Goal: Task Accomplishment & Management: Manage account settings

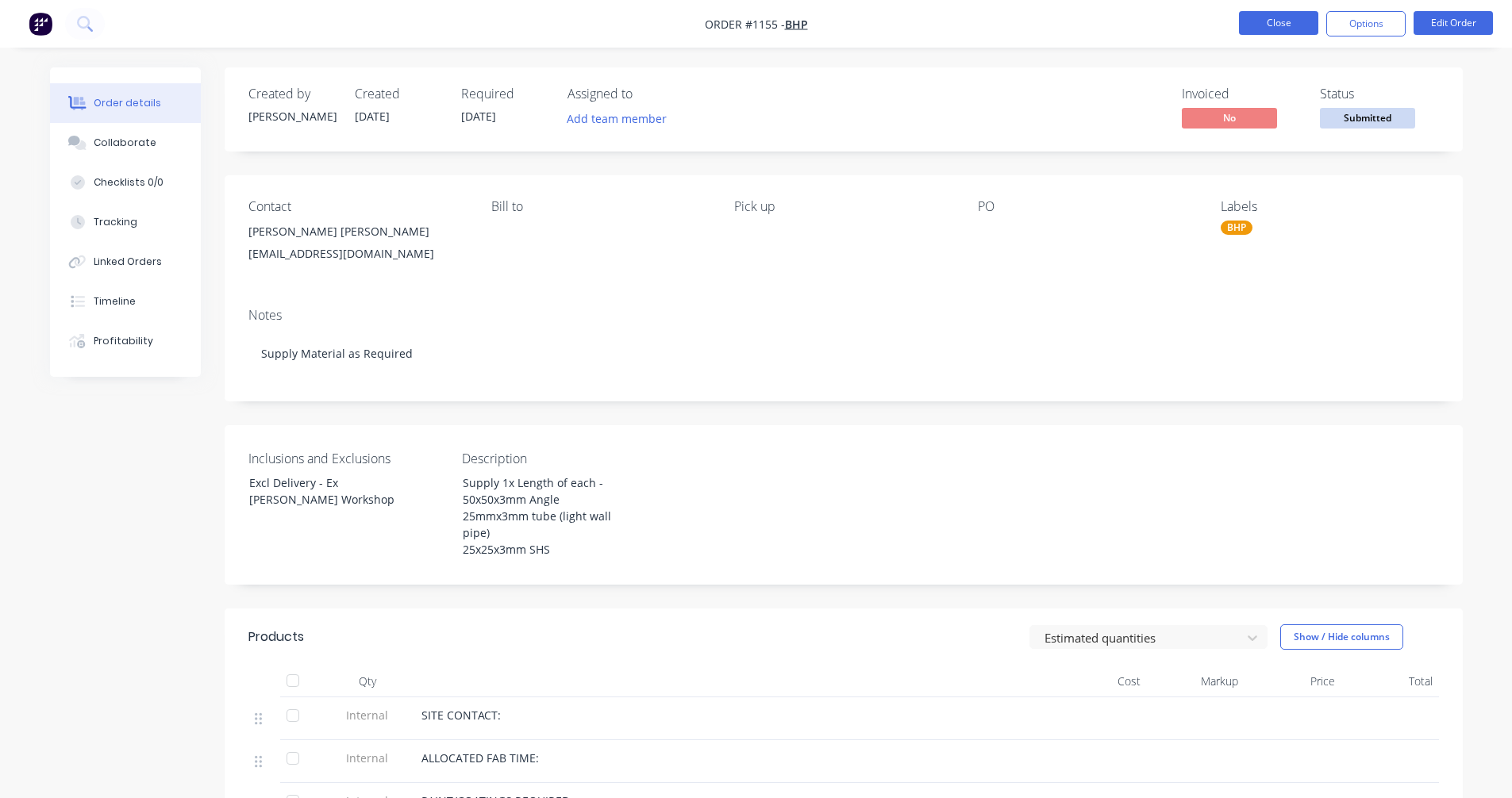
click at [1274, 22] on button "Close" at bounding box center [1278, 23] width 80 height 24
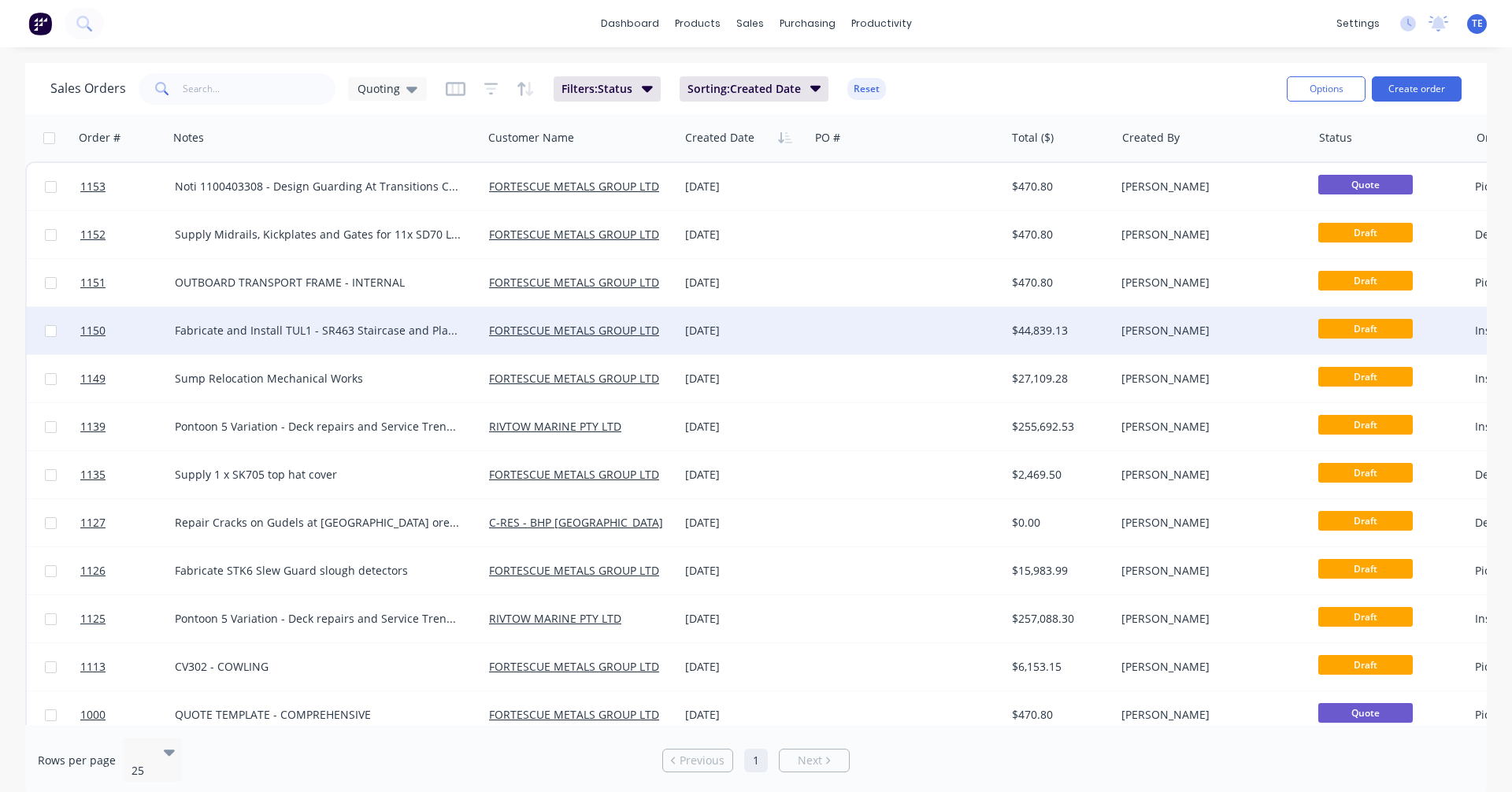
click at [853, 335] on div at bounding box center [906, 330] width 196 height 47
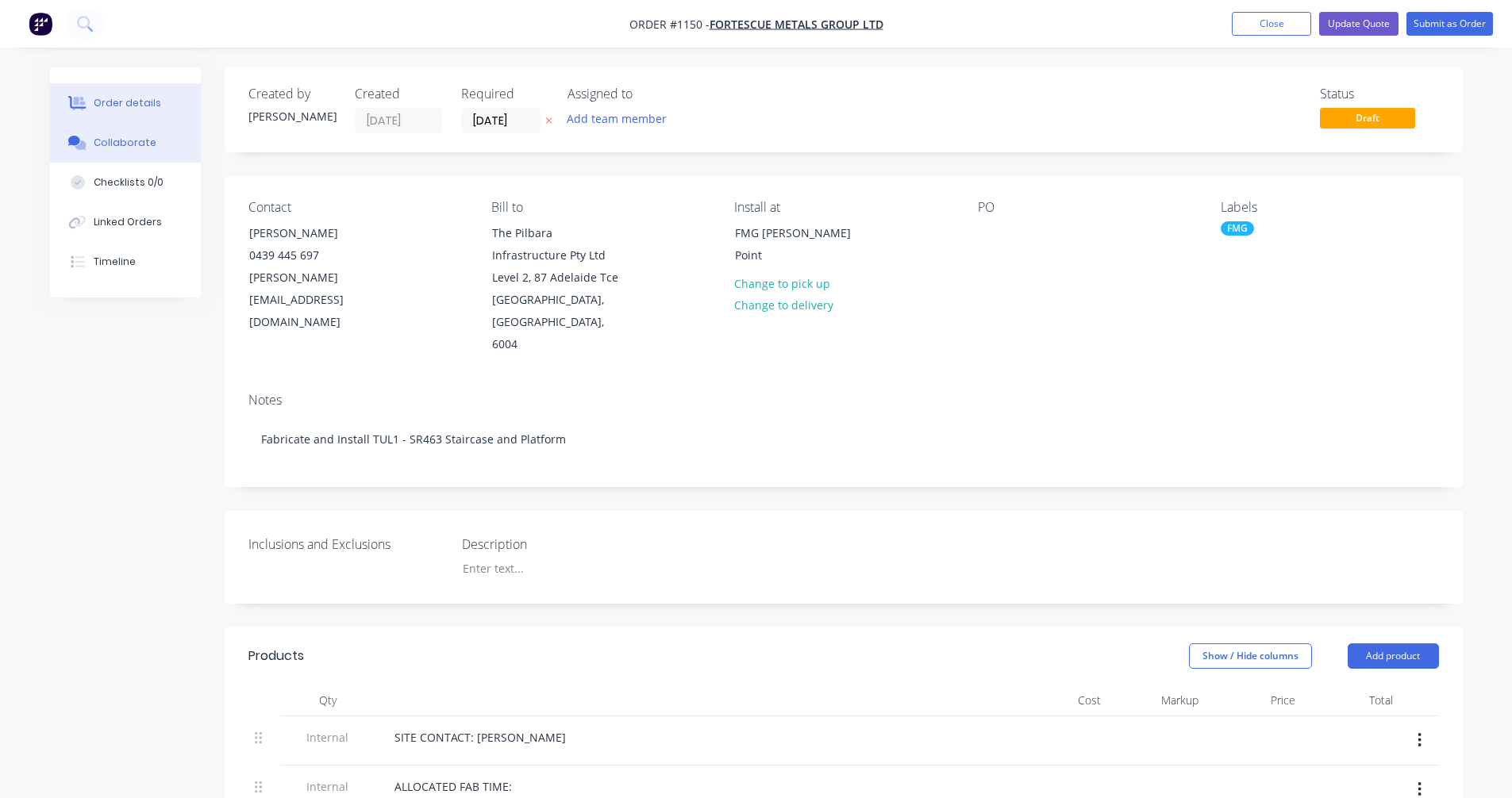
click at [121, 144] on div "Collaborate" at bounding box center [125, 142] width 63 height 14
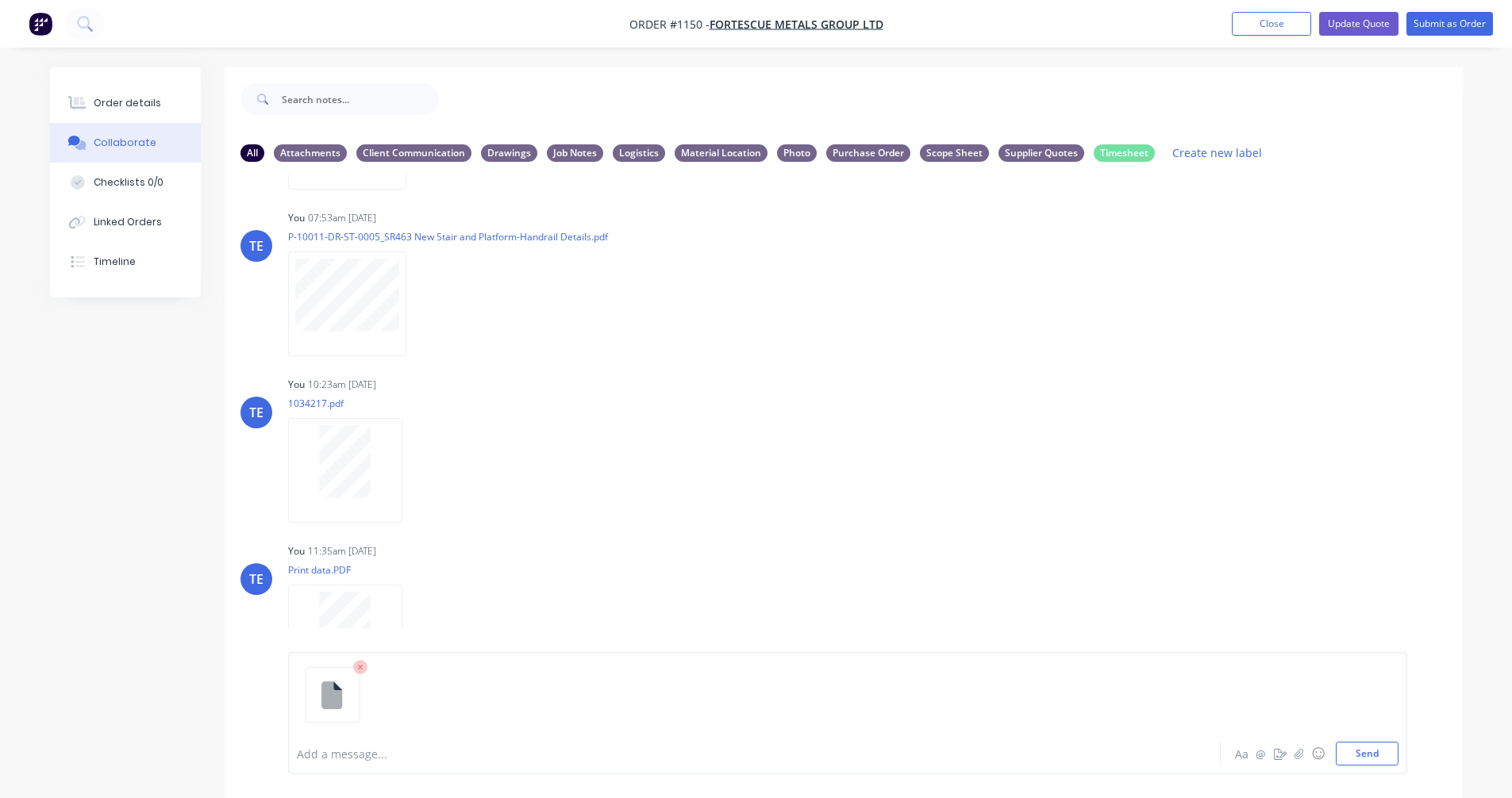
scroll to position [1323, 0]
click at [1361, 752] on button "Send" at bounding box center [1367, 754] width 63 height 24
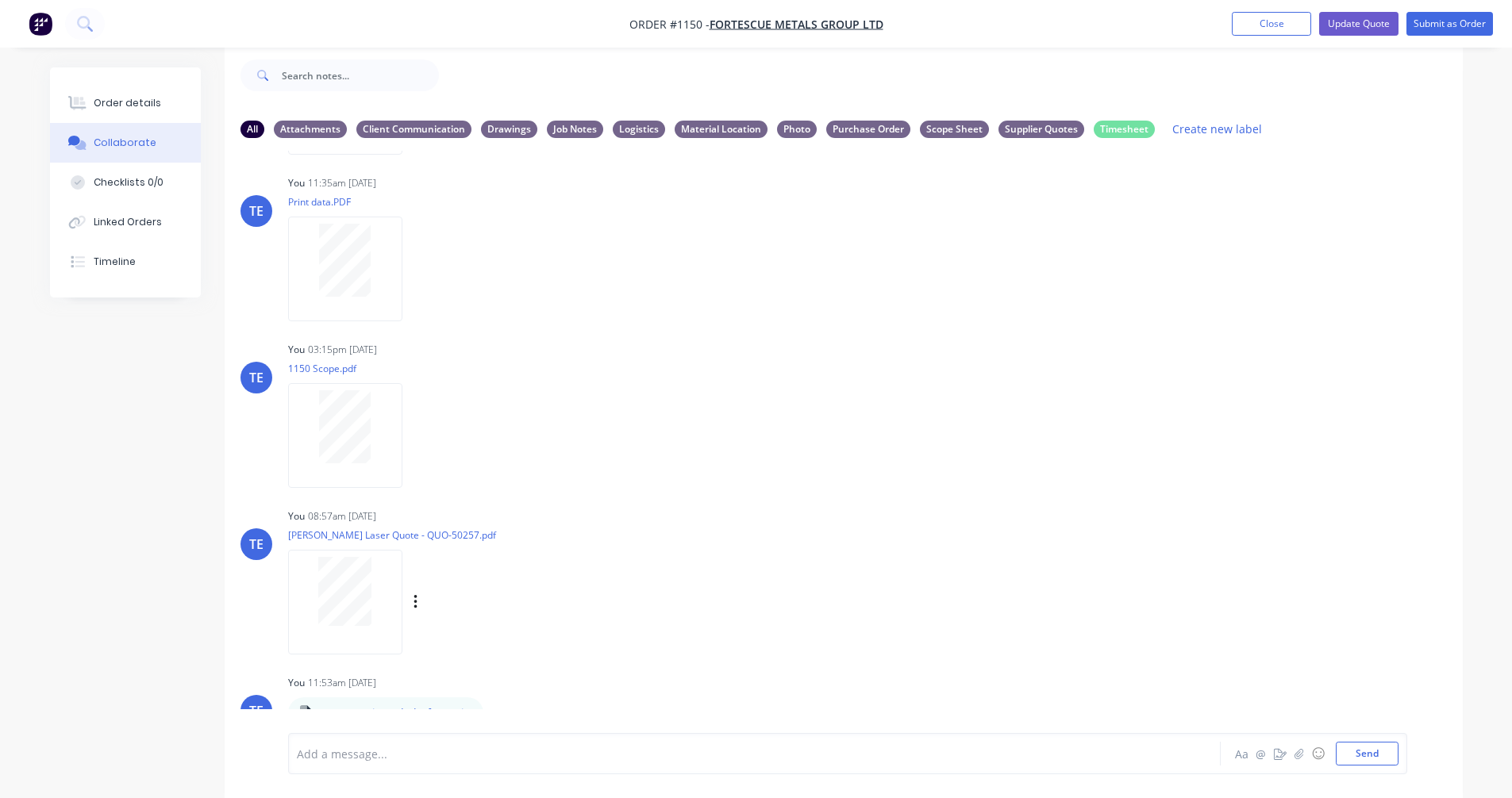
scroll to position [1524, 0]
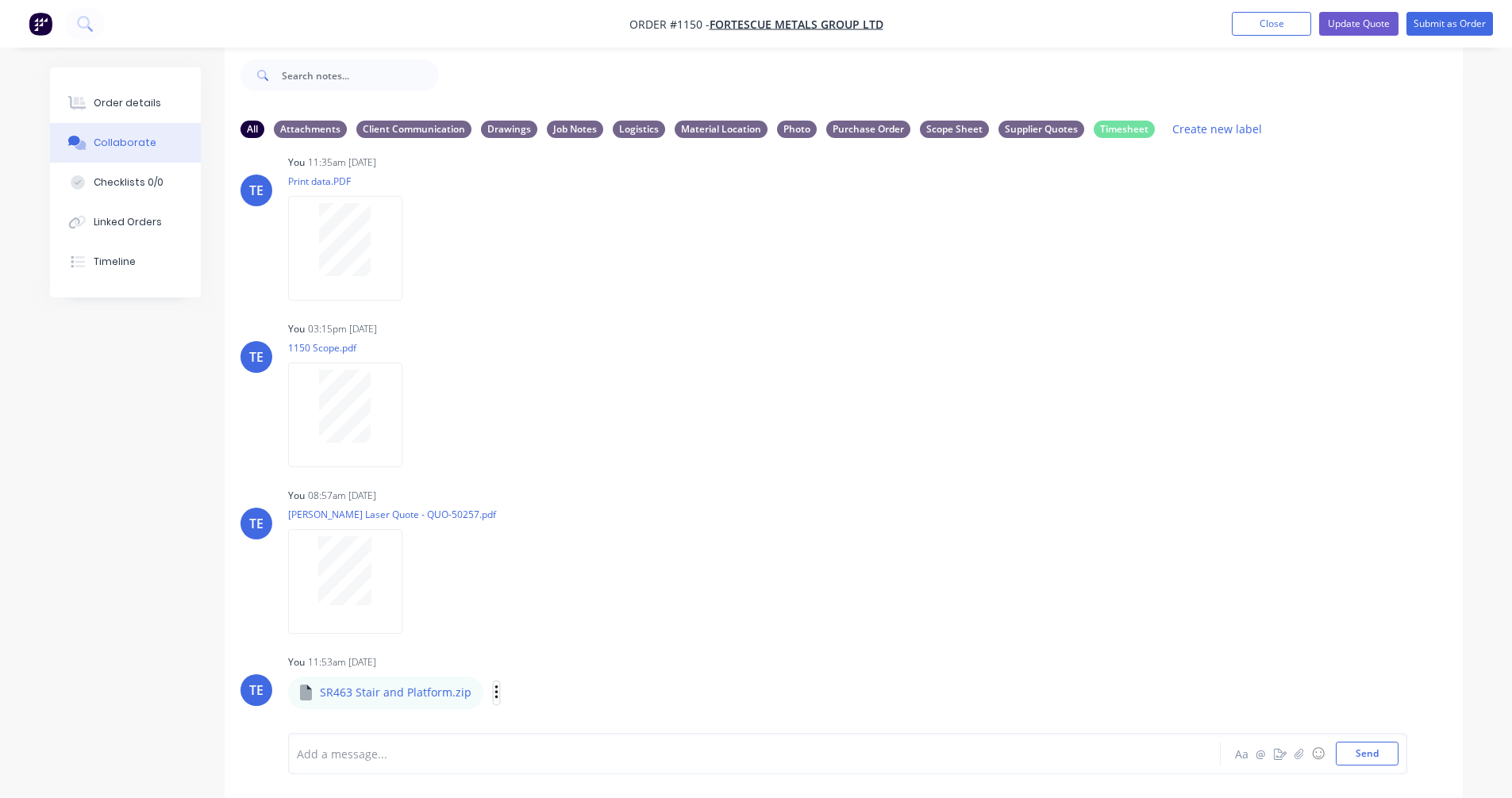
click at [495, 693] on icon "button" at bounding box center [496, 692] width 3 height 14
click at [545, 630] on button "Labels" at bounding box center [600, 616] width 179 height 36
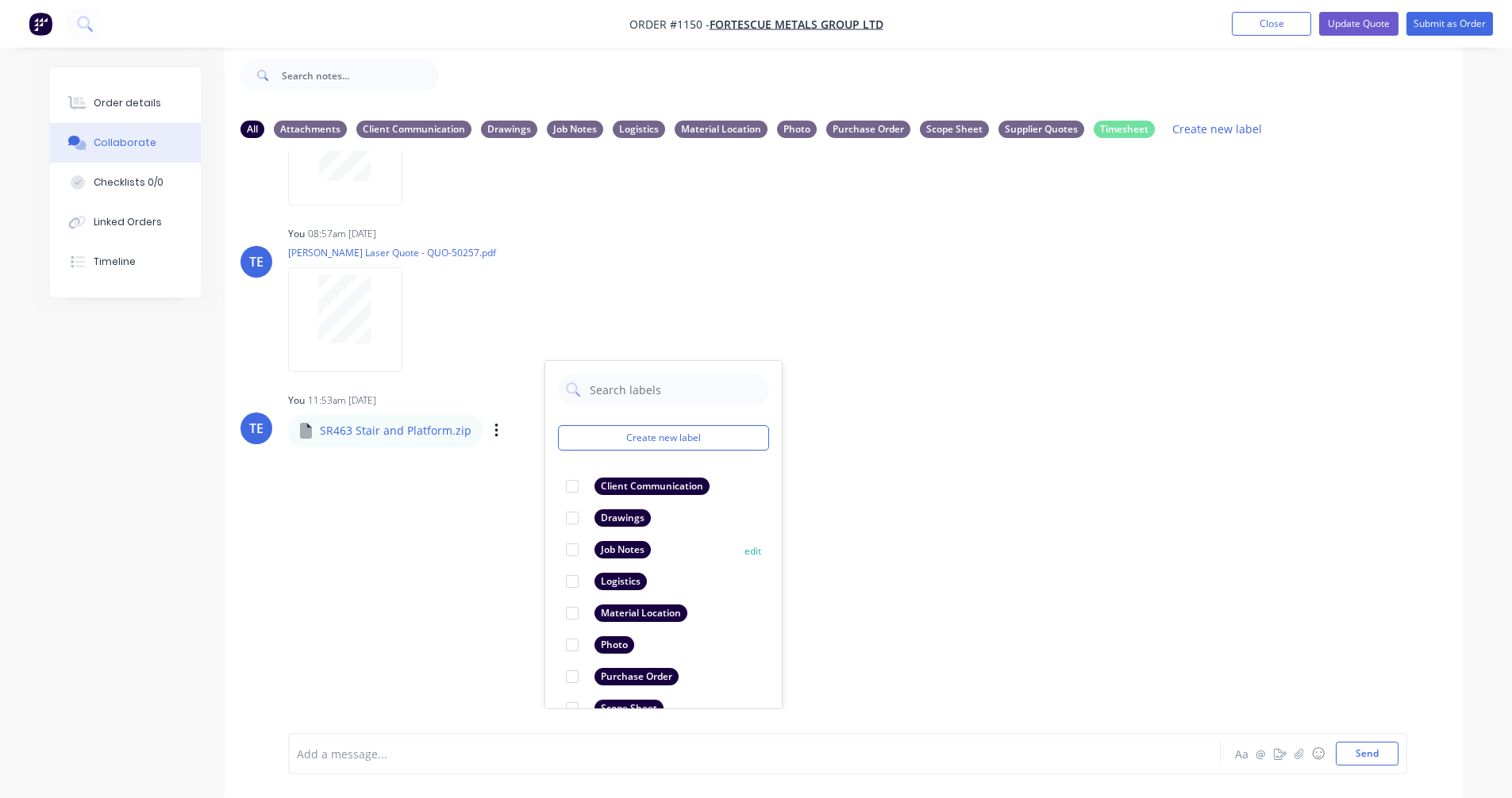
scroll to position [92, 0]
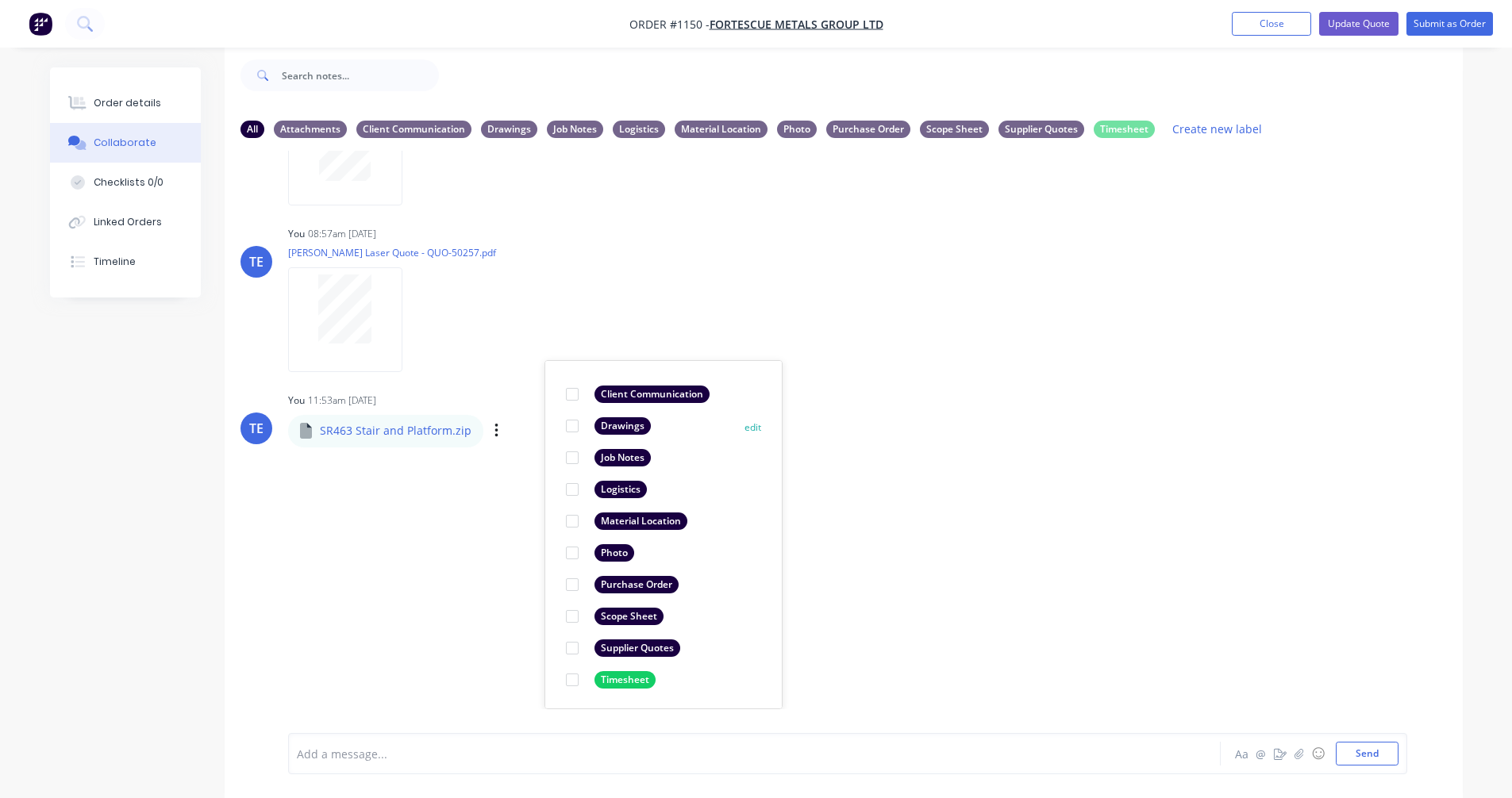
click at [616, 421] on div "Drawings" at bounding box center [623, 426] width 57 height 18
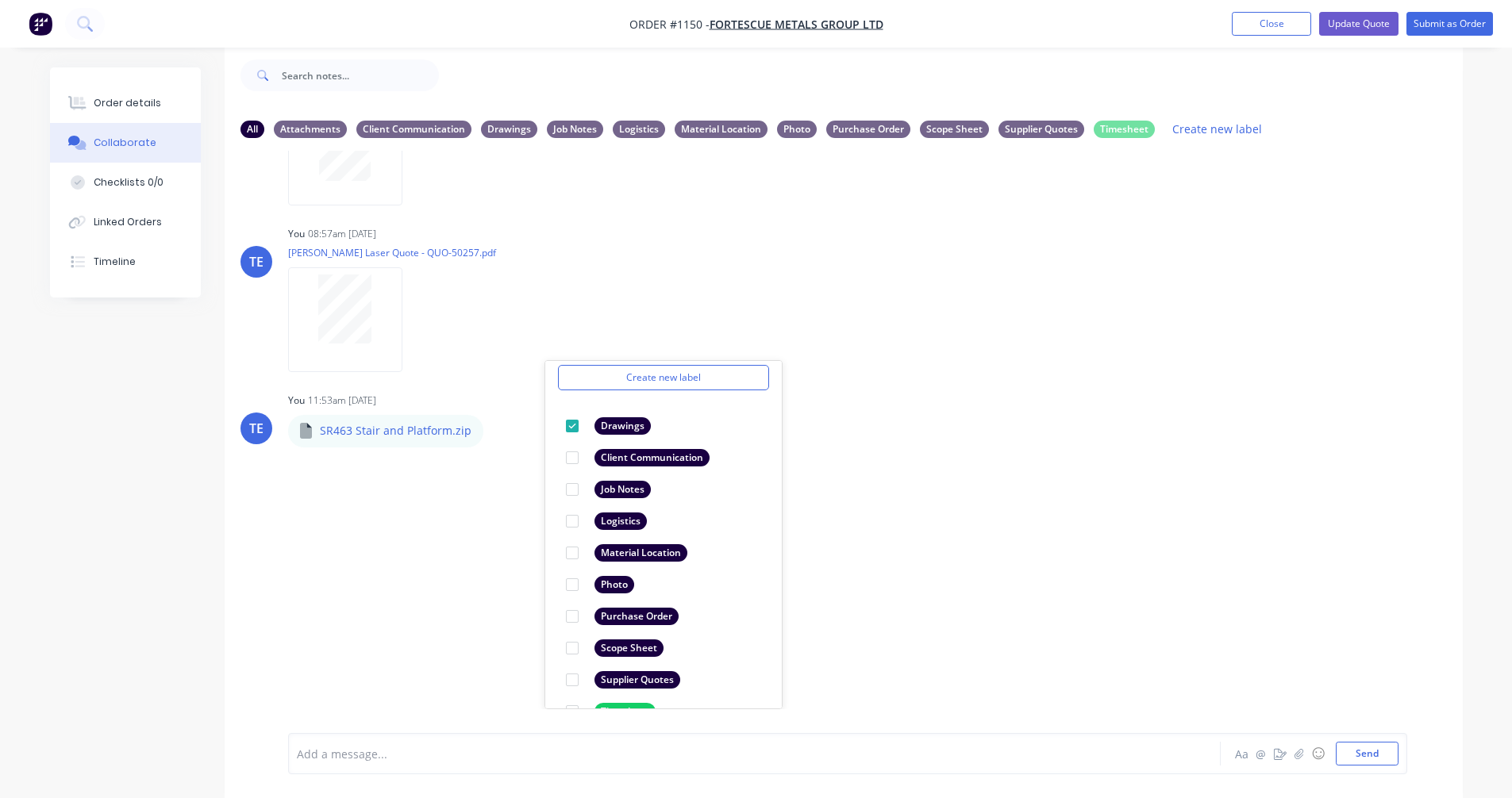
click at [973, 494] on div "LT [PERSON_NAME] 07:42am [DATE] Paint Coating Inspection Report.pdf Labels Down…" at bounding box center [843, 429] width 1238 height 558
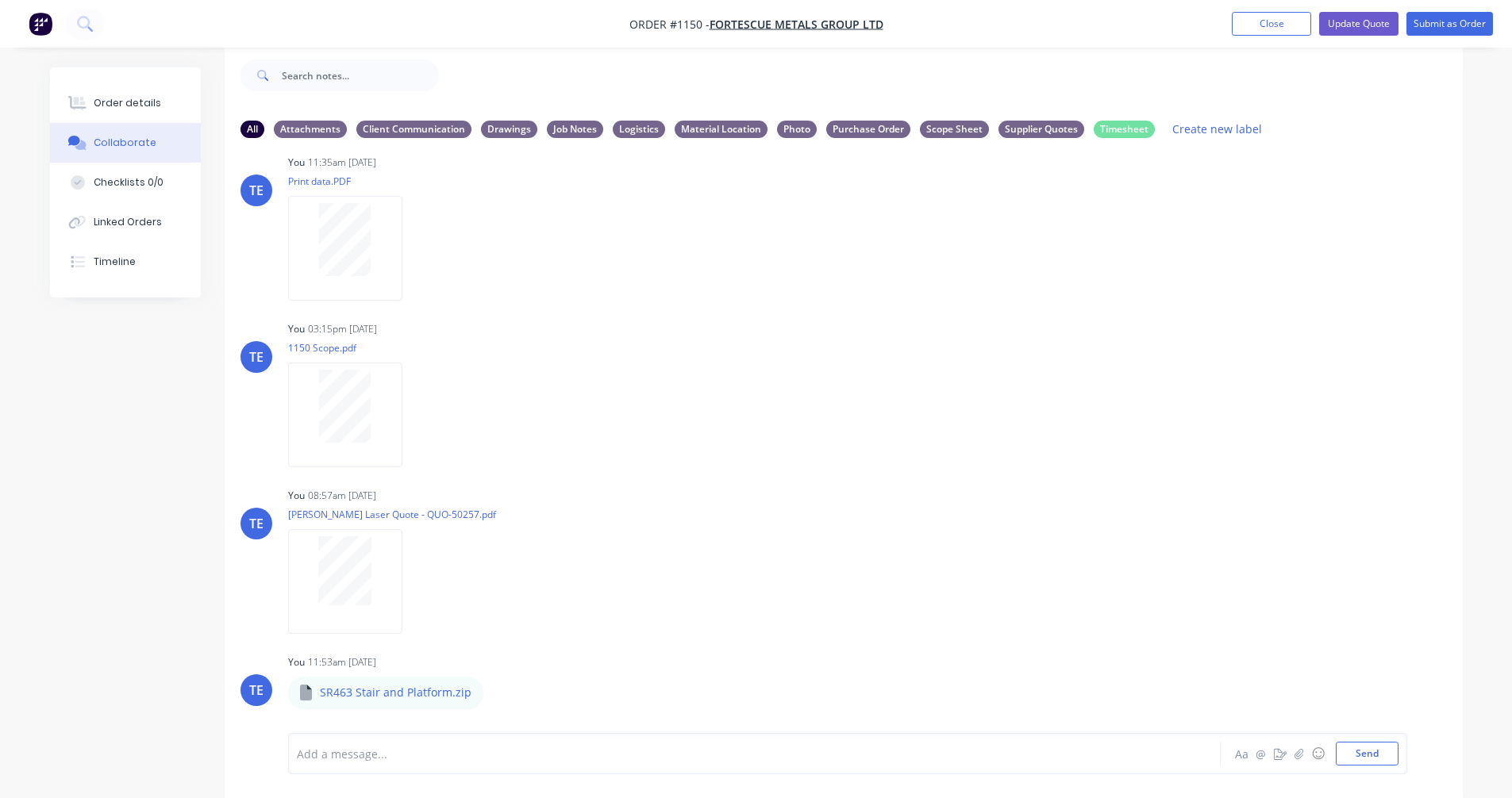
scroll to position [1524, 0]
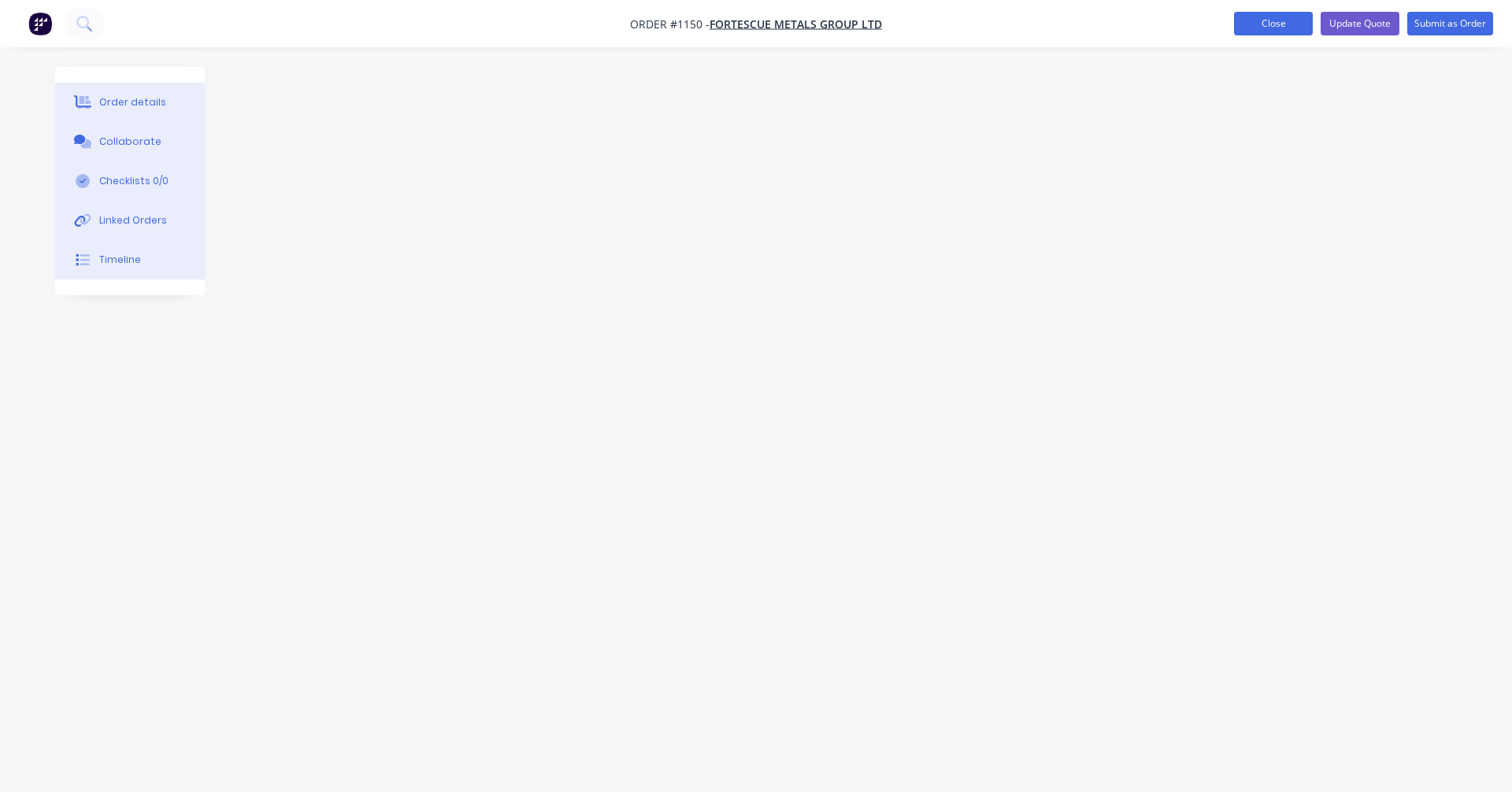
click at [1268, 21] on button "Close" at bounding box center [1273, 24] width 79 height 24
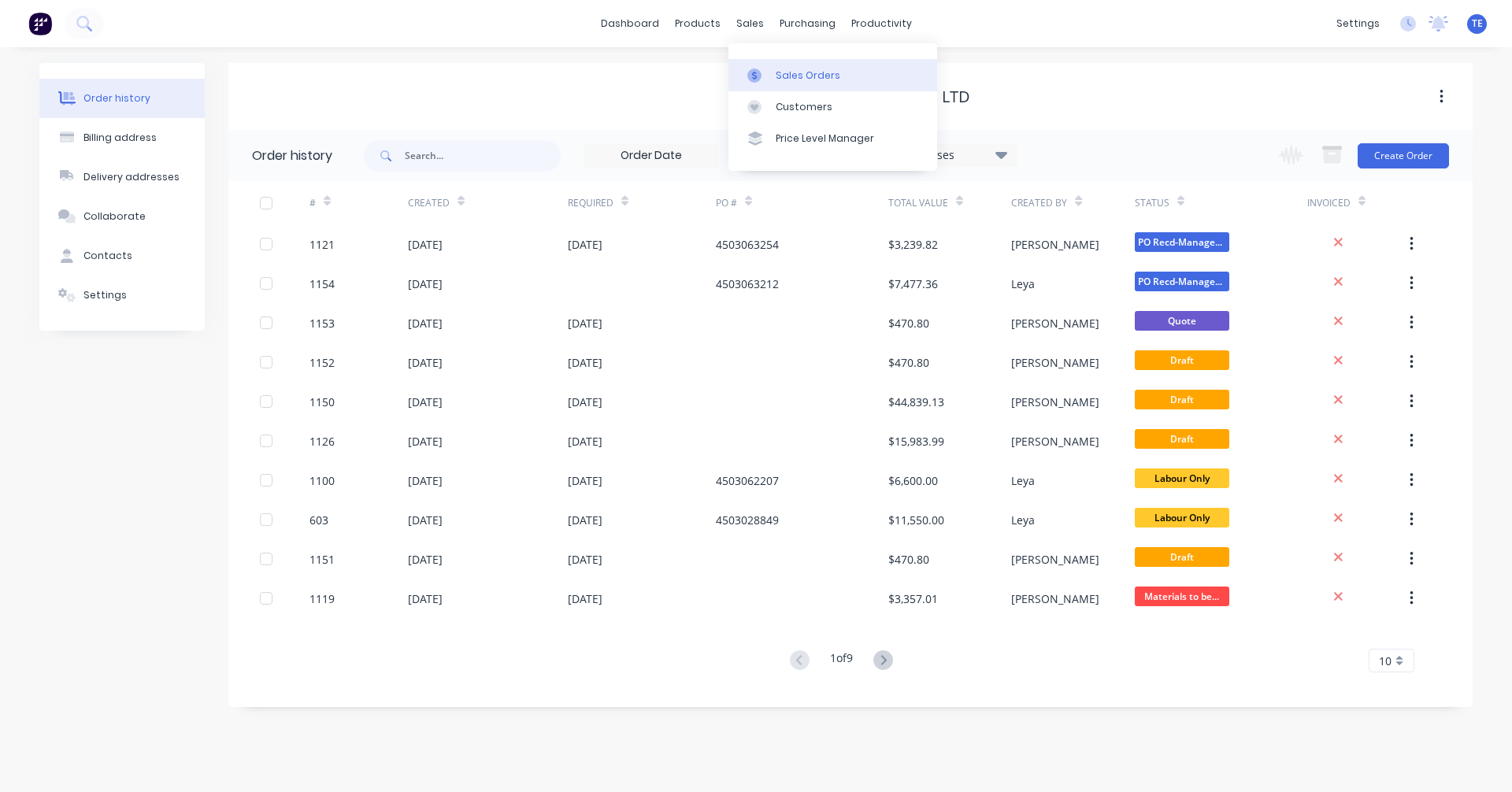
click at [800, 79] on div "Sales Orders" at bounding box center [808, 75] width 65 height 14
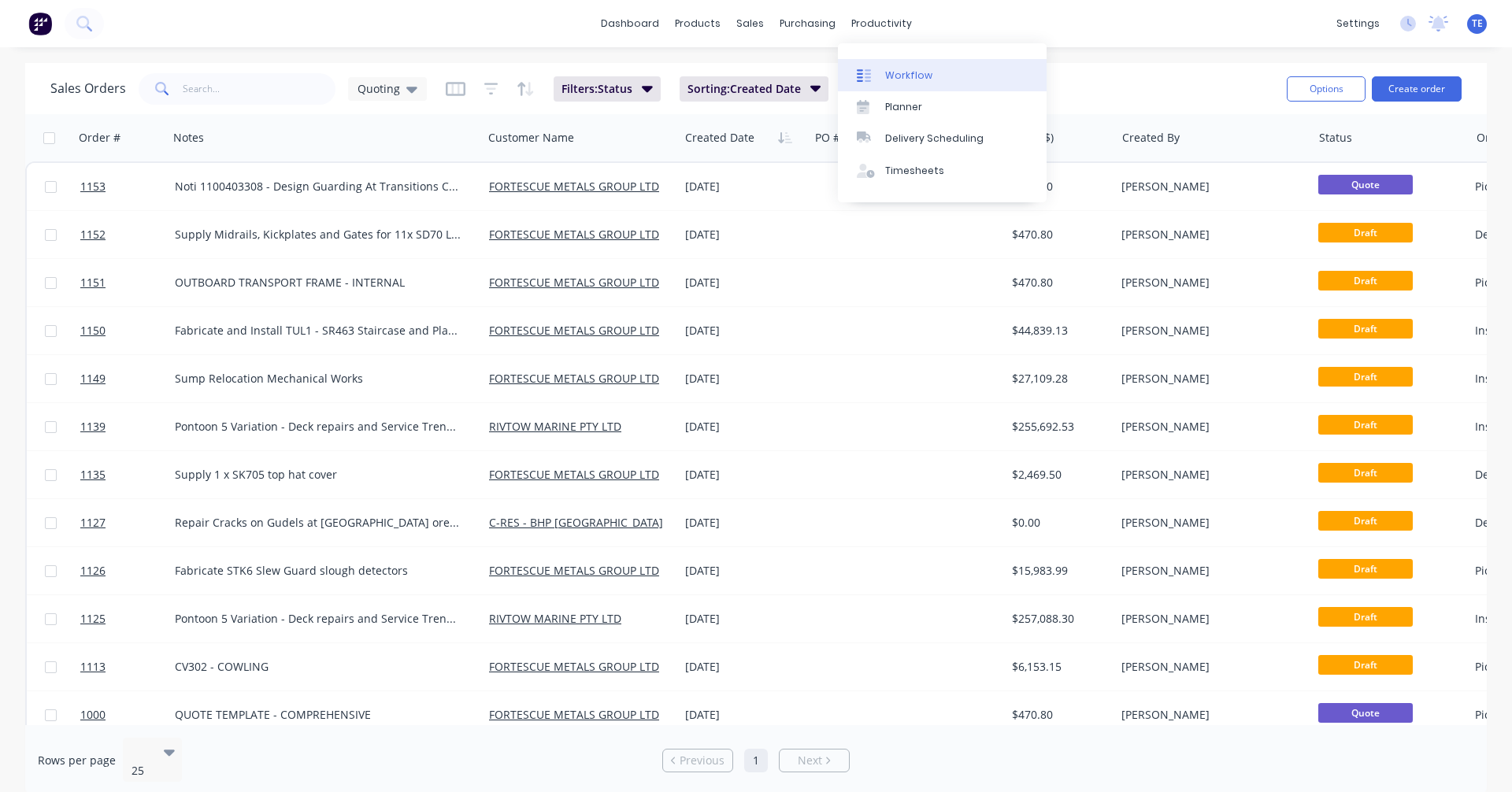
click at [913, 73] on div "Workflow" at bounding box center [909, 75] width 47 height 14
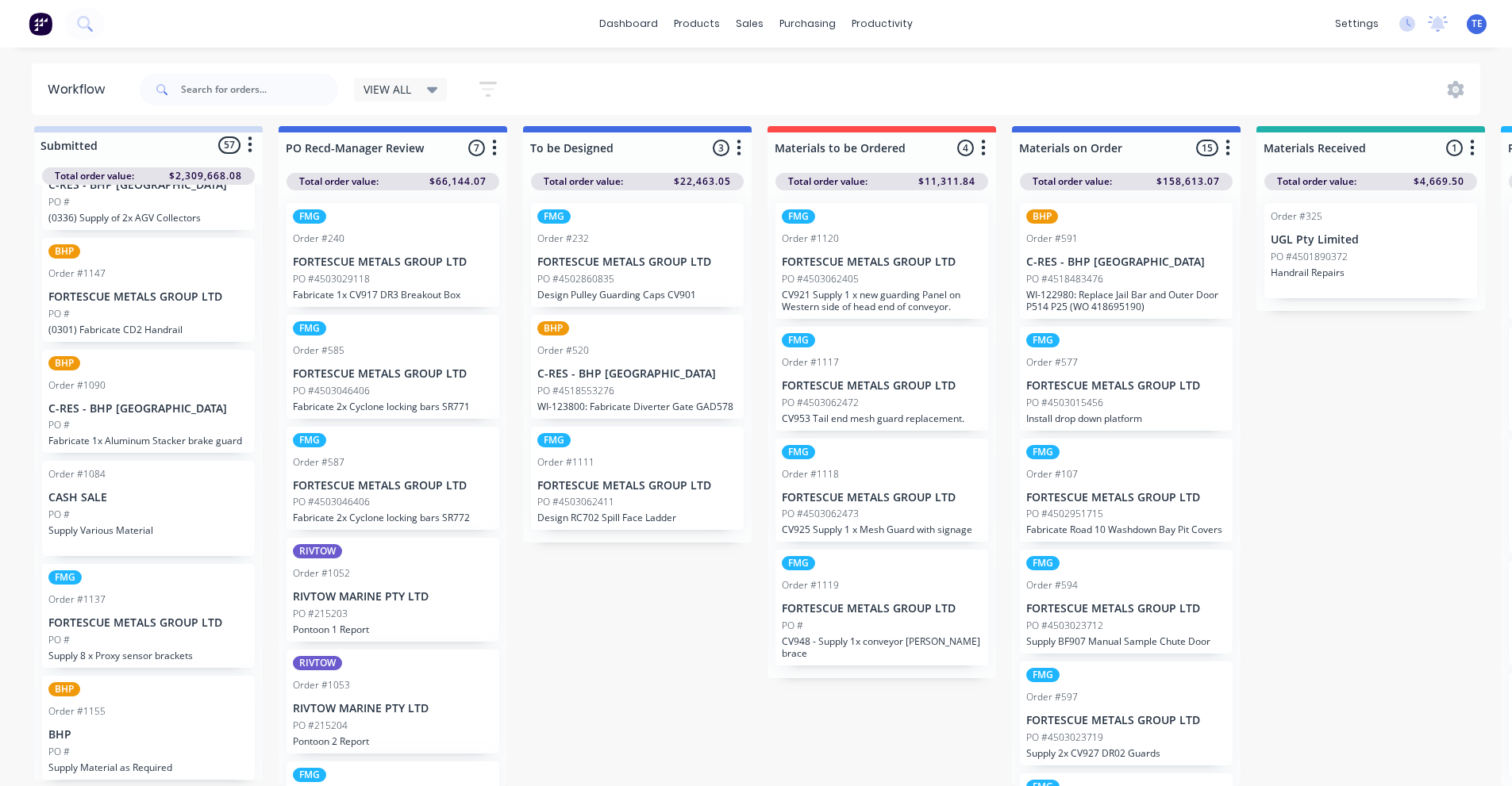
scroll to position [20, 0]
click at [127, 728] on p "BHP" at bounding box center [148, 735] width 200 height 14
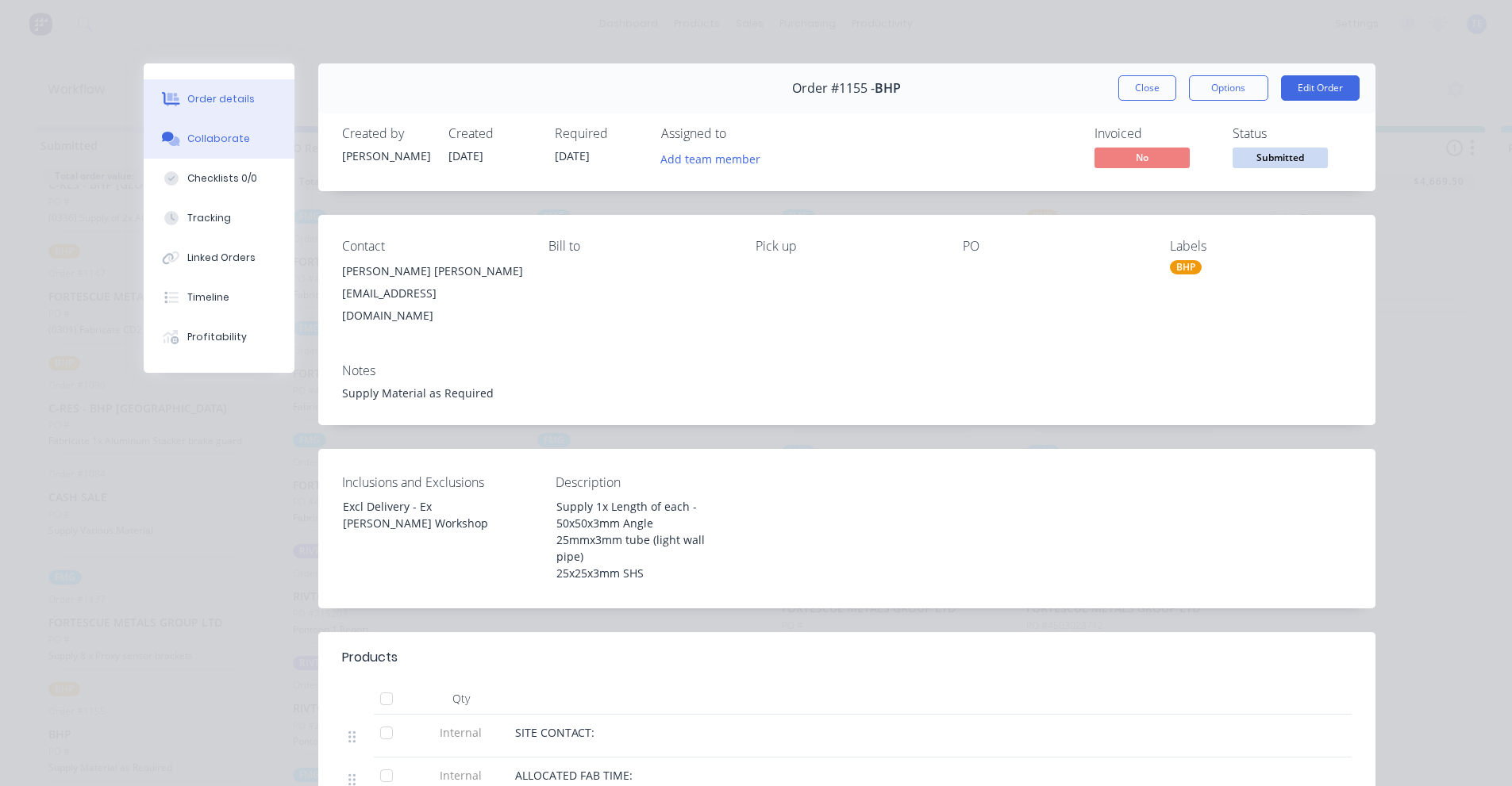
click at [219, 147] on button "Collaborate" at bounding box center [219, 139] width 151 height 40
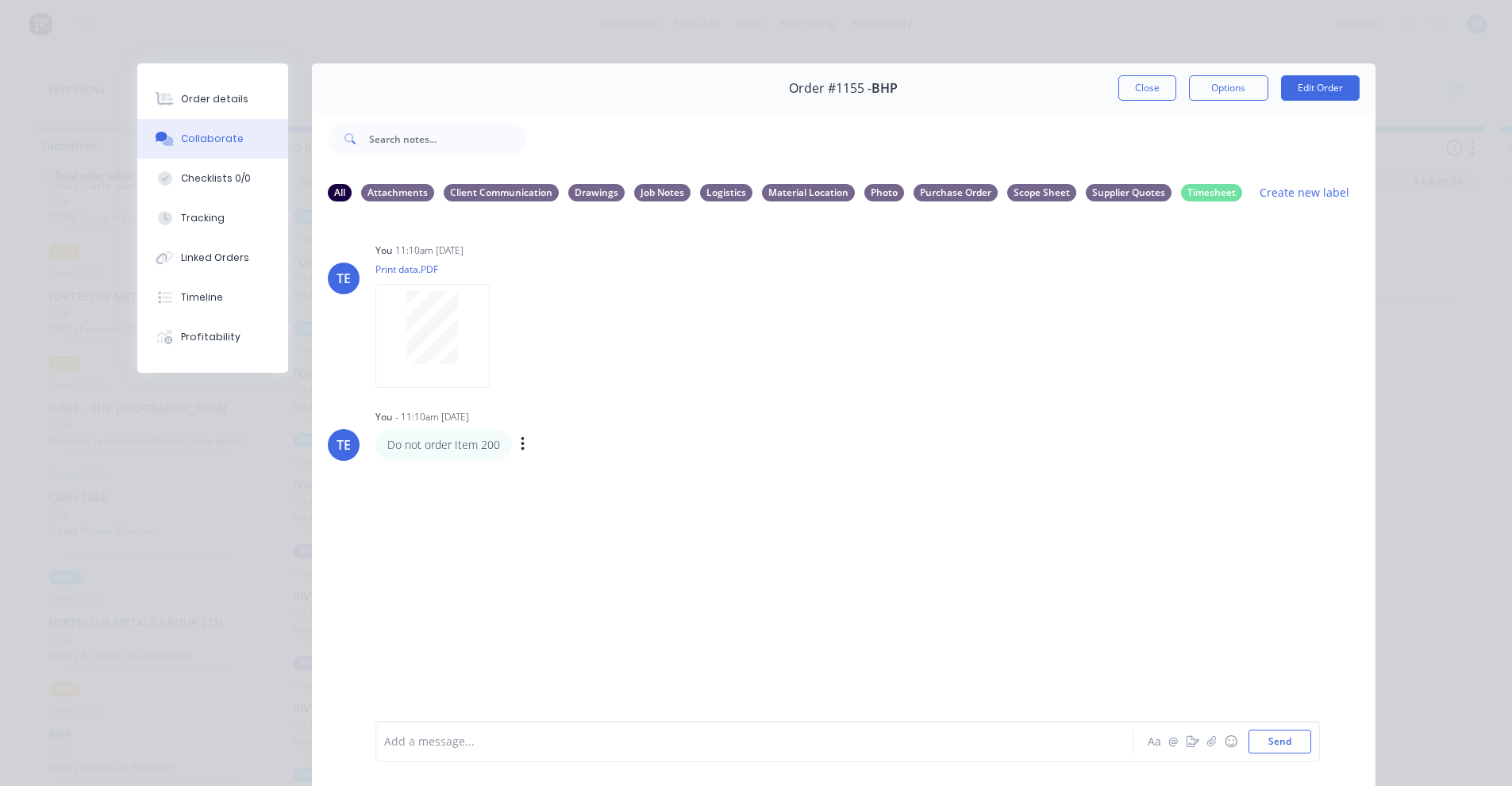
click at [468, 443] on p "Do not order Item 200" at bounding box center [443, 445] width 113 height 16
click at [522, 442] on div "Do not order Item 200 Labels Edit Delete" at bounding box center [623, 445] width 496 height 31
click at [521, 442] on icon "button" at bounding box center [523, 445] width 5 height 19
click at [544, 466] on button "Edit" at bounding box center [580, 473] width 100 height 26
click at [1271, 739] on button "Send" at bounding box center [1280, 742] width 63 height 24
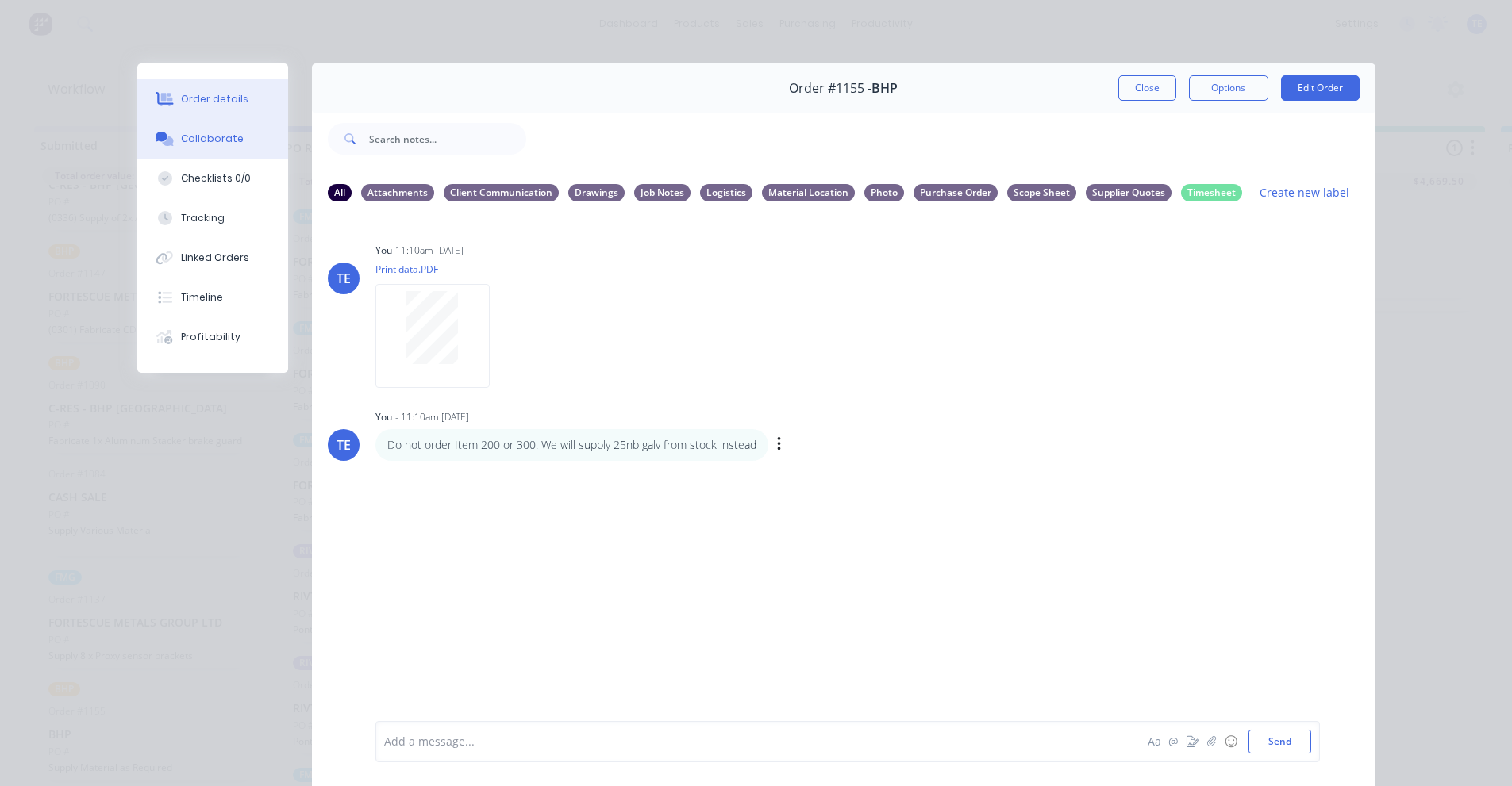
click at [215, 92] on div "Order details" at bounding box center [215, 99] width 68 height 14
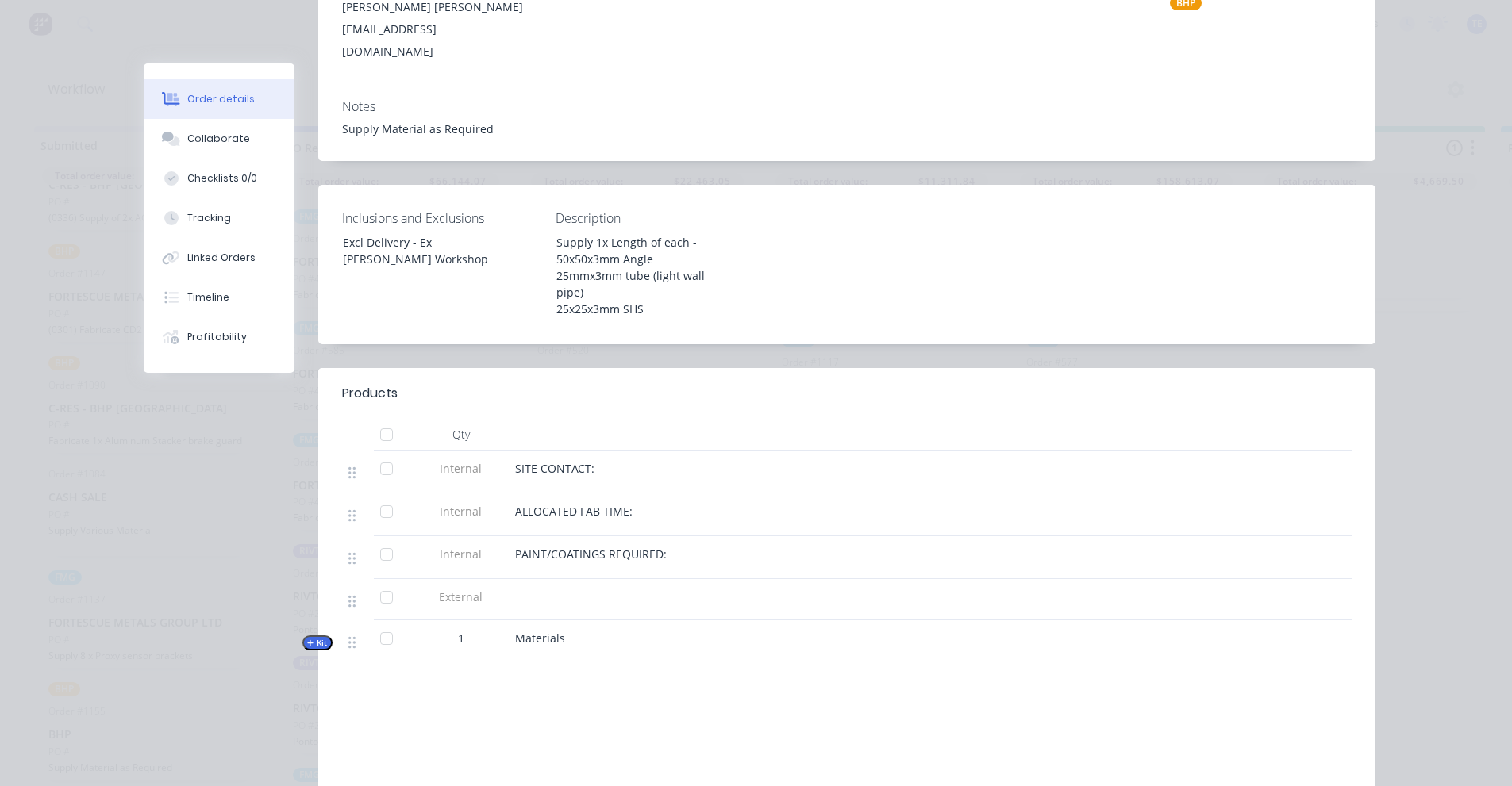
scroll to position [464, 0]
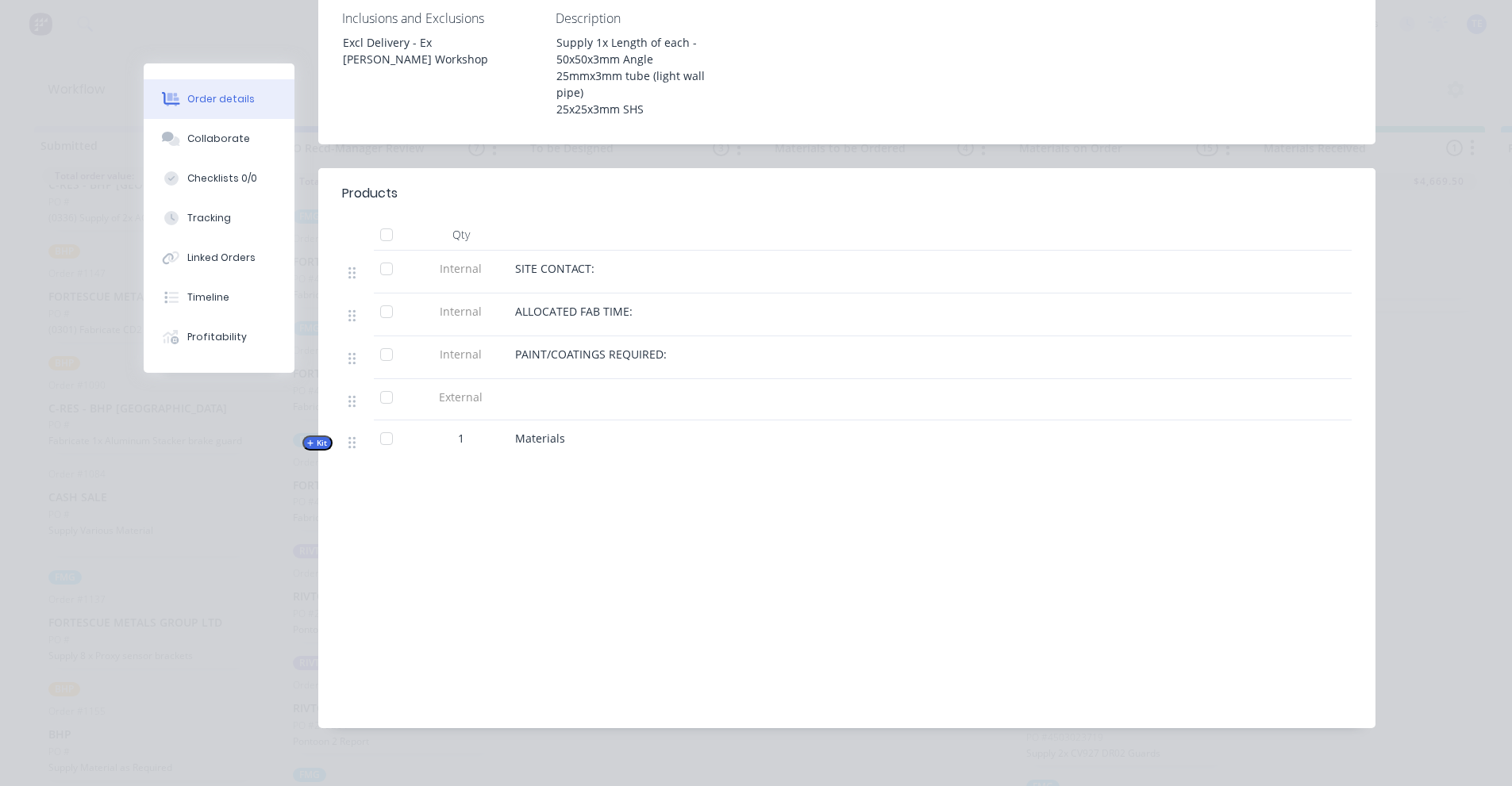
click at [312, 437] on span "Kit" at bounding box center [318, 443] width 20 height 12
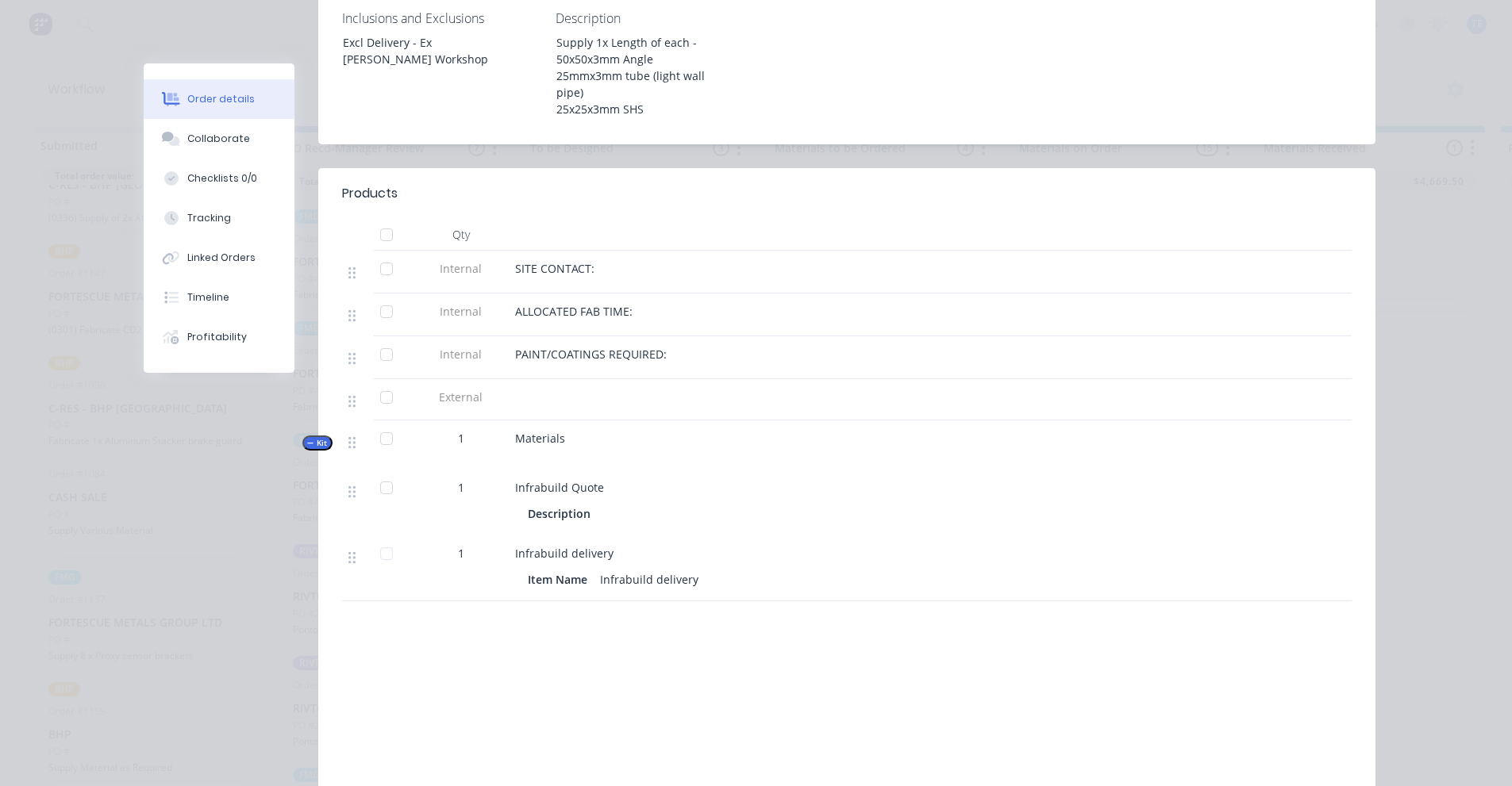
click at [597, 479] on div "Infrabuild Quote" at bounding box center [826, 488] width 622 height 17
click at [591, 480] on span "Infrabuild Quote" at bounding box center [559, 488] width 89 height 15
click at [592, 480] on span "Infrabuild Quote" at bounding box center [559, 488] width 89 height 15
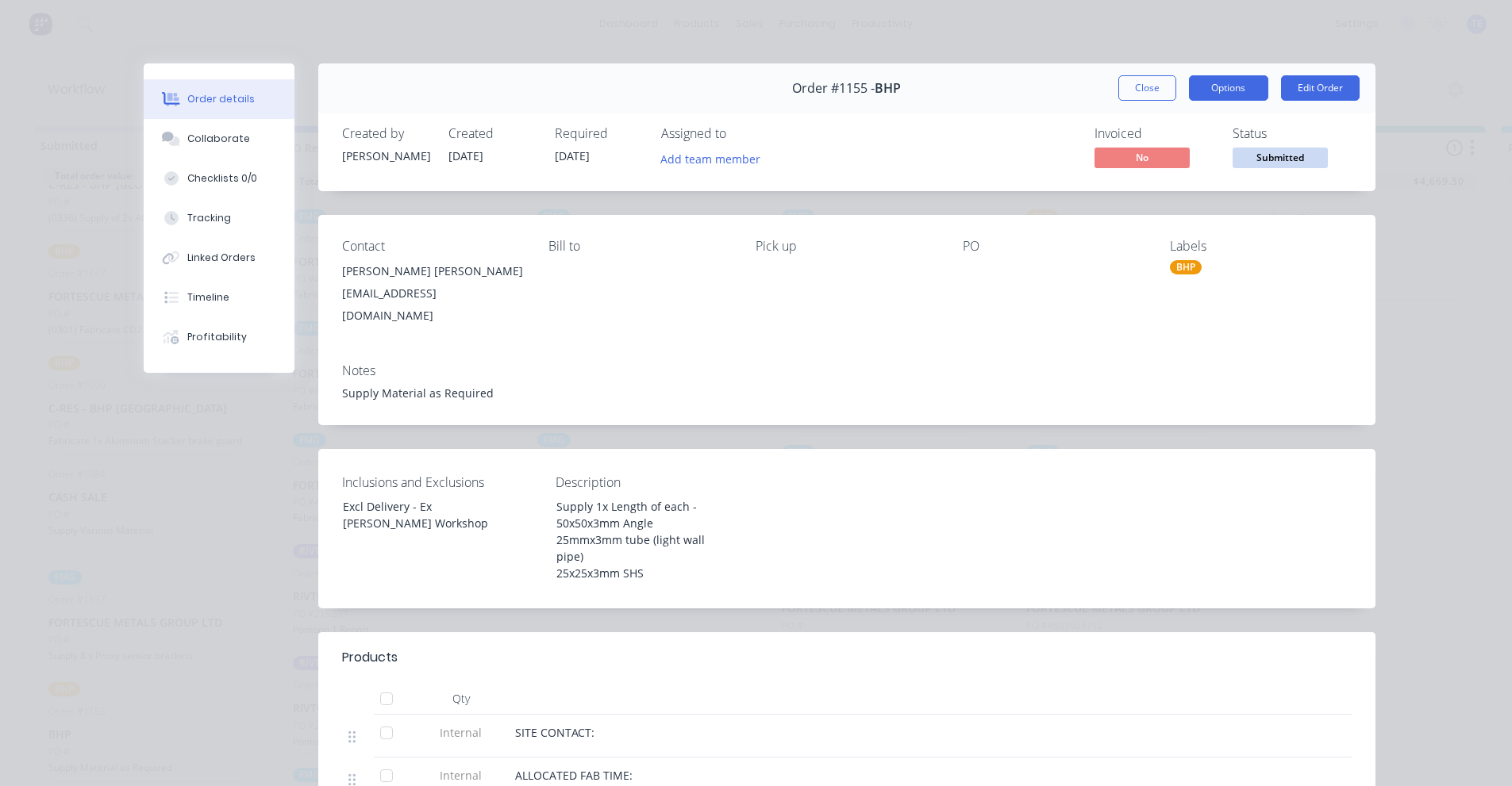
click at [1213, 83] on button "Options" at bounding box center [1228, 88] width 80 height 25
click at [1301, 84] on button "Edit Order" at bounding box center [1320, 88] width 79 height 25
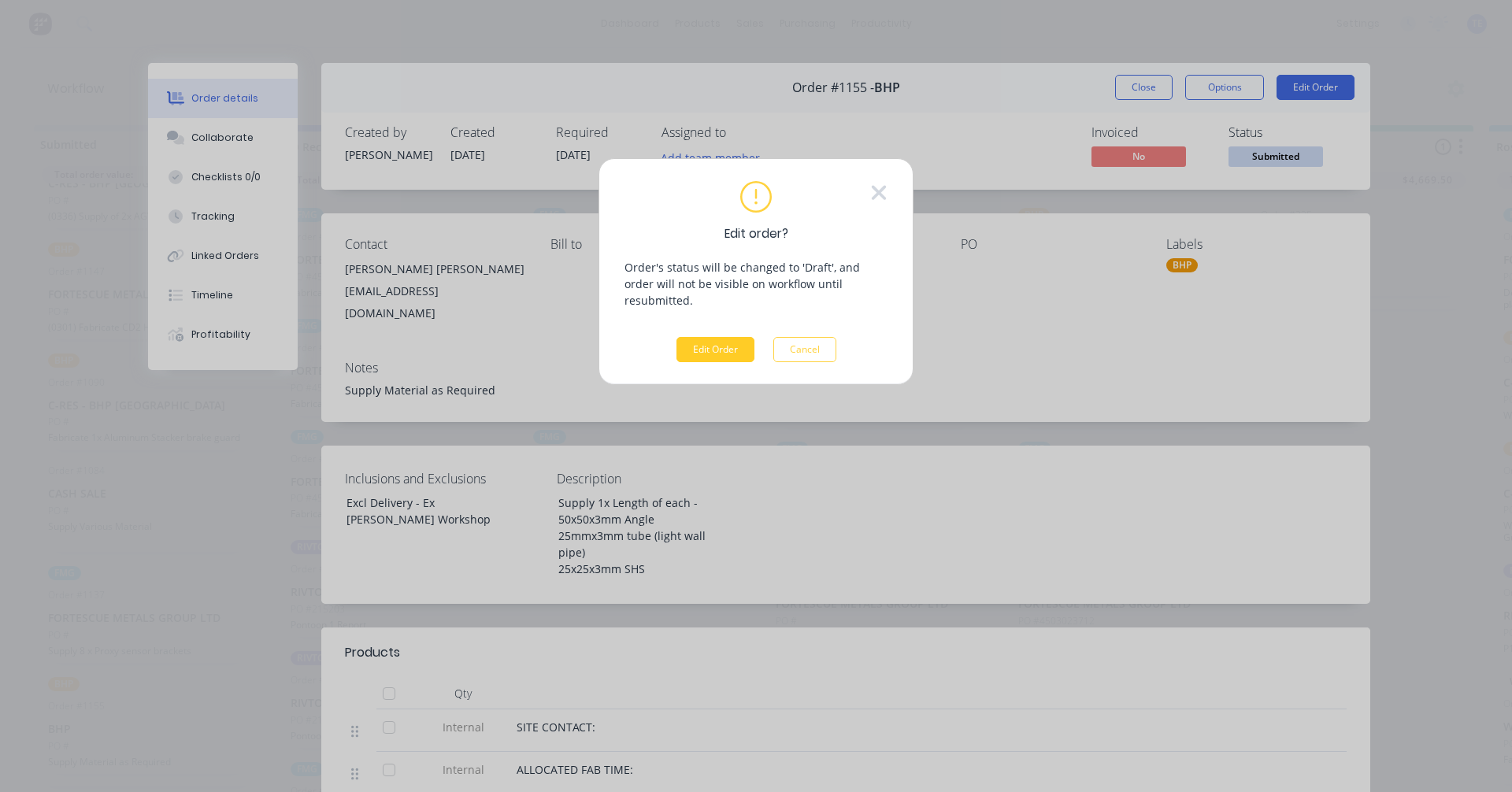
click at [713, 337] on button "Edit Order" at bounding box center [715, 350] width 78 height 25
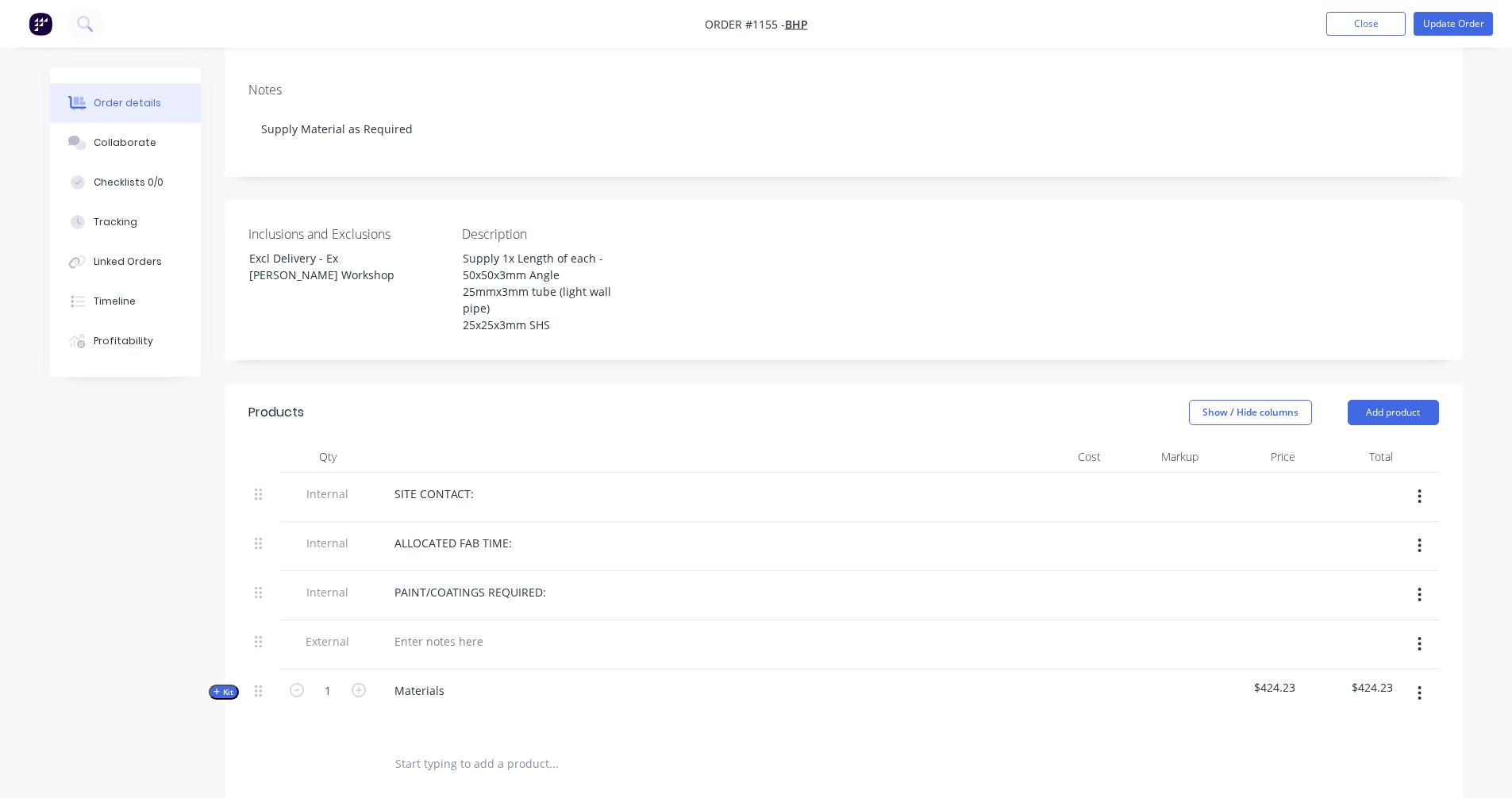
scroll to position [529, 0]
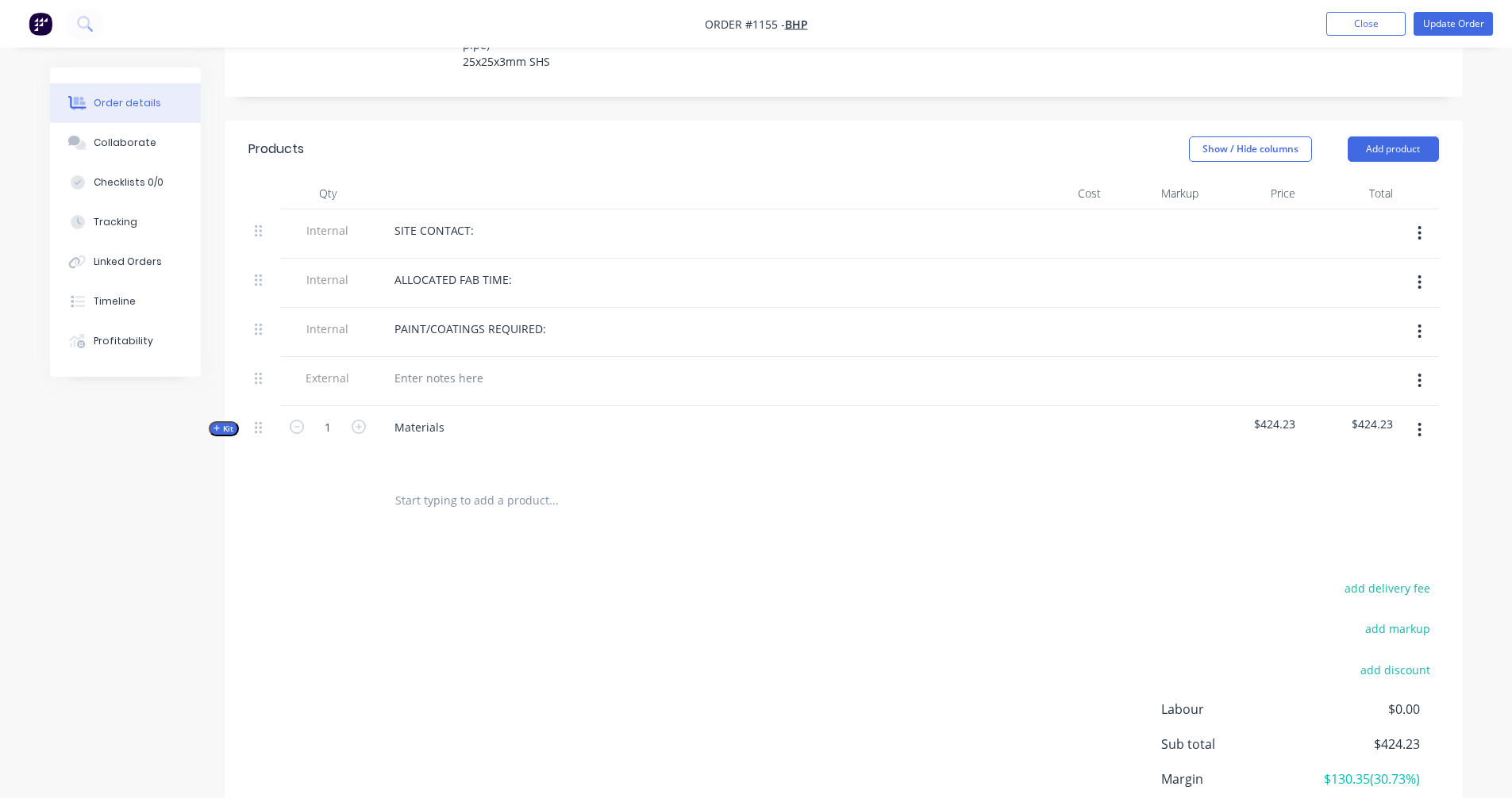
click at [207, 388] on div "Created by [PERSON_NAME] Created [DATE] Required [DATE] Assigned to Add team me…" at bounding box center [756, 235] width 1412 height 1394
click at [212, 421] on button "Kit" at bounding box center [224, 429] width 30 height 15
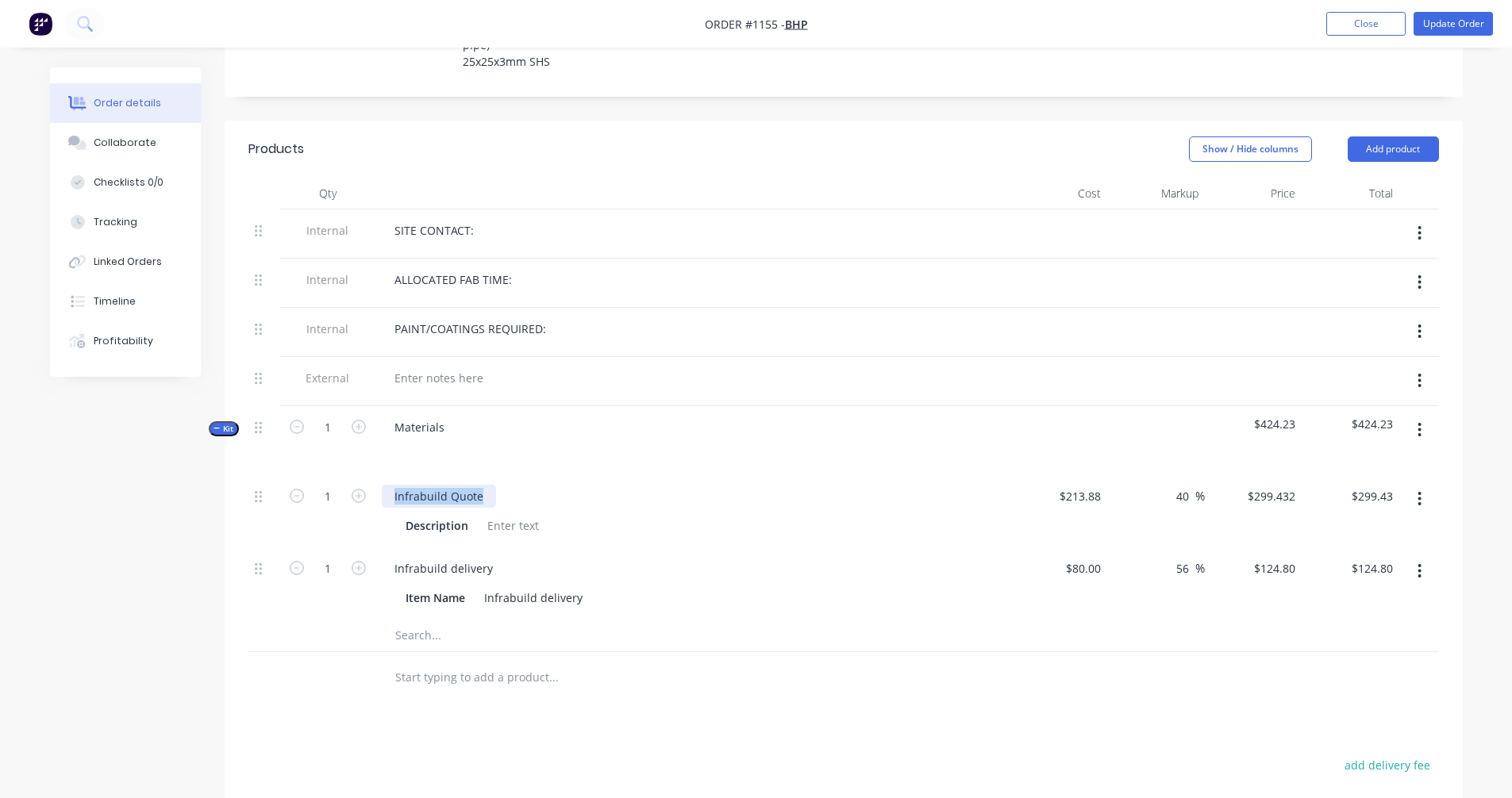
drag, startPoint x: 479, startPoint y: 456, endPoint x: 306, endPoint y: 455, distance: 173.0
click at [306, 475] on div "1 Infrabuild Quote Description $213.88 $213.88 40 40 % $299.432 $299.432 $299.4…" at bounding box center [843, 511] width 1190 height 72
click at [1415, 485] on button "button" at bounding box center [1419, 499] width 37 height 29
click at [1332, 593] on div "Delete" at bounding box center [1363, 604] width 122 height 23
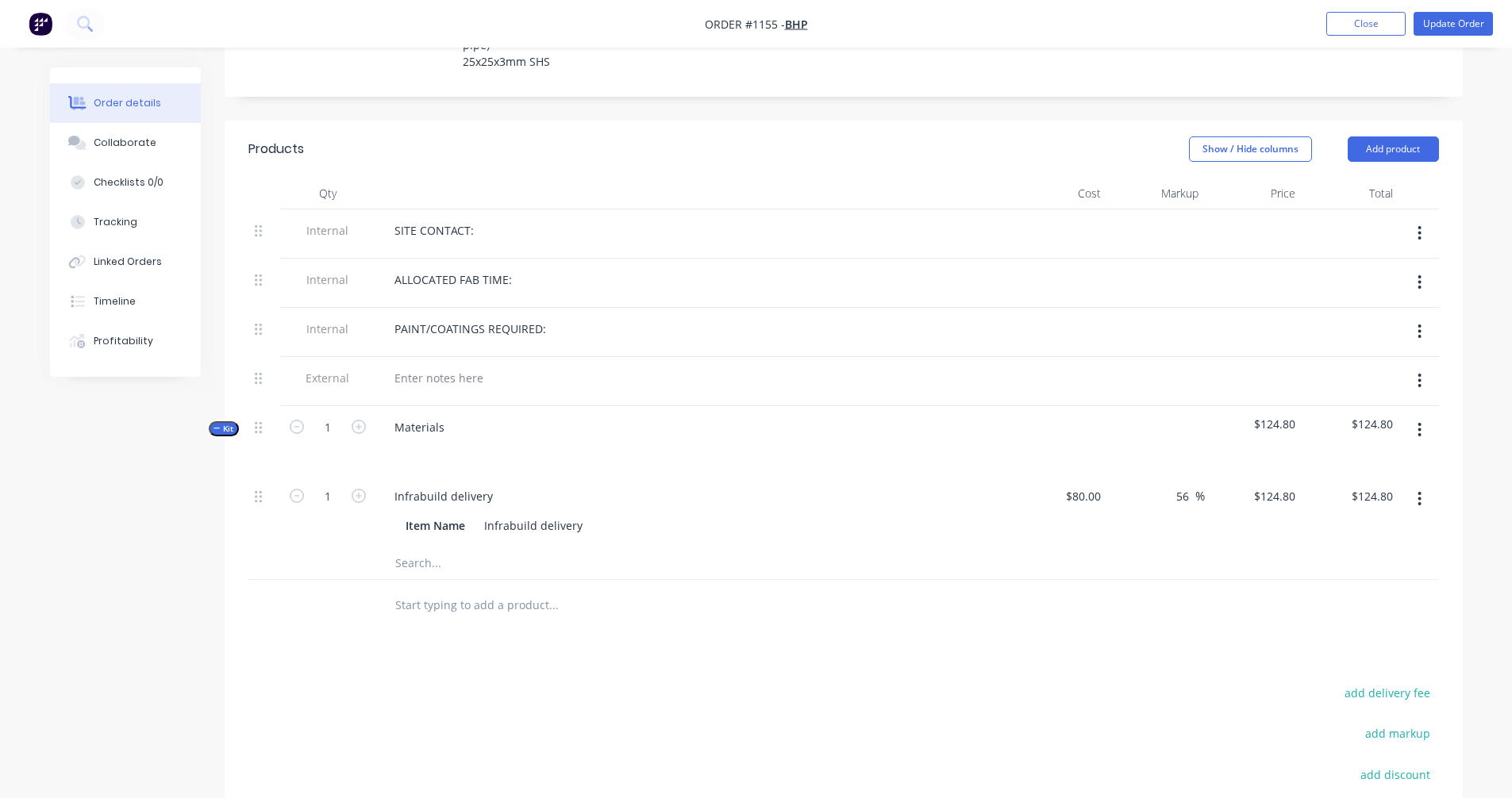
click at [427, 547] on input "text" at bounding box center [553, 562] width 318 height 31
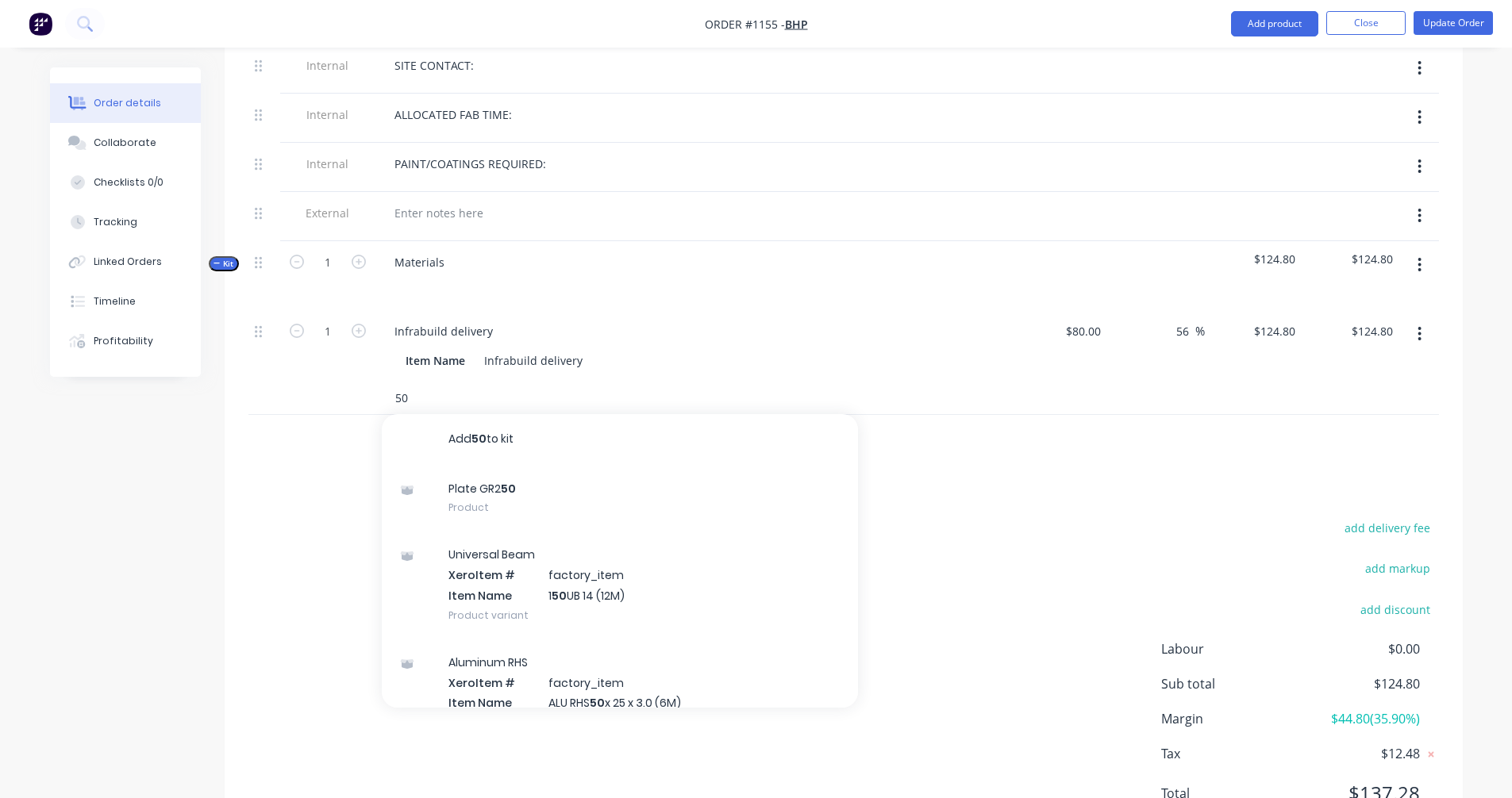
scroll to position [728, 0]
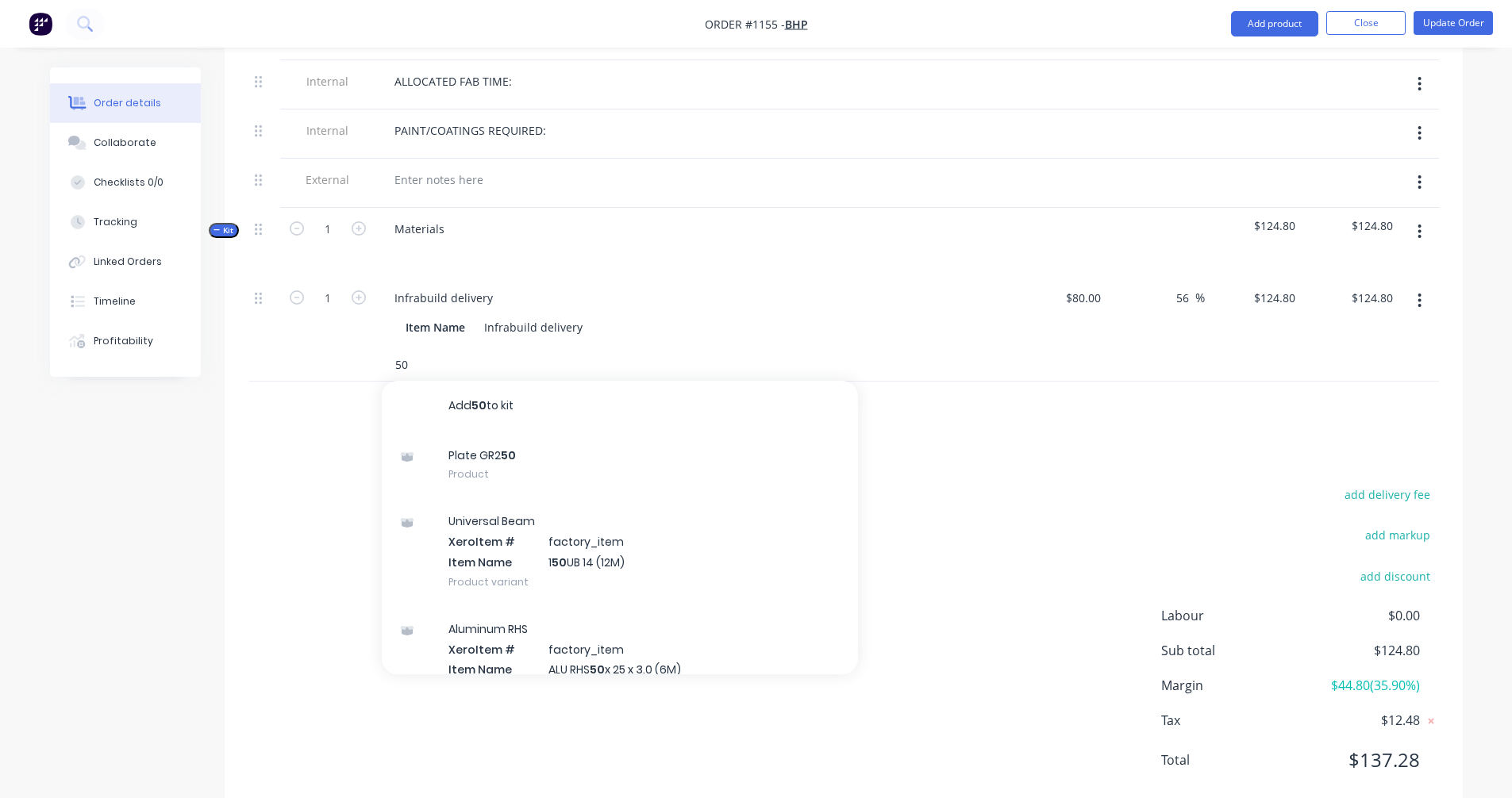
type input "5"
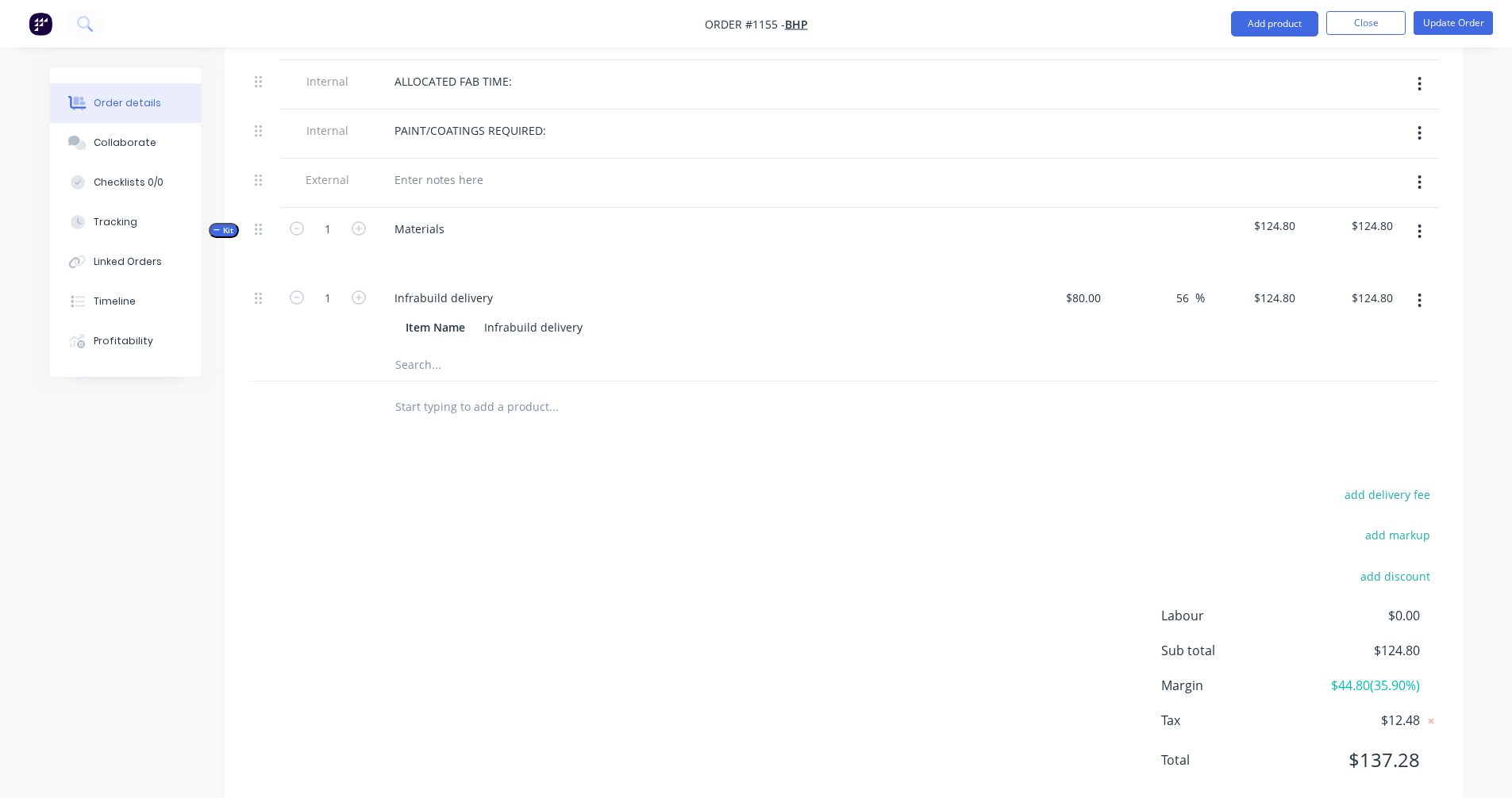
click at [1421, 223] on icon "button" at bounding box center [1419, 231] width 4 height 18
click at [1362, 262] on div "Add product to kit" at bounding box center [1363, 273] width 122 height 23
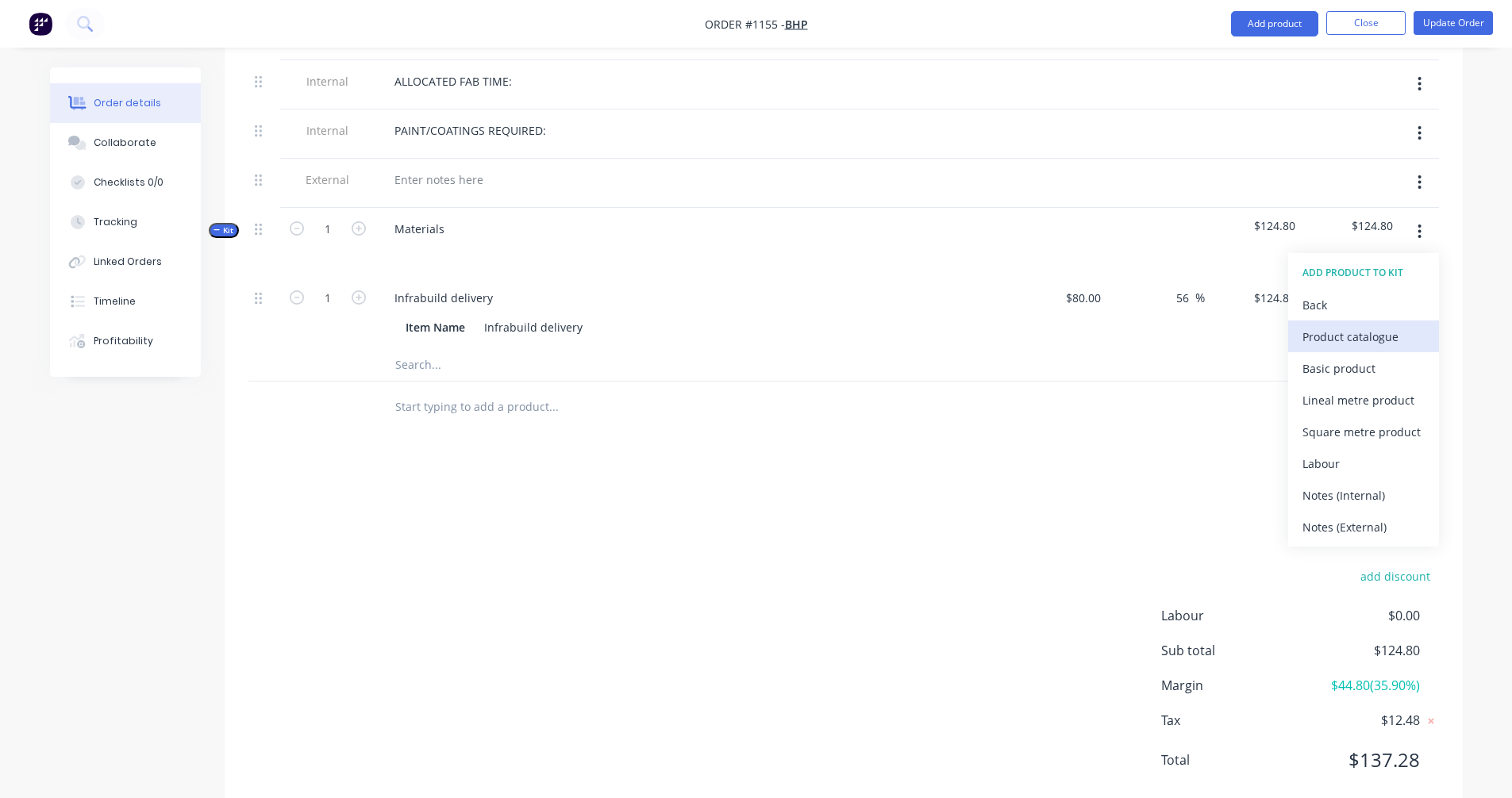
click at [1371, 325] on div "Product catalogue" at bounding box center [1363, 336] width 122 height 23
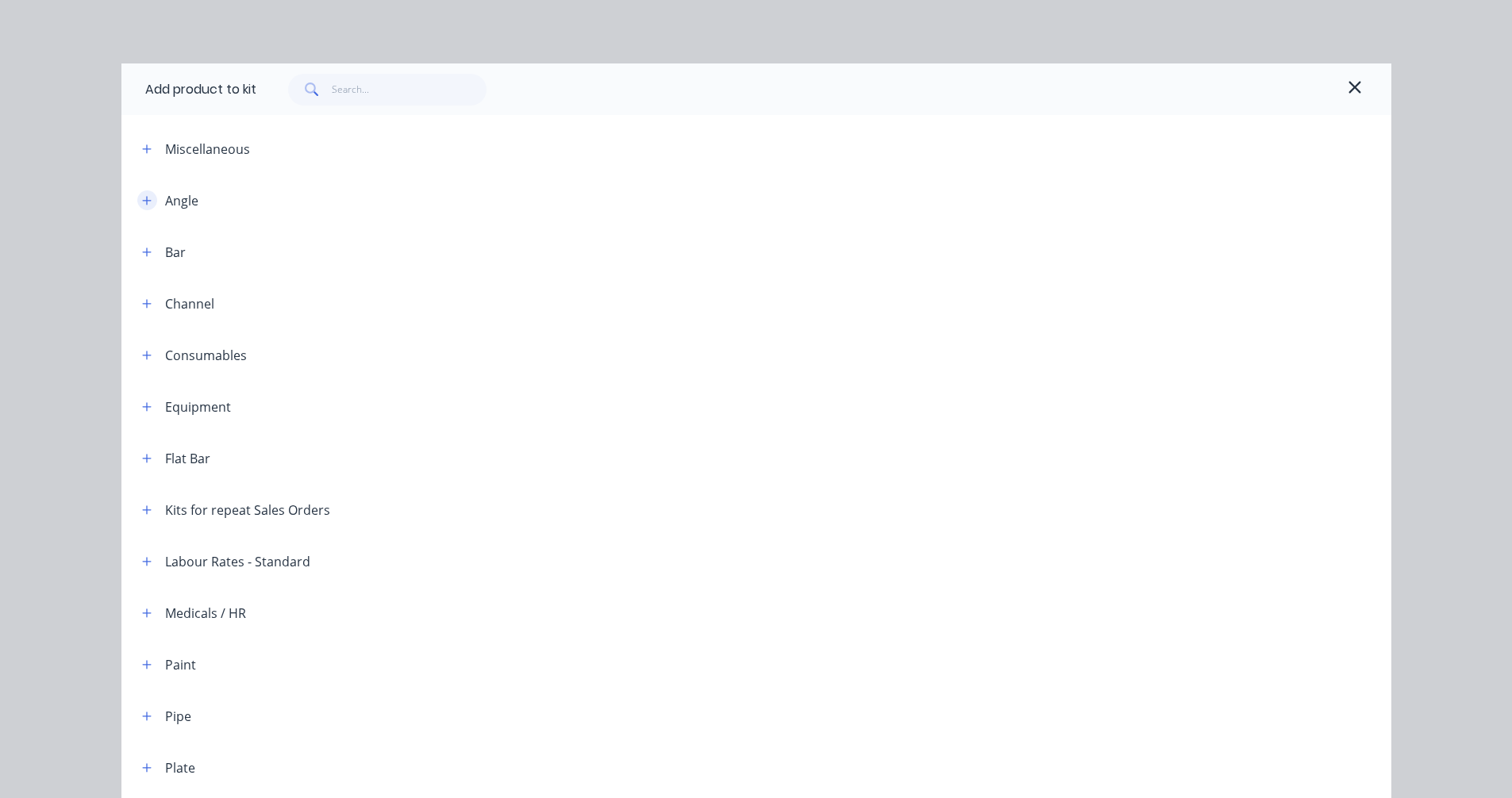
click at [142, 202] on icon "button" at bounding box center [147, 200] width 9 height 11
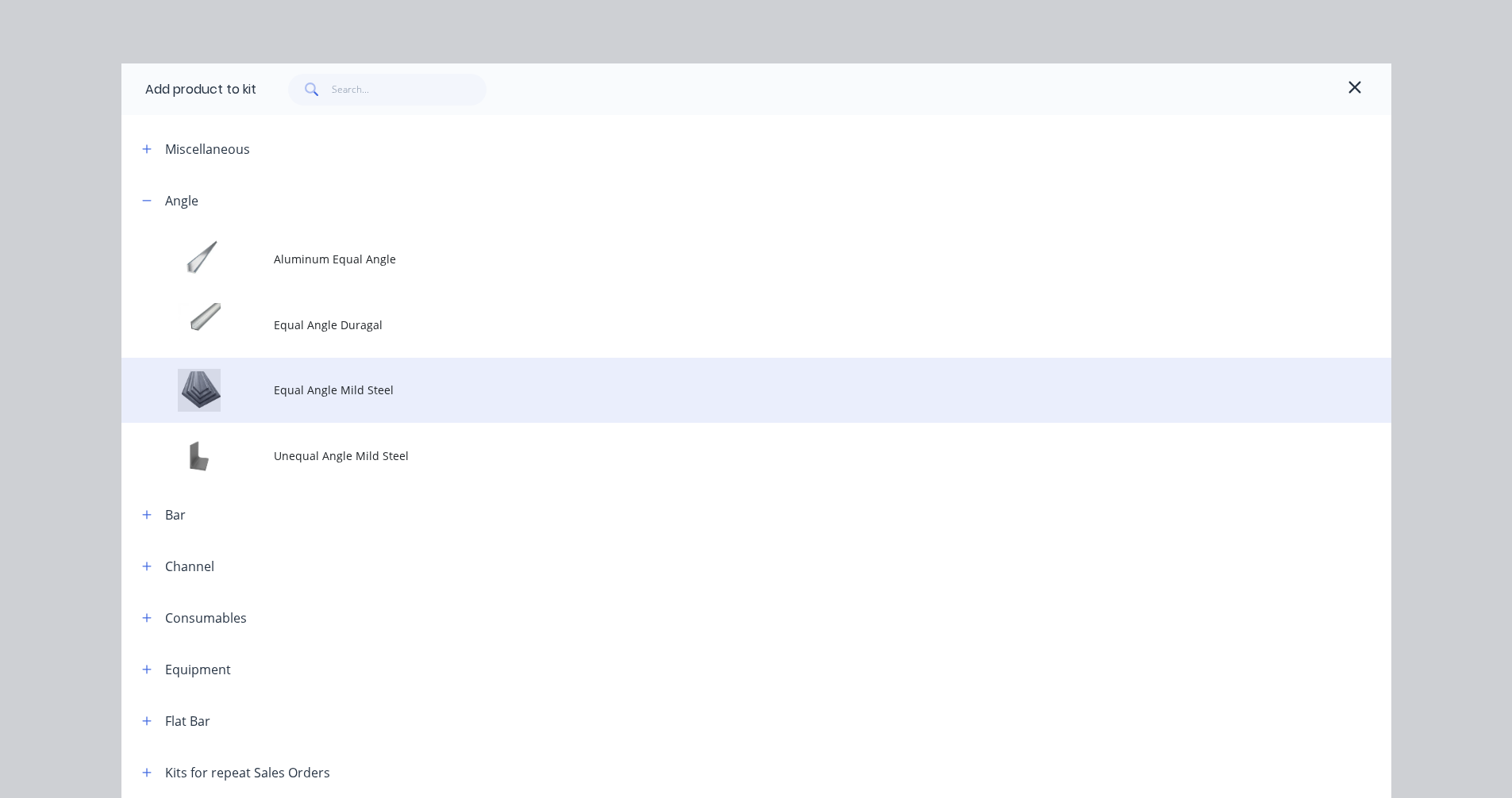
click at [346, 396] on span "Equal Angle Mild Steel" at bounding box center [720, 391] width 894 height 17
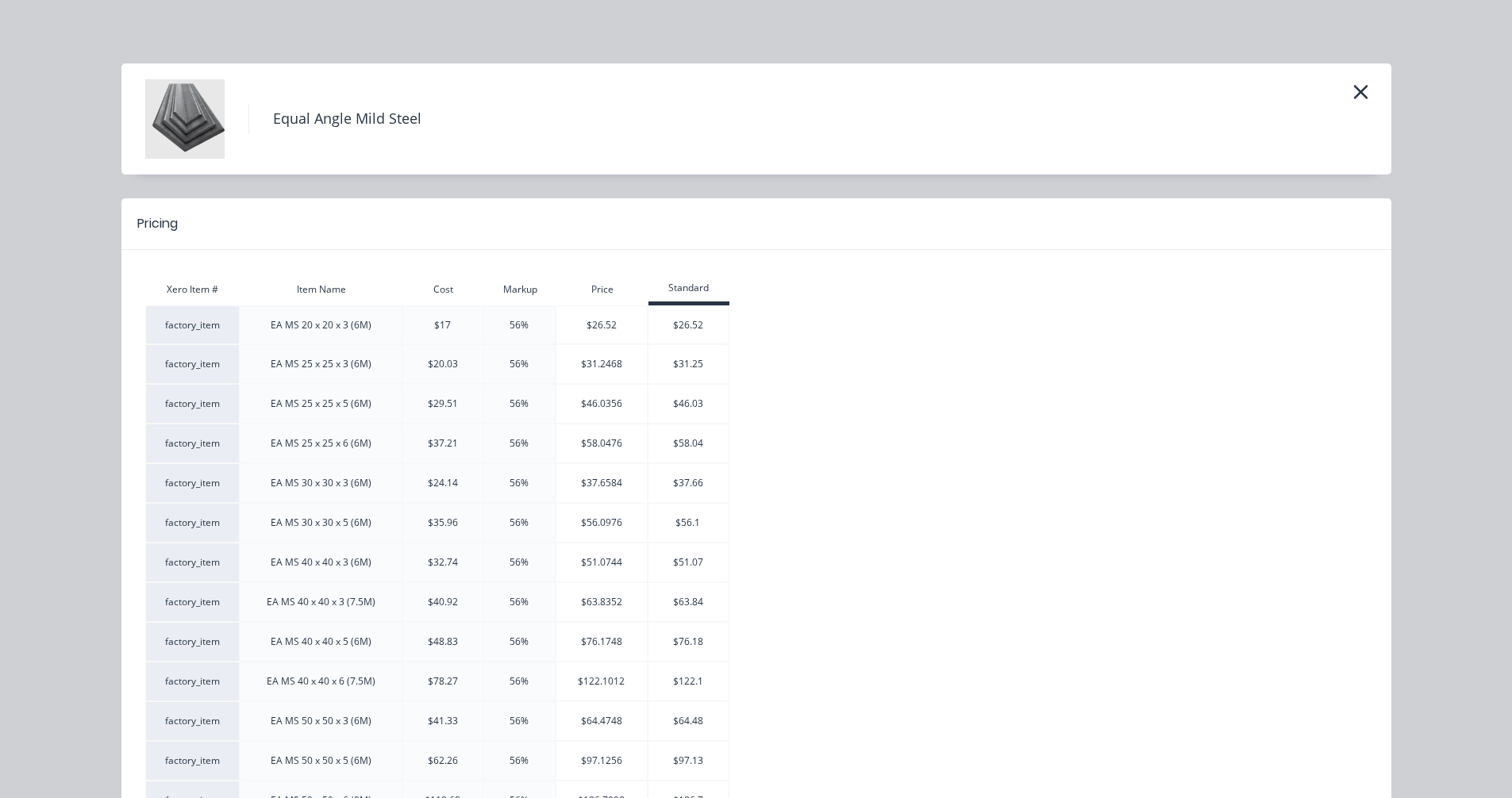
scroll to position [264, 0]
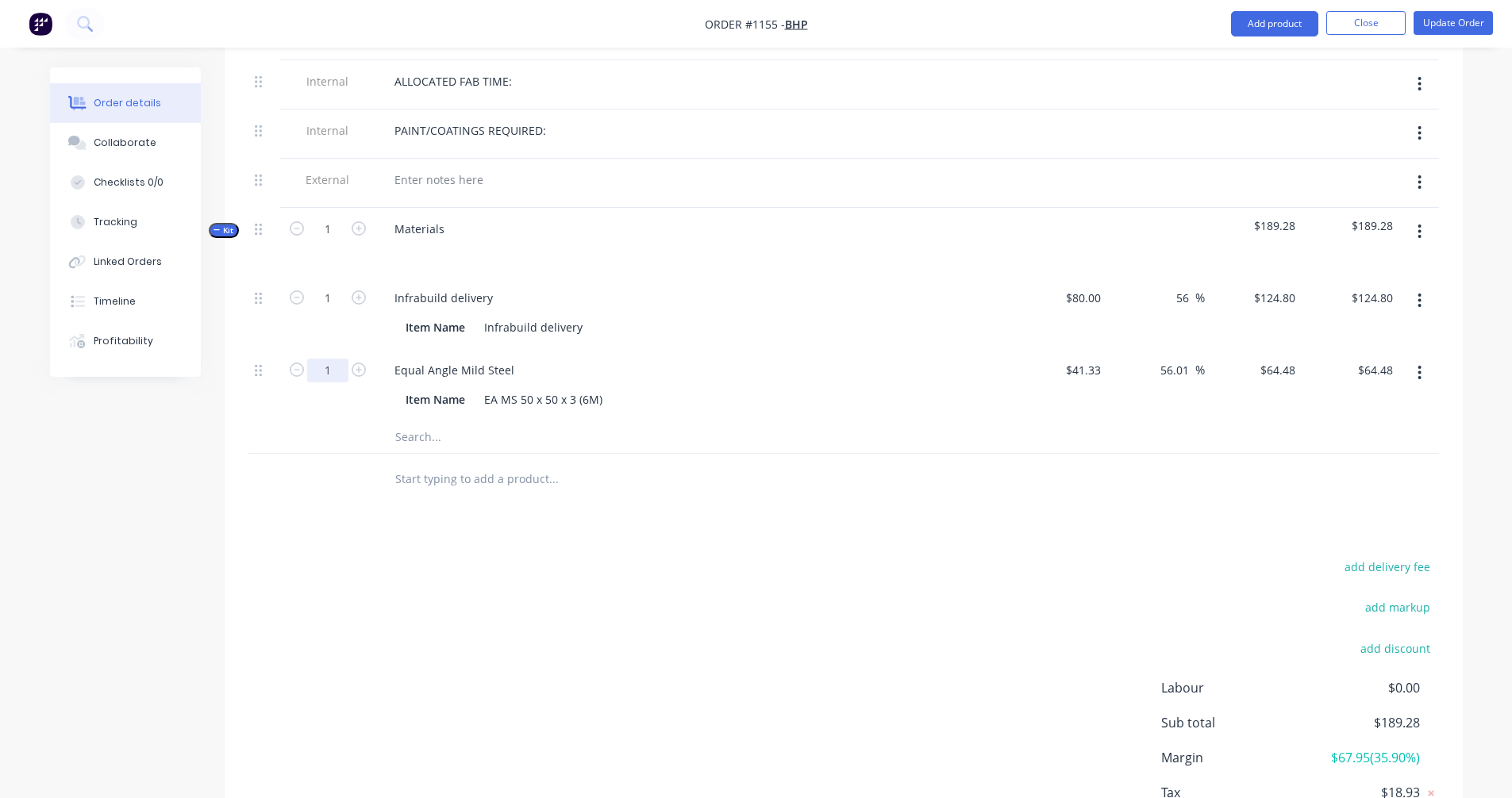
click at [340, 358] on input "1" at bounding box center [328, 370] width 42 height 24
type input "5"
type input "$322.40"
click at [326, 480] on div "Products Show / Hide columns Add product Qty Cost Markup Price Total Internal S…" at bounding box center [843, 404] width 1238 height 964
click at [1421, 223] on icon "button" at bounding box center [1419, 231] width 4 height 18
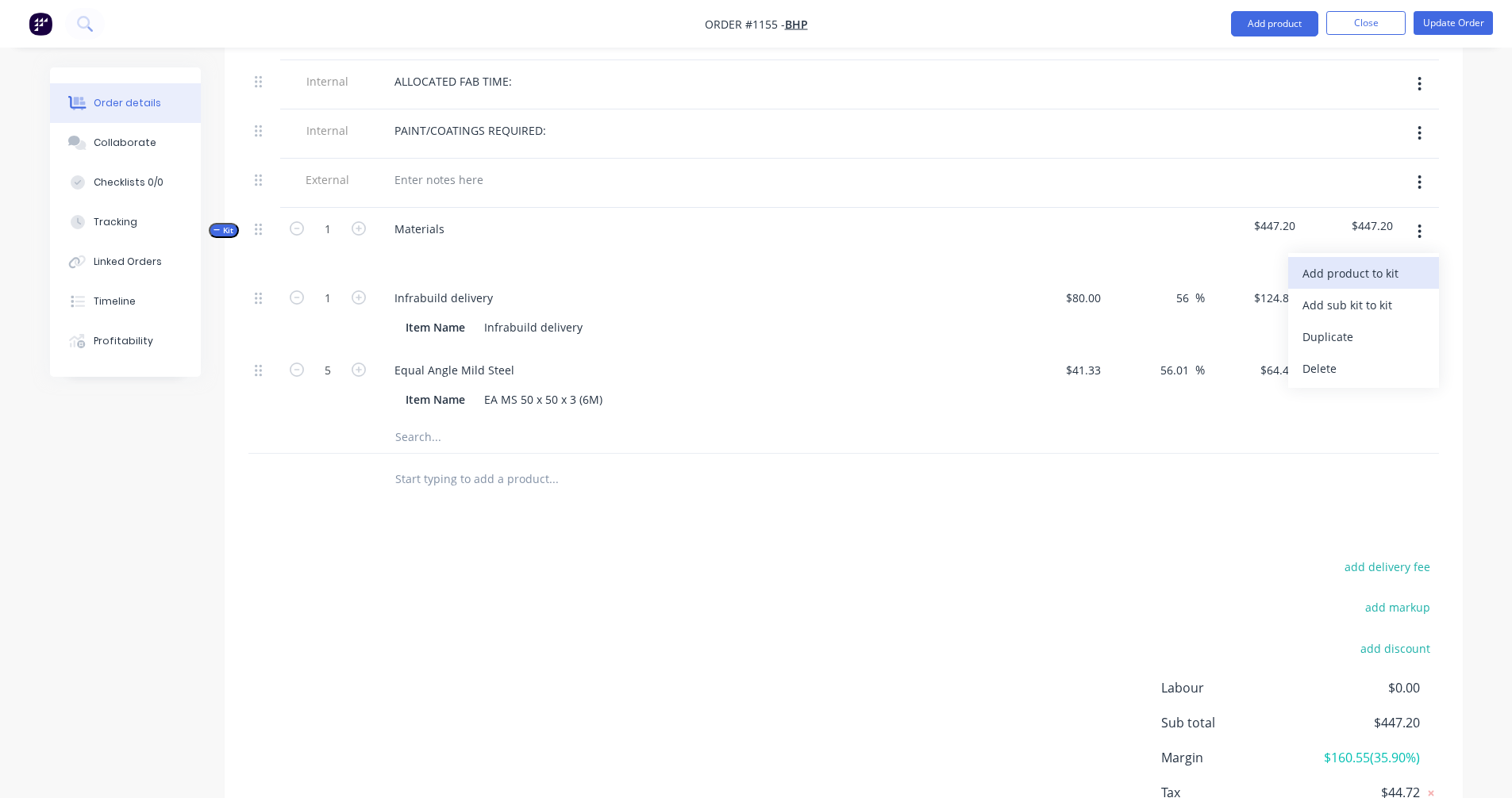
click at [1348, 262] on div "Add product to kit" at bounding box center [1363, 273] width 122 height 23
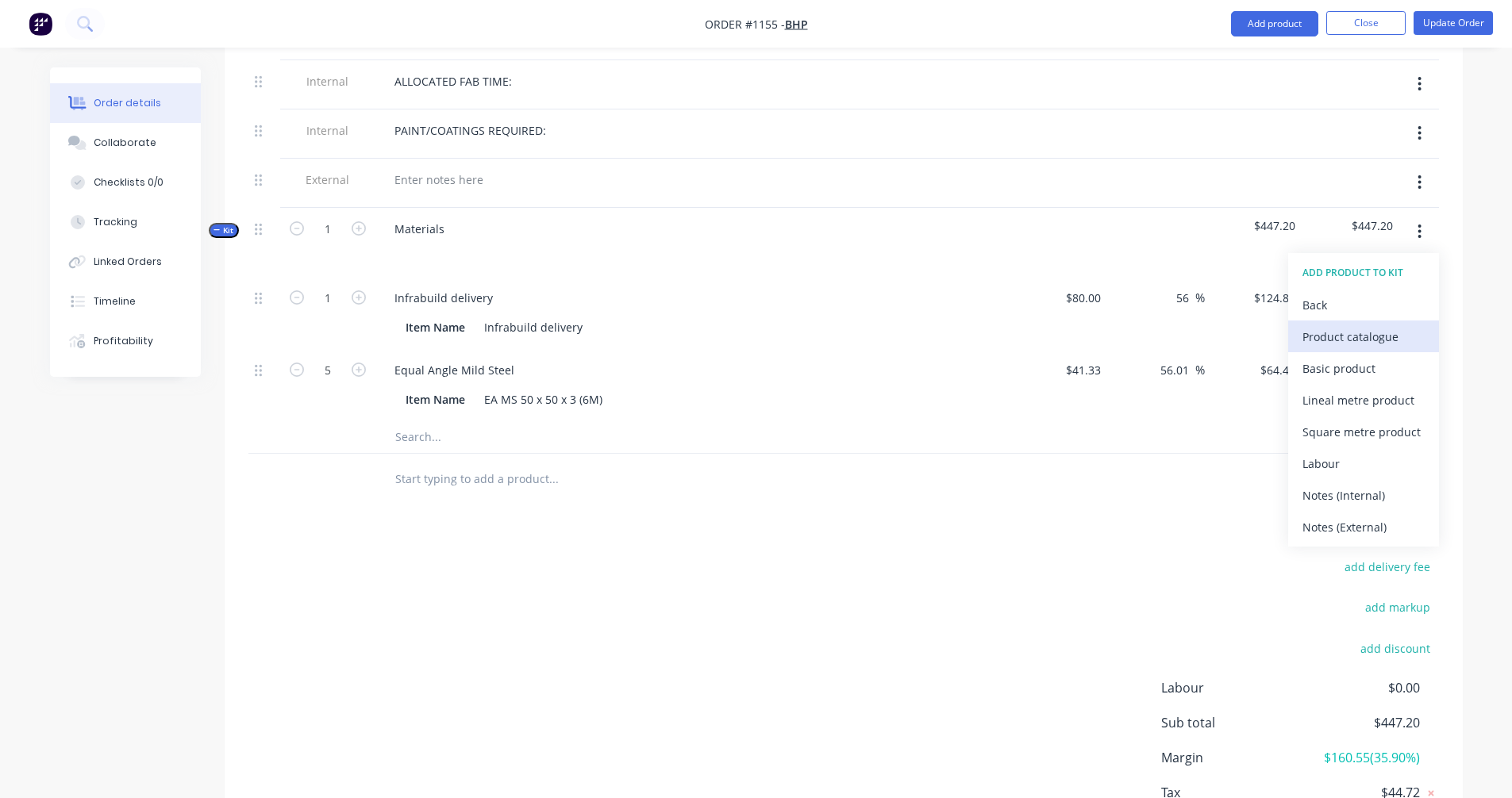
click at [1349, 325] on div "Product catalogue" at bounding box center [1363, 336] width 122 height 23
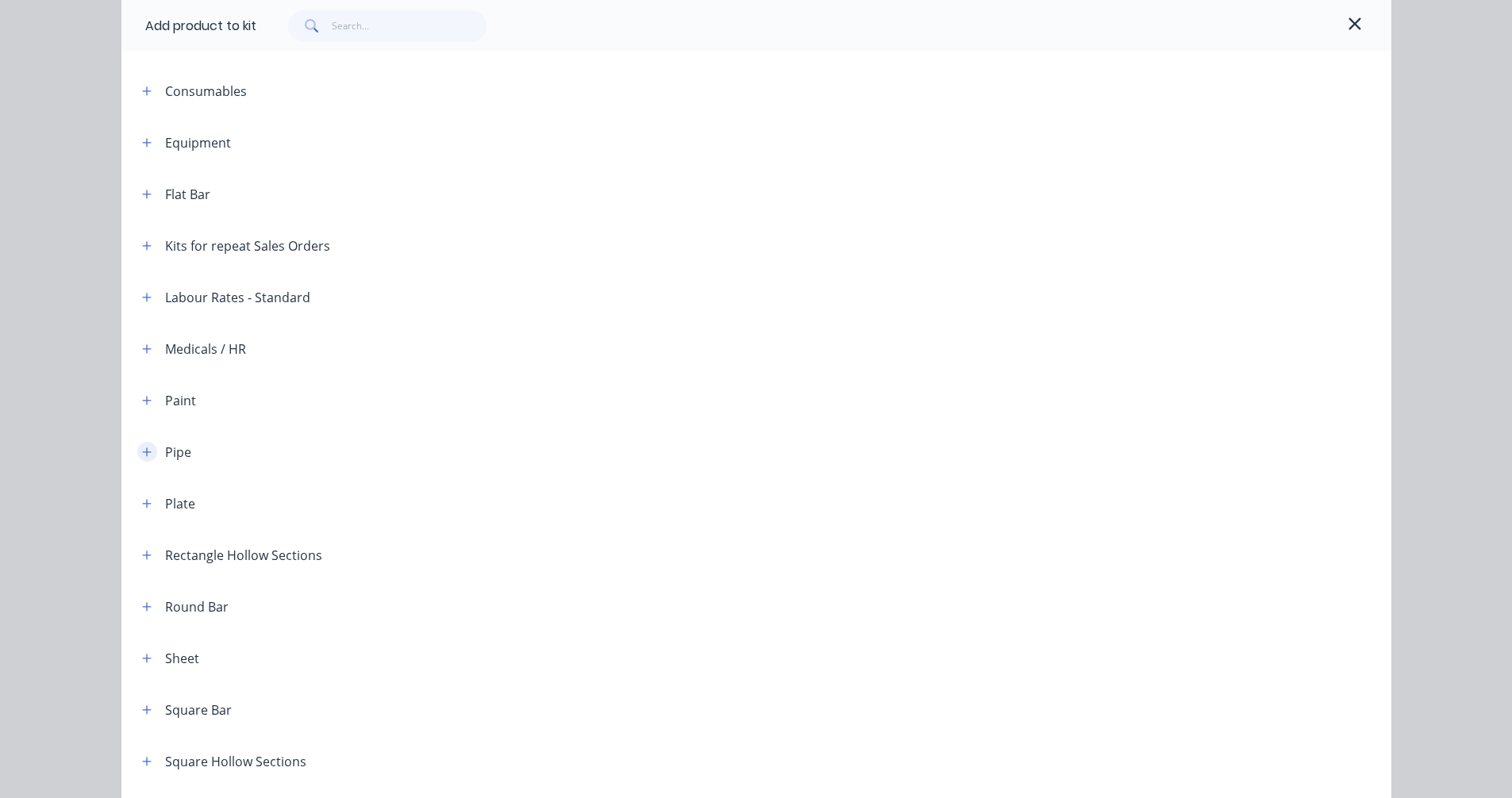
click at [142, 452] on icon "button" at bounding box center [147, 452] width 9 height 11
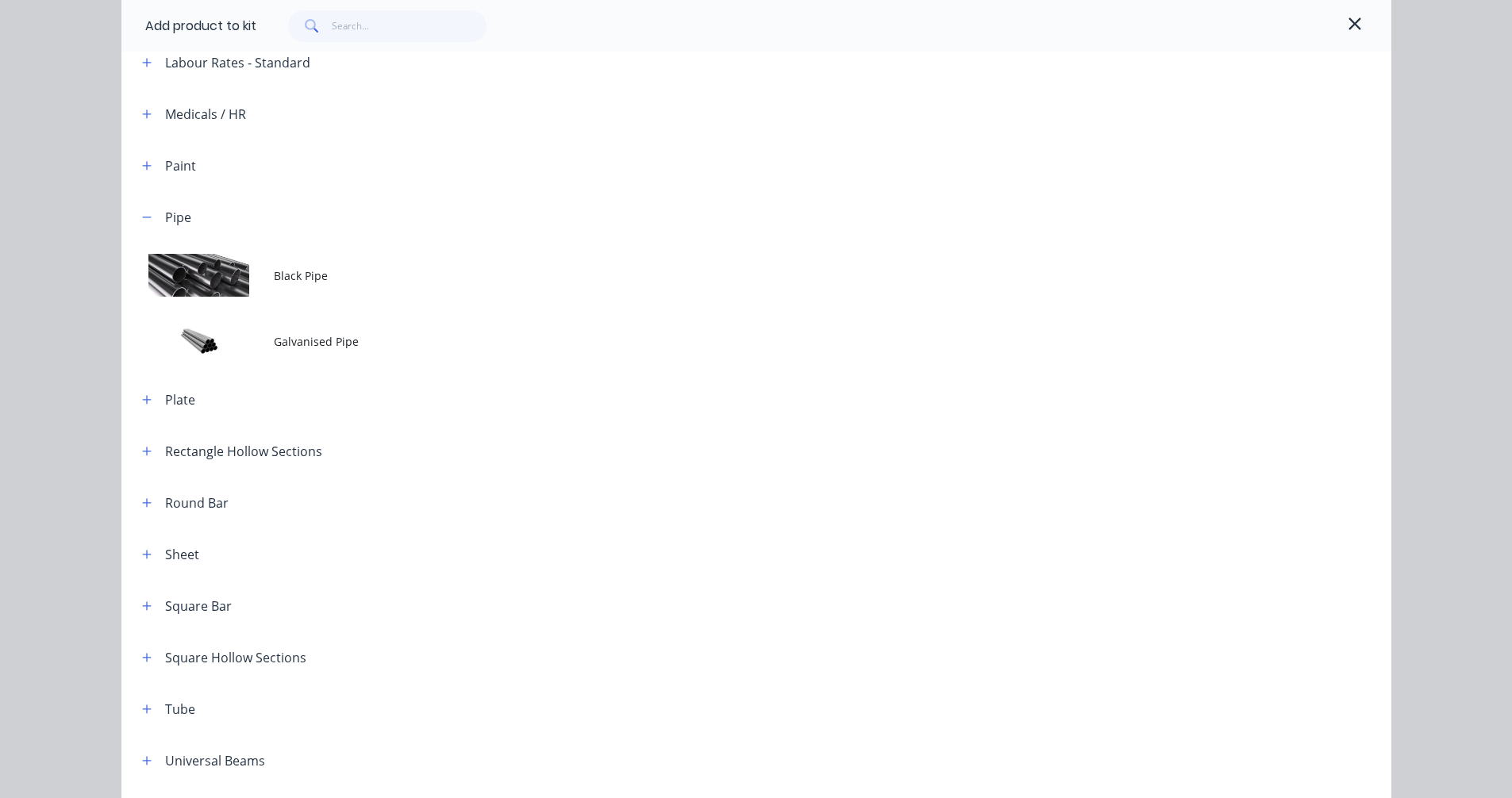
scroll to position [529, 0]
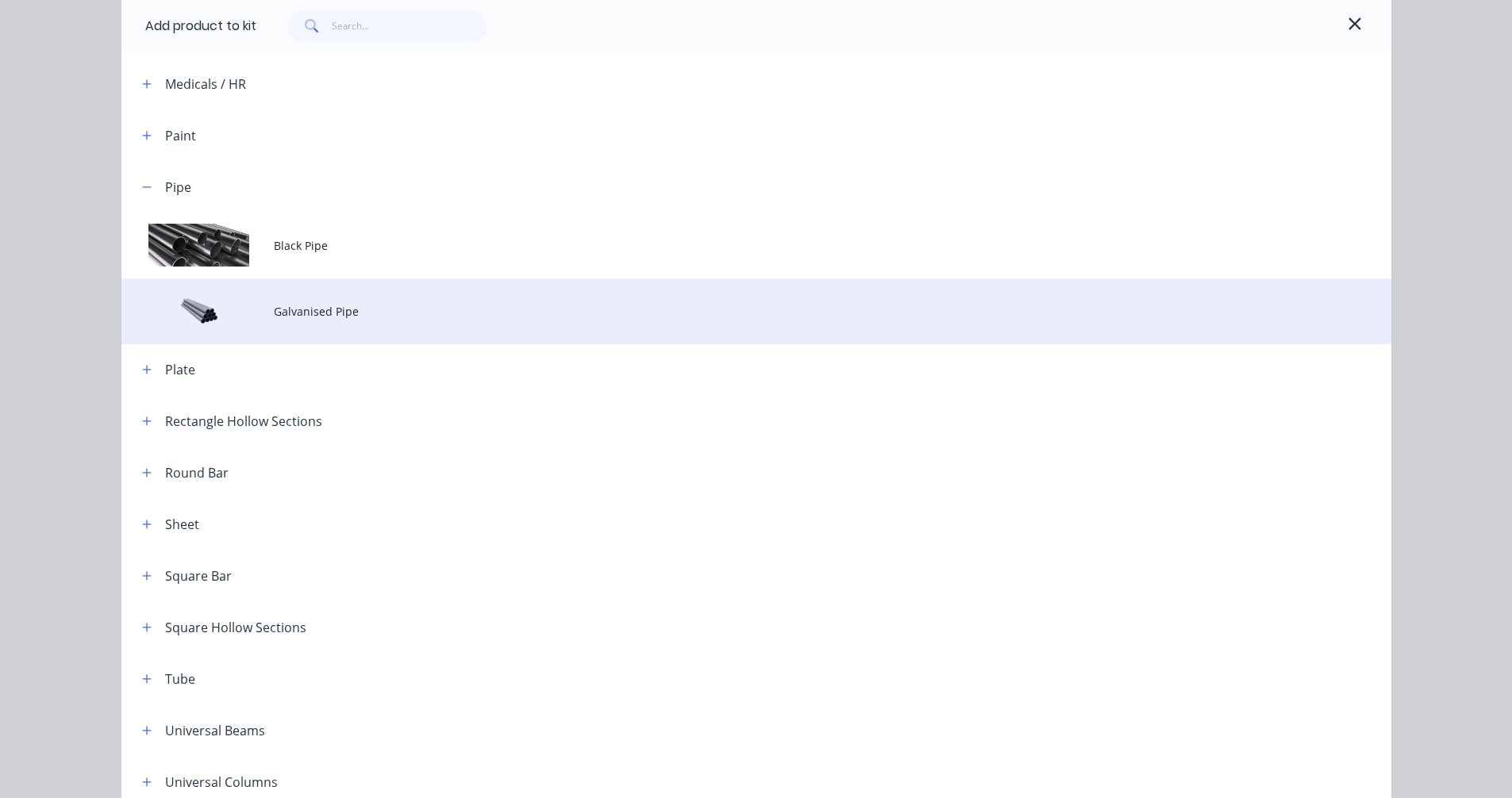
click at [298, 319] on span "Galvanised Pipe" at bounding box center [720, 312] width 894 height 17
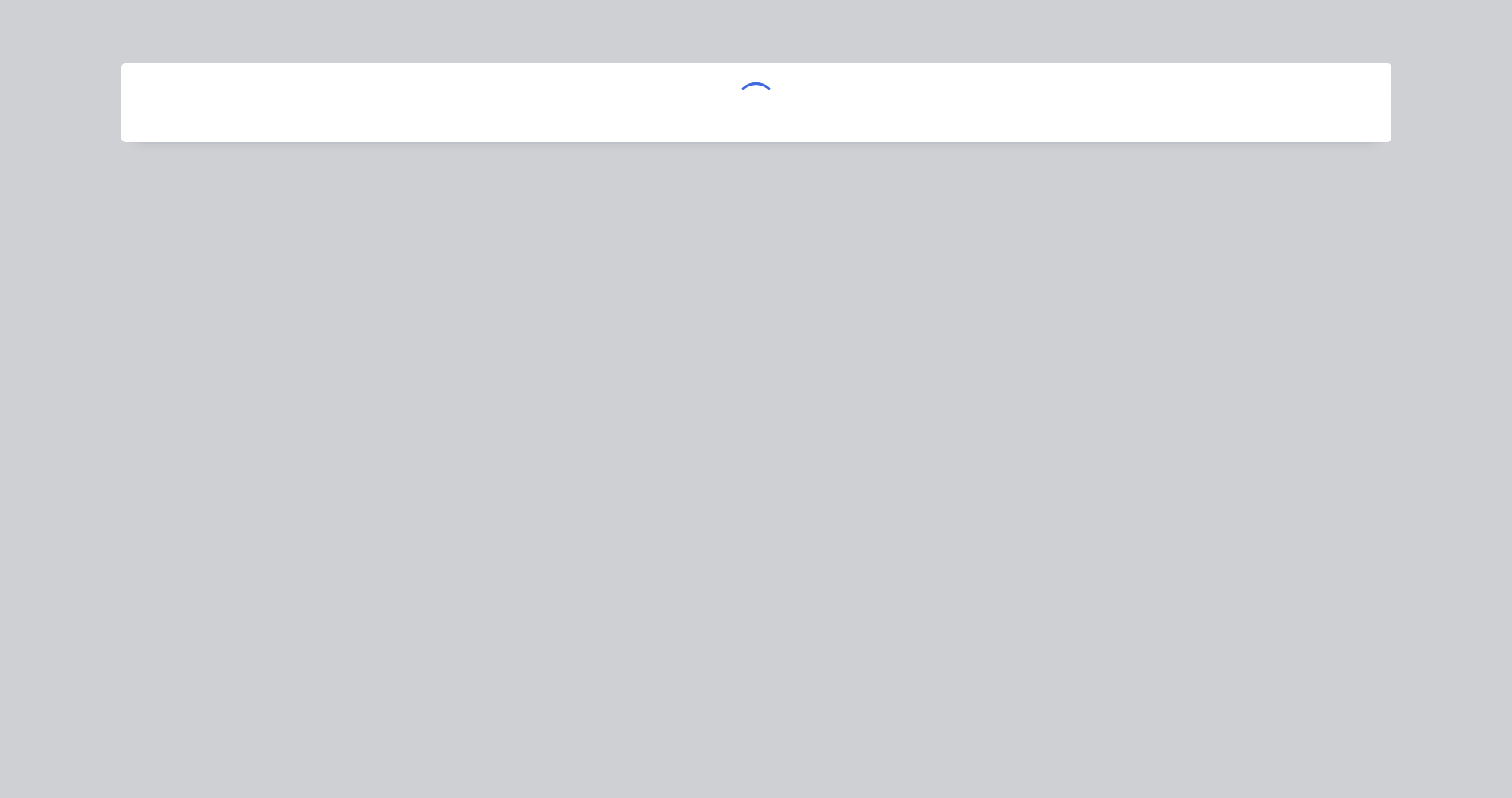
scroll to position [0, 0]
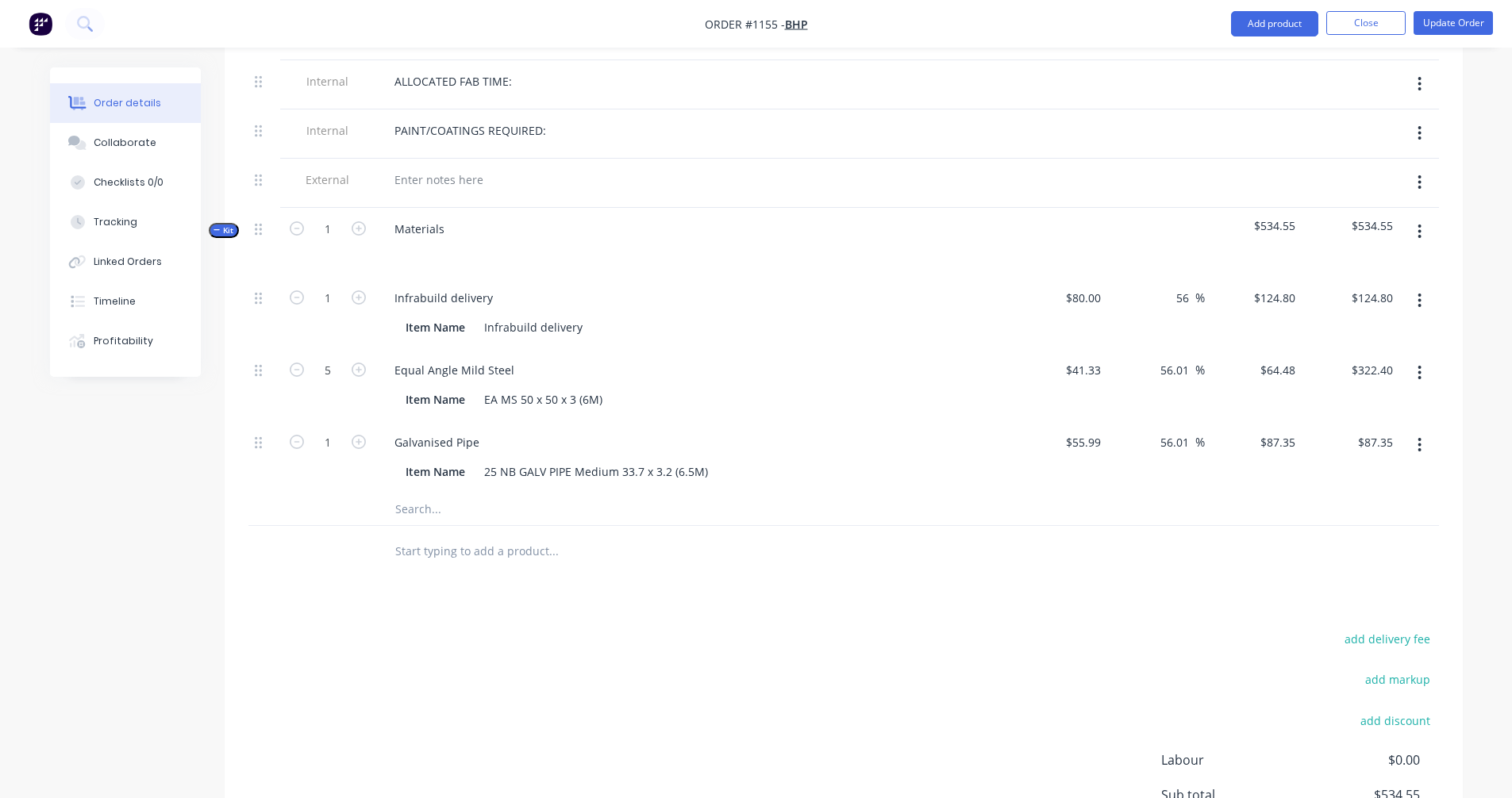
click at [1416, 218] on button "button" at bounding box center [1419, 232] width 37 height 29
click at [1352, 262] on div "Add product to kit" at bounding box center [1363, 273] width 122 height 23
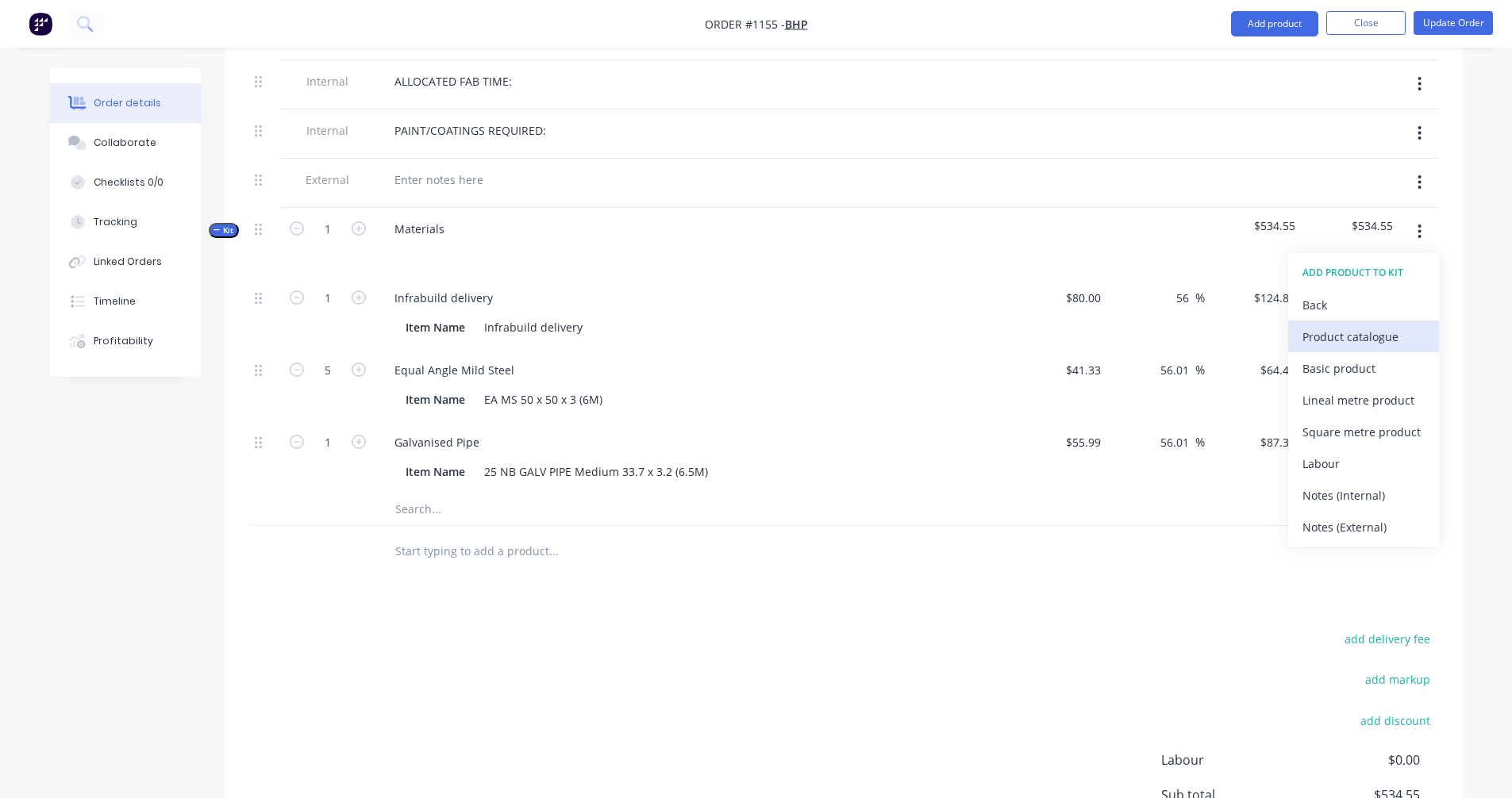
click at [1311, 325] on div "Product catalogue" at bounding box center [1363, 336] width 122 height 23
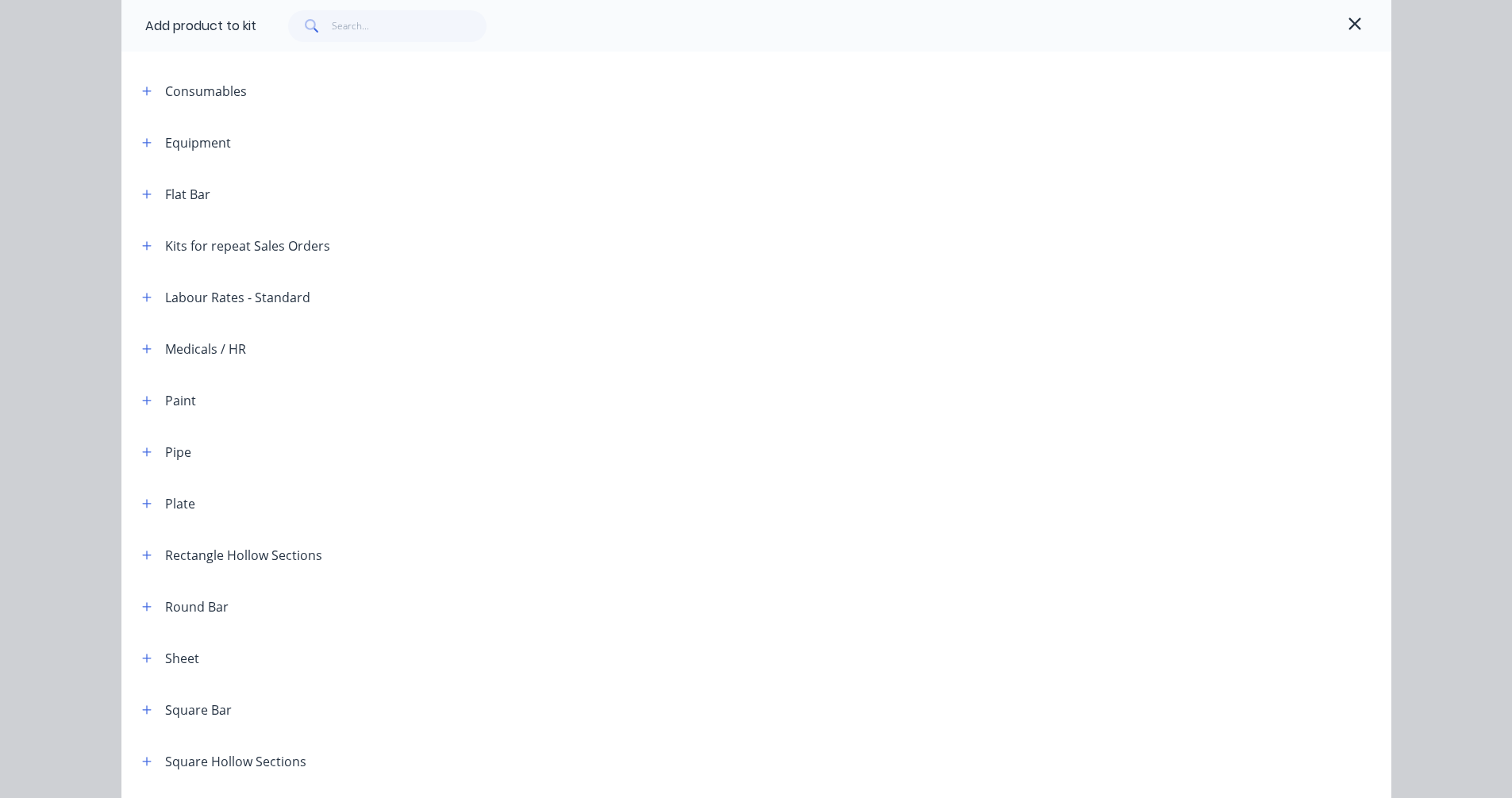
scroll to position [529, 0]
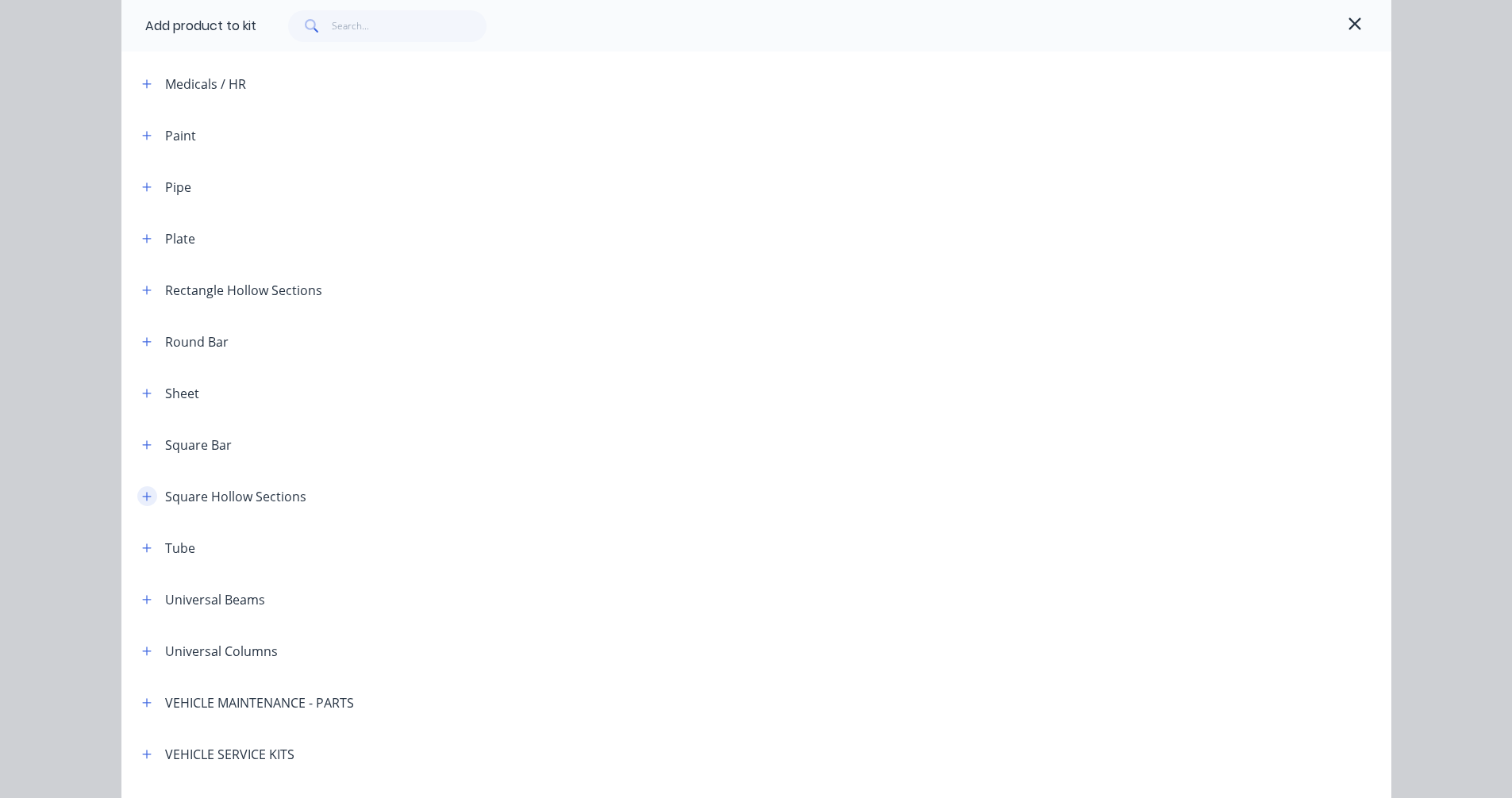
click at [142, 496] on icon "button" at bounding box center [147, 496] width 8 height 8
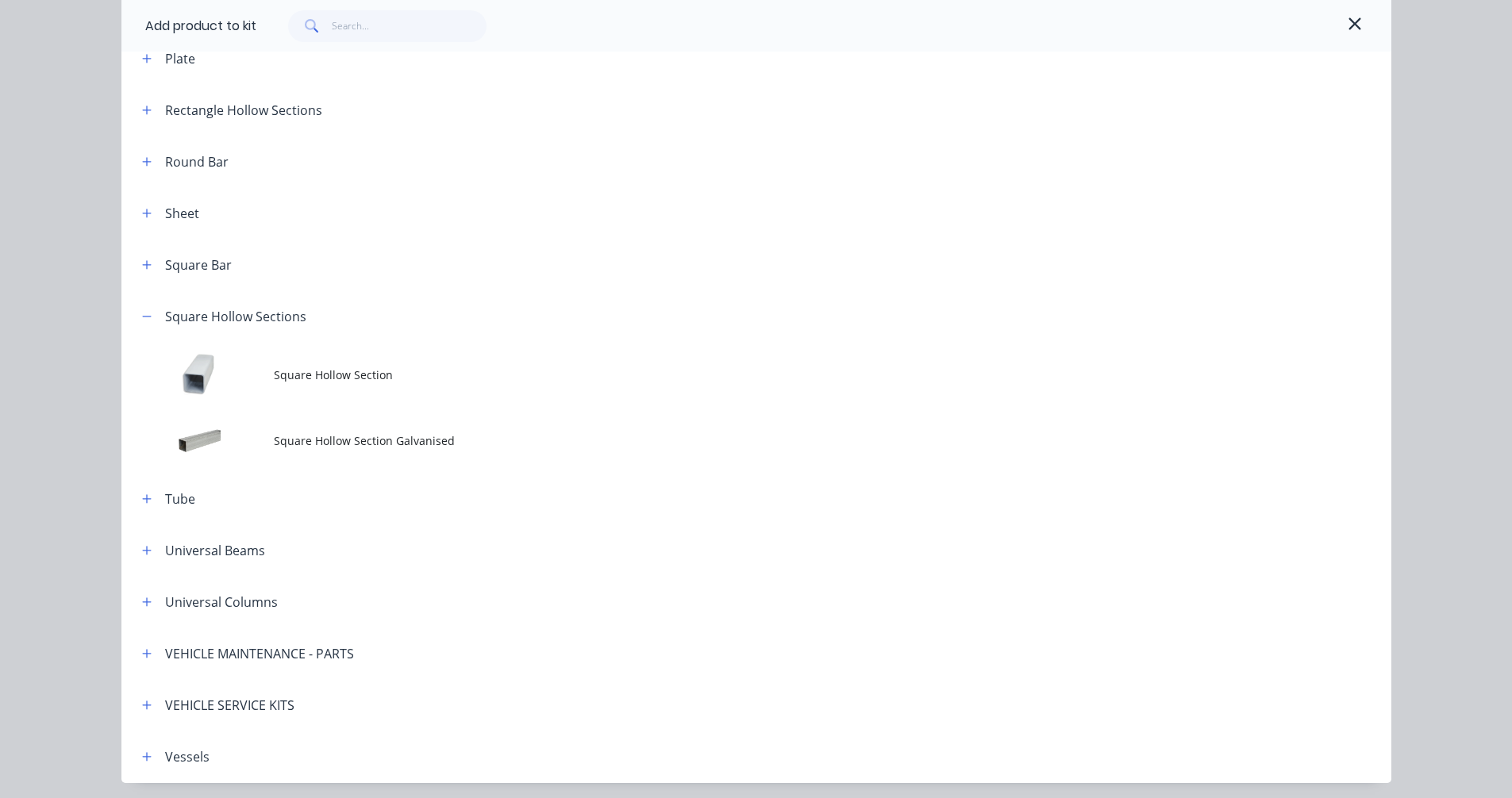
scroll to position [764, 0]
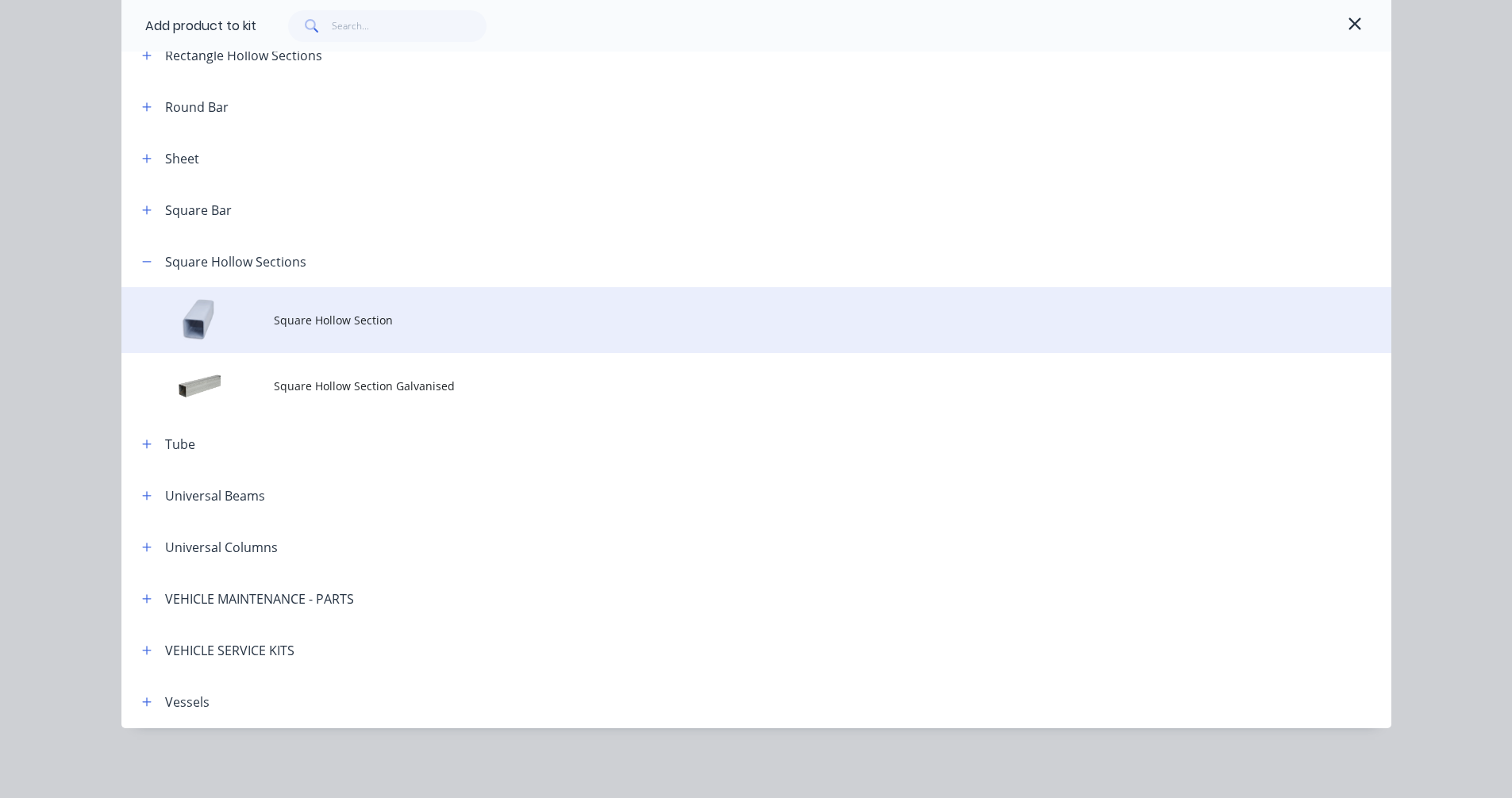
click at [352, 325] on span "Square Hollow Section" at bounding box center [720, 320] width 894 height 17
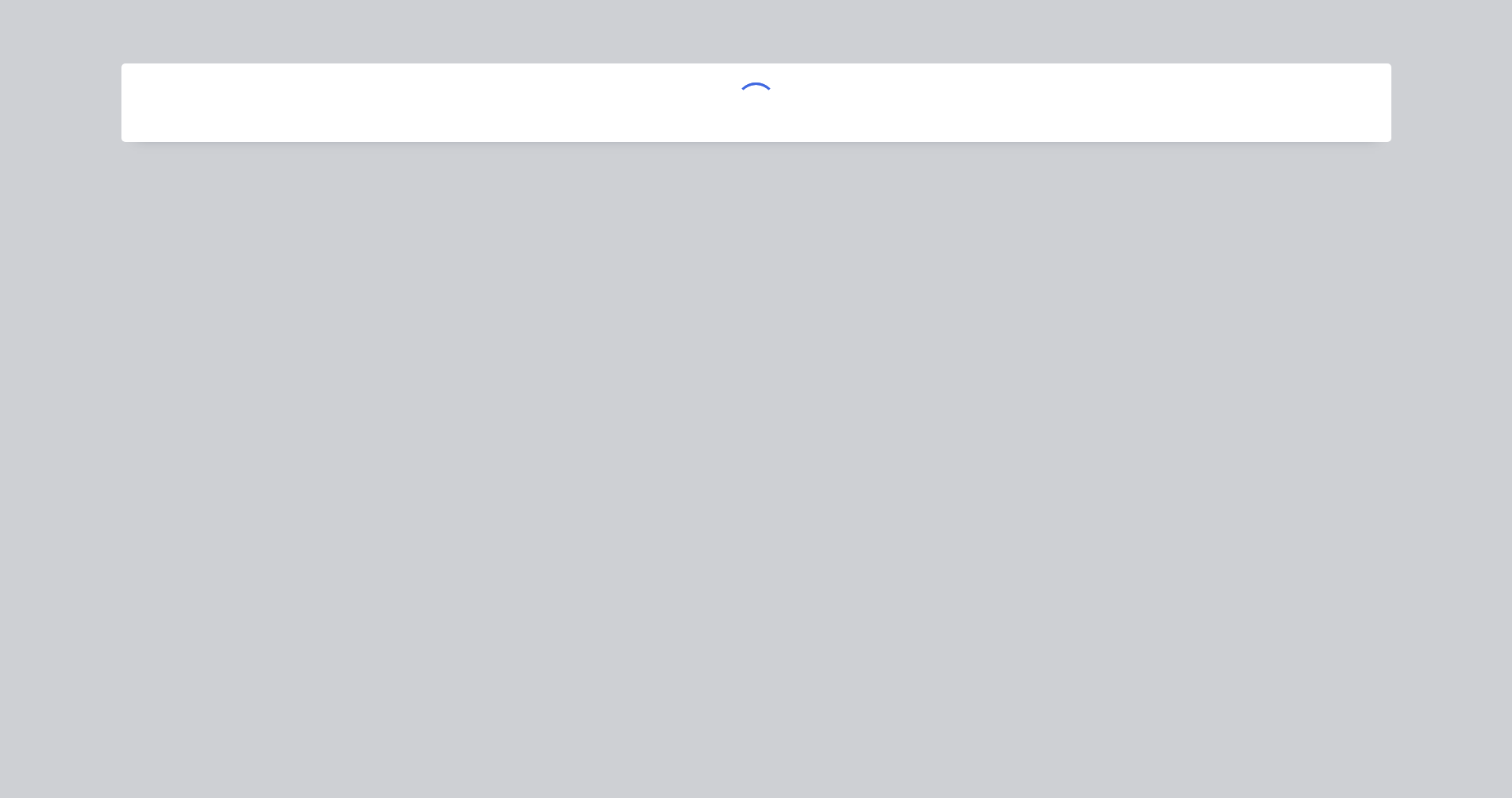
scroll to position [0, 0]
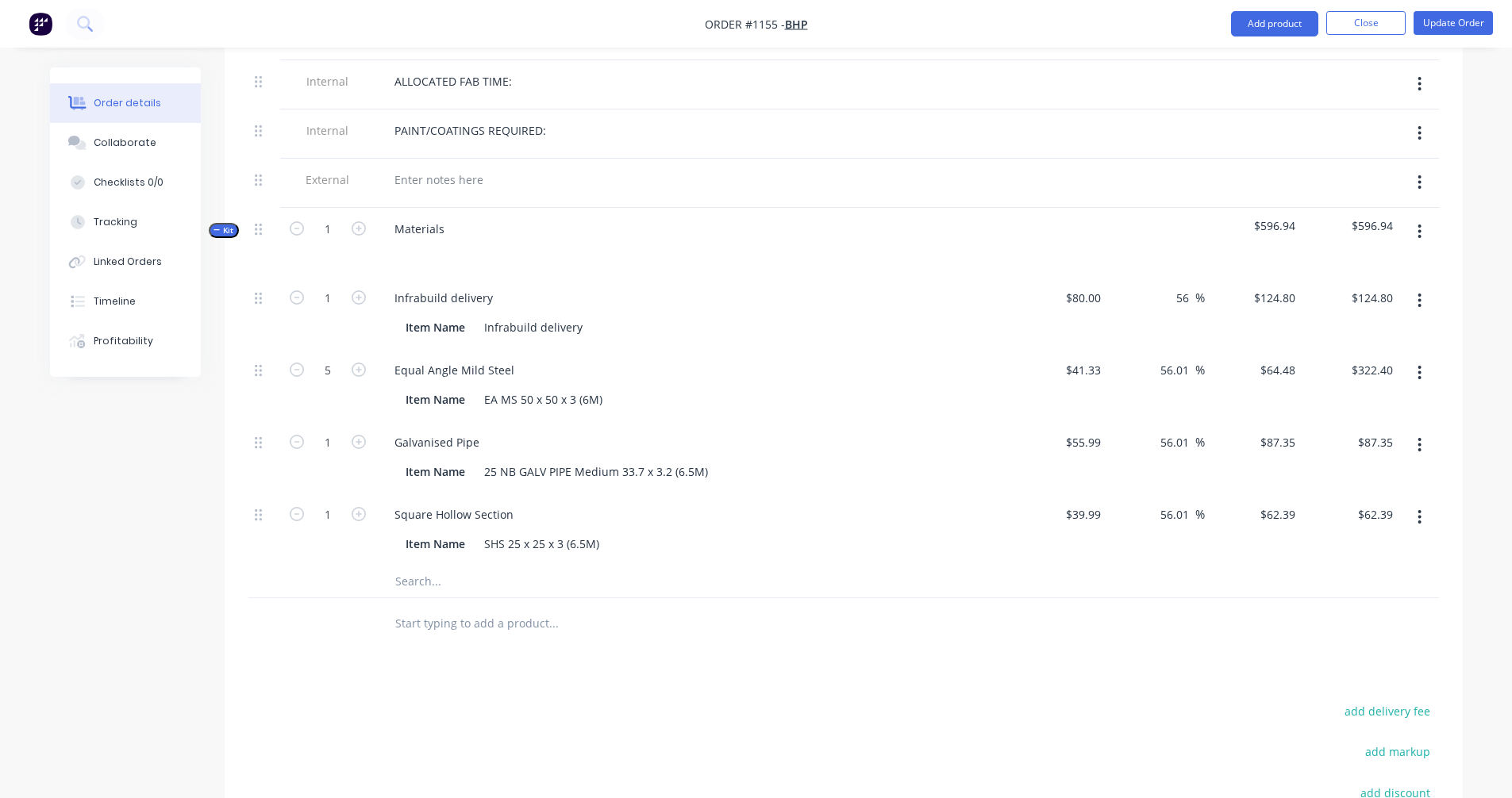
click at [222, 224] on span "Kit" at bounding box center [224, 230] width 20 height 12
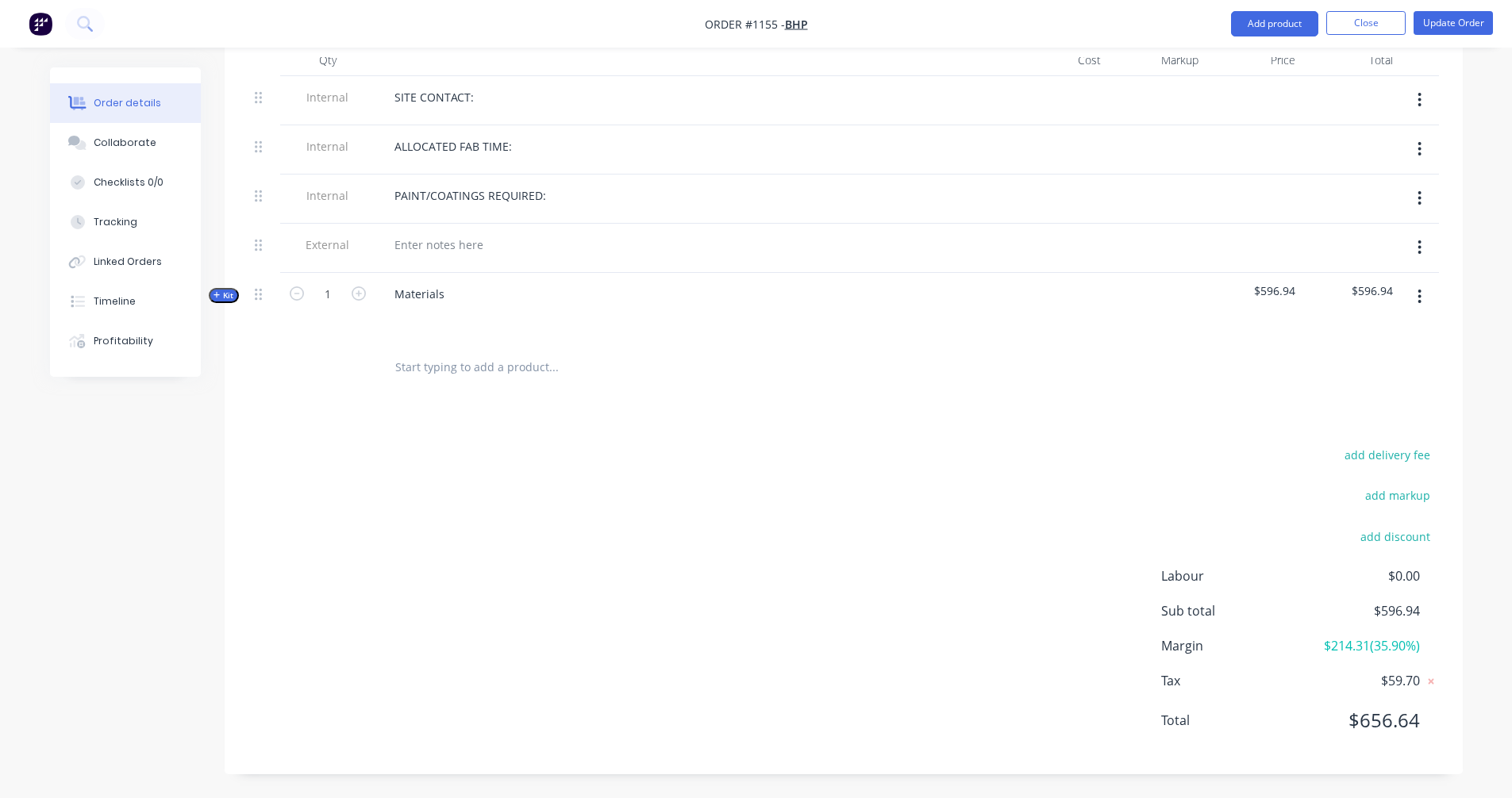
scroll to position [623, 0]
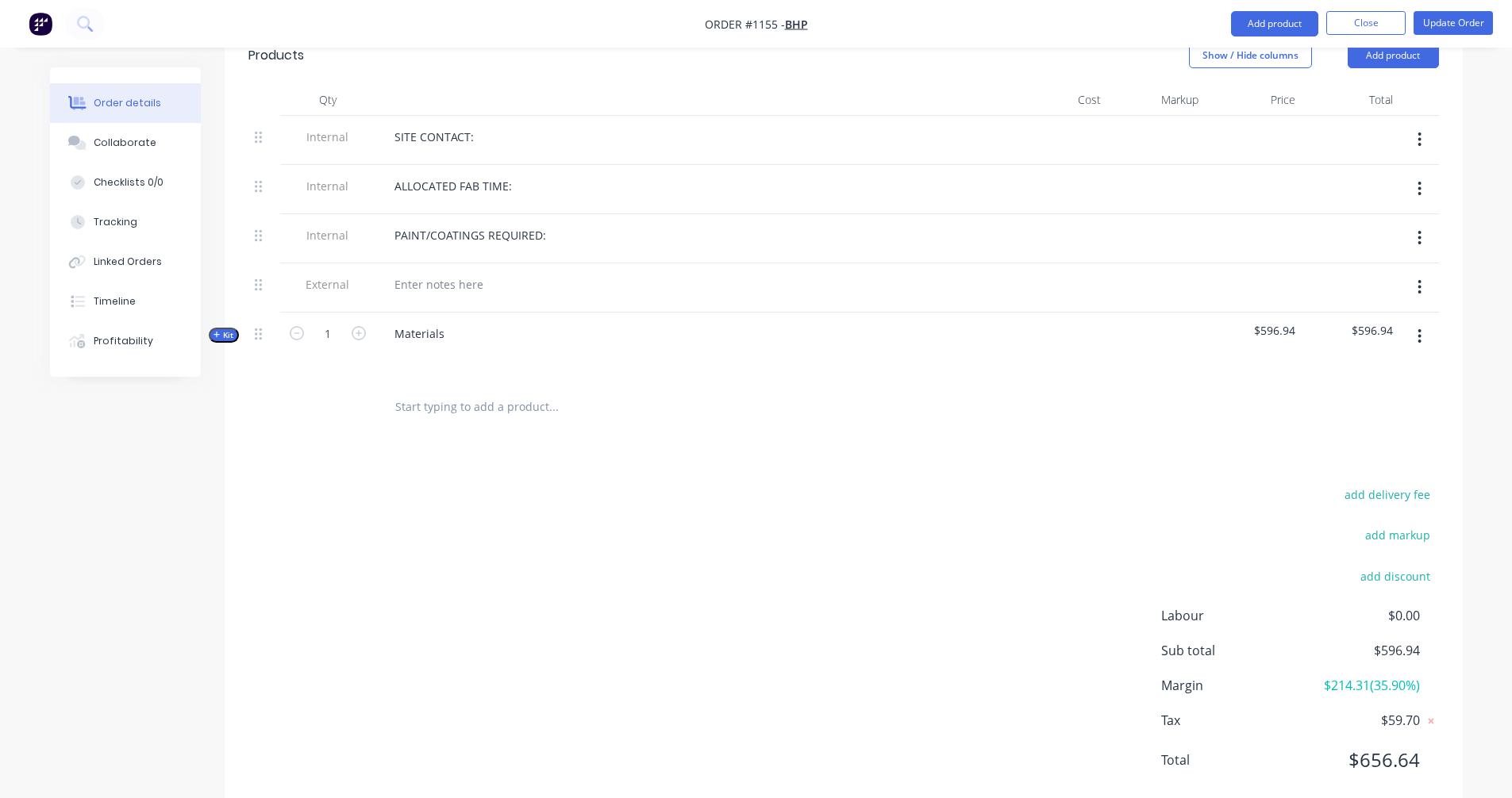
click at [476, 391] on input "text" at bounding box center [553, 407] width 318 height 31
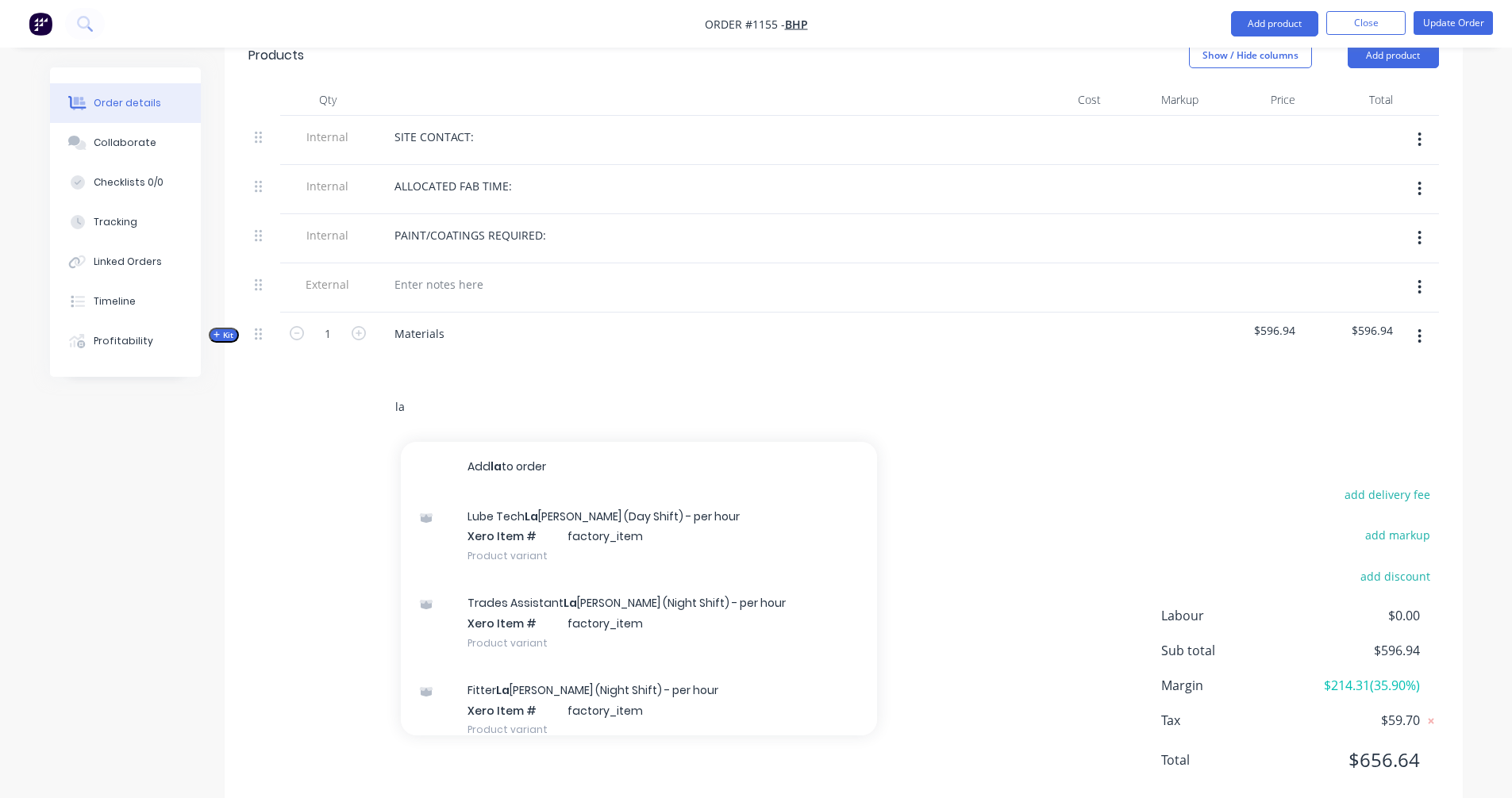
type input "l"
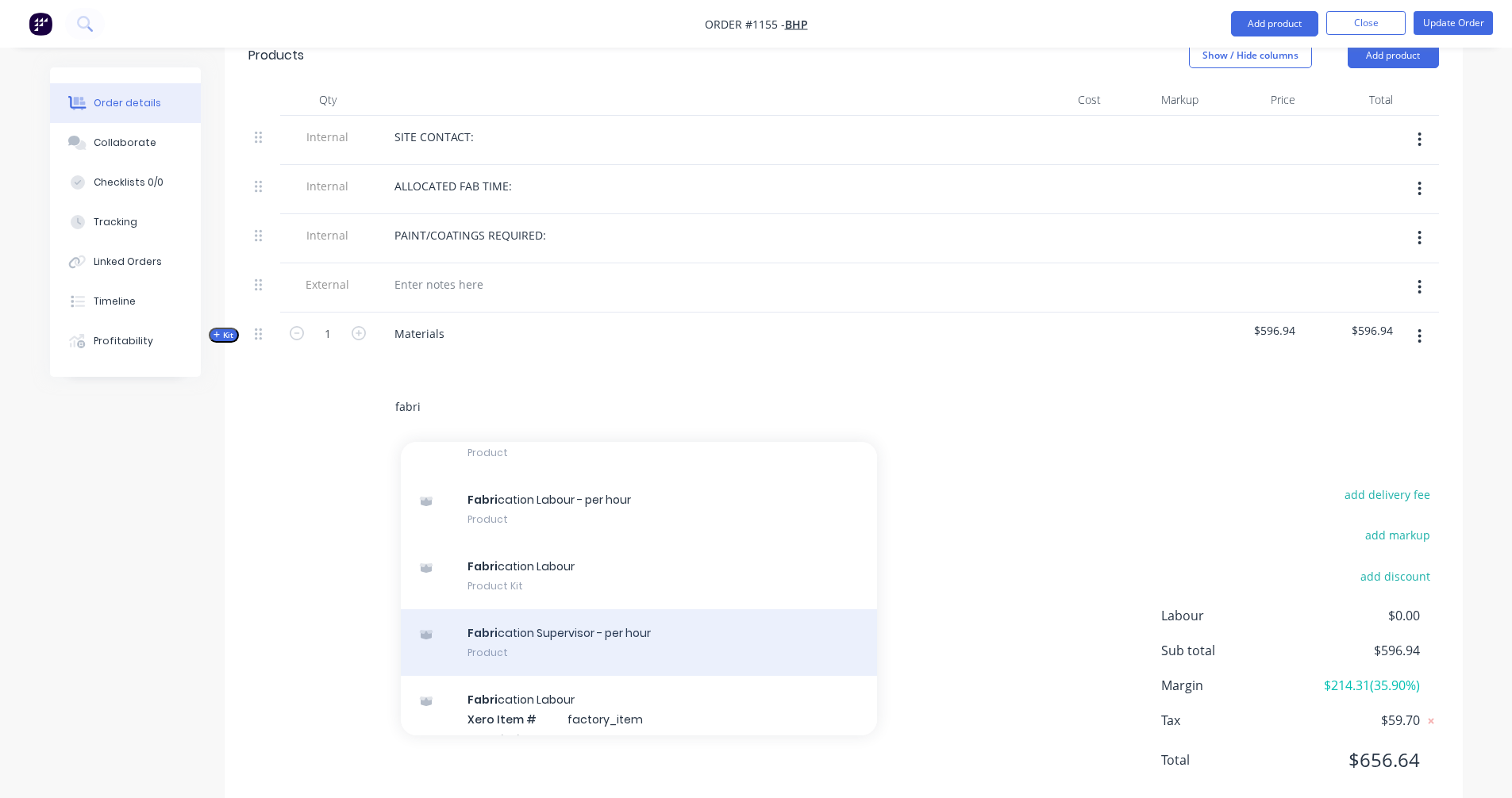
scroll to position [346, 0]
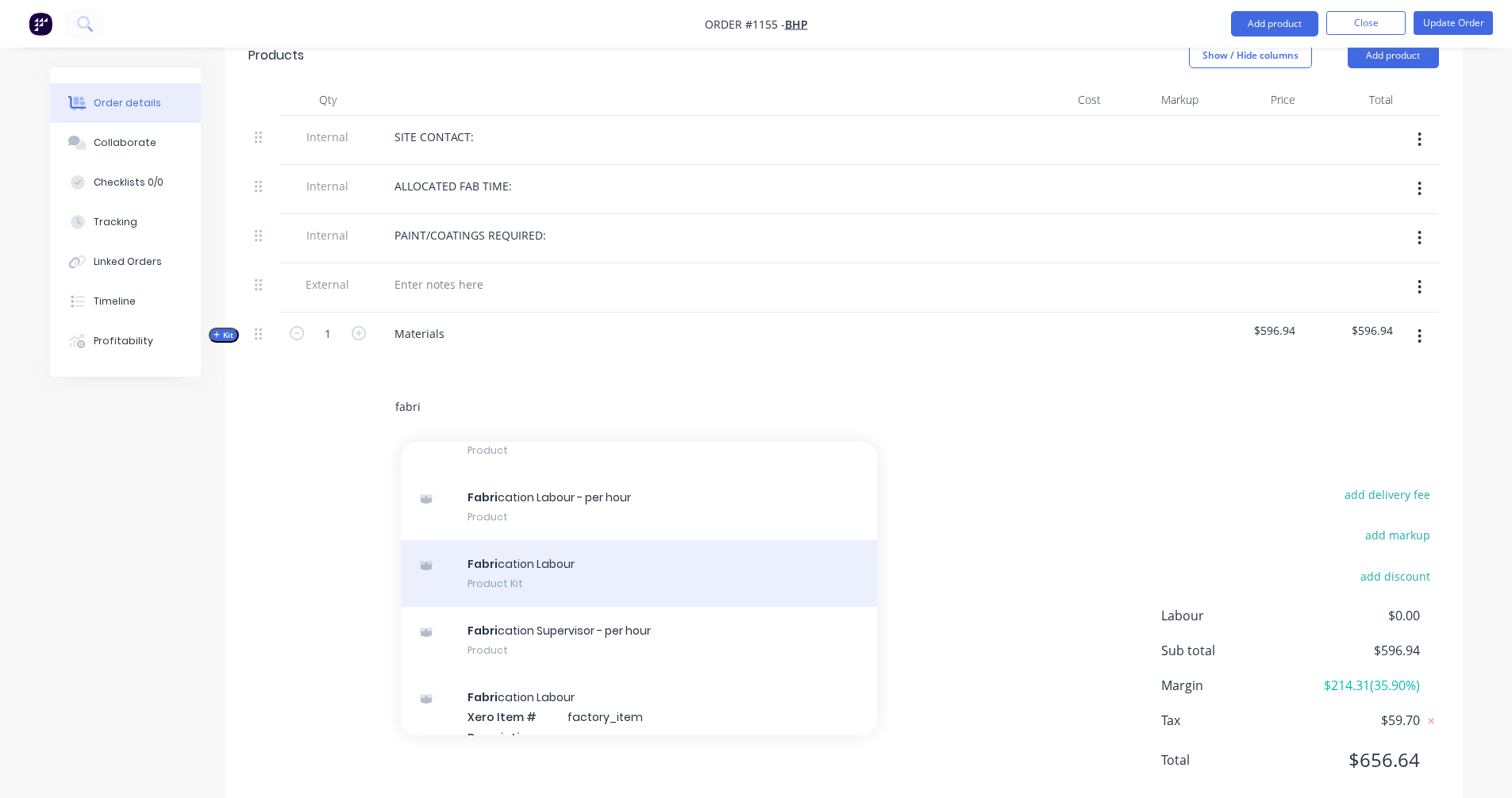
type input "fabri"
click at [498, 542] on div "Fabri cation Labour Product Kit" at bounding box center [639, 574] width 476 height 67
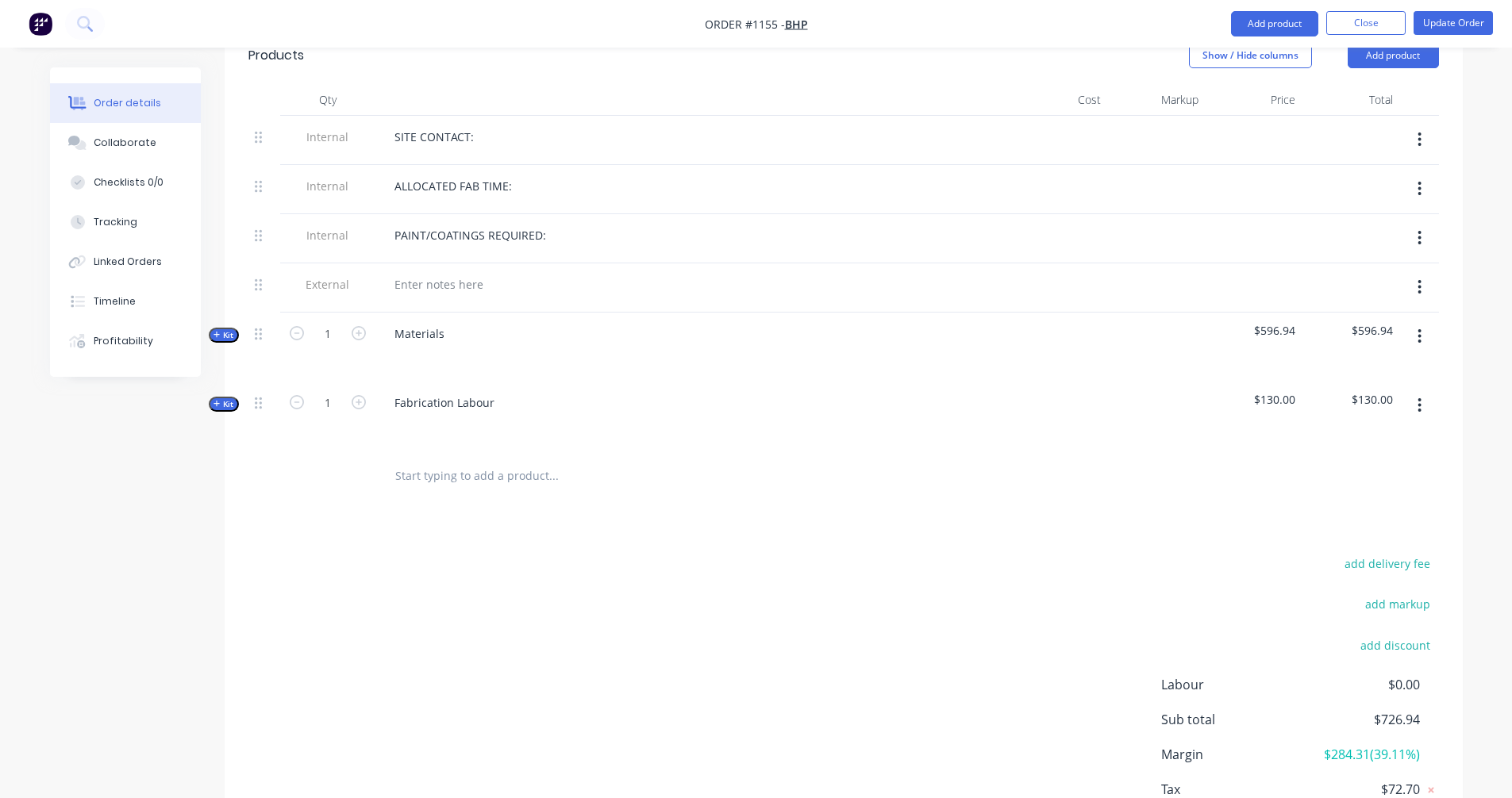
click at [227, 398] on span "Kit" at bounding box center [224, 404] width 20 height 12
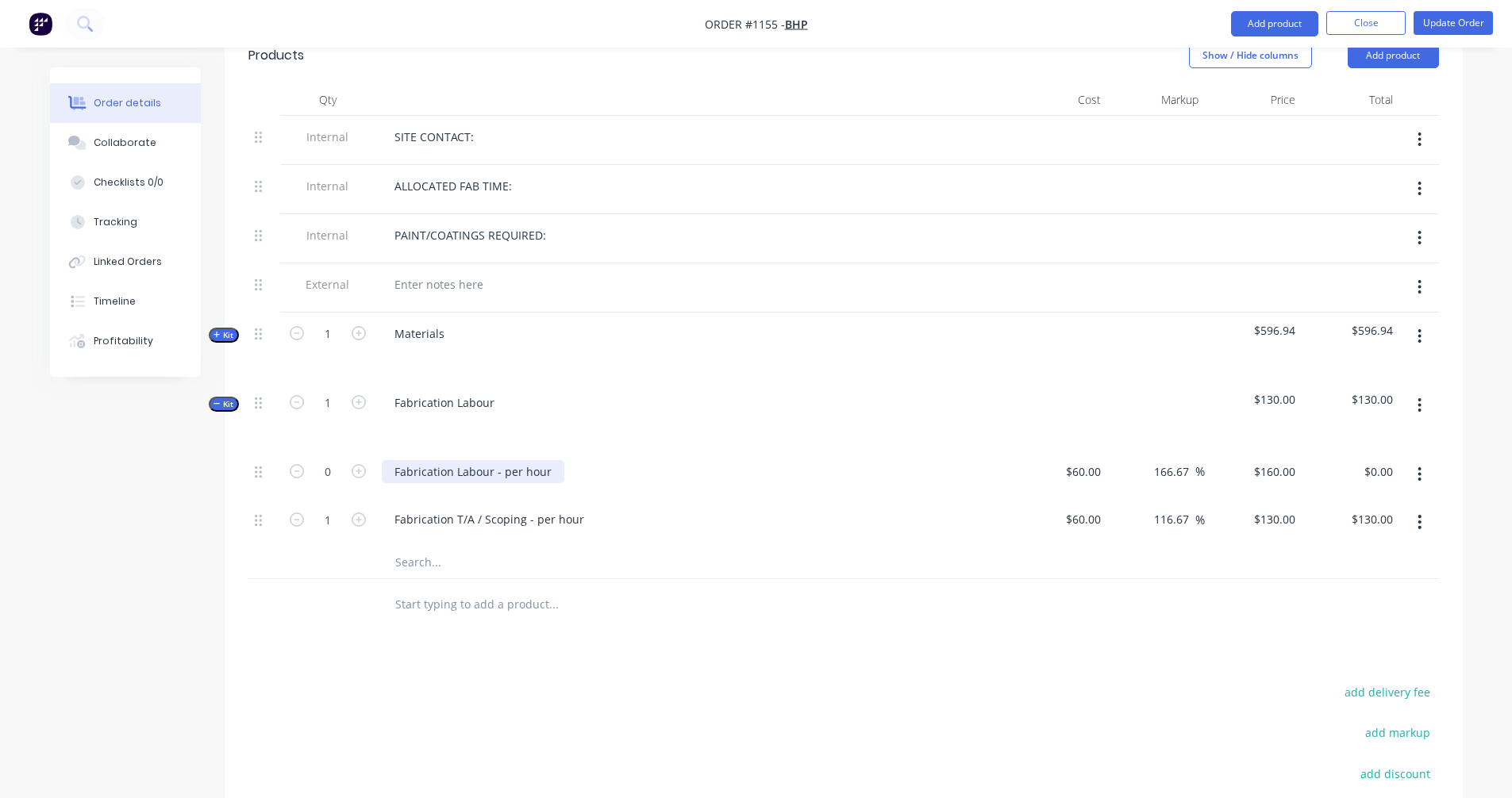
click at [545, 460] on div "Fabrication Labour - per hour" at bounding box center [473, 471] width 182 height 23
drag, startPoint x: 546, startPoint y: 433, endPoint x: 521, endPoint y: 439, distance: 25.7
click at [521, 460] on div "Fabrication Labour - per hour" at bounding box center [473, 471] width 182 height 23
click at [1088, 460] on input "60" at bounding box center [1085, 471] width 43 height 23
type input "$15.00"
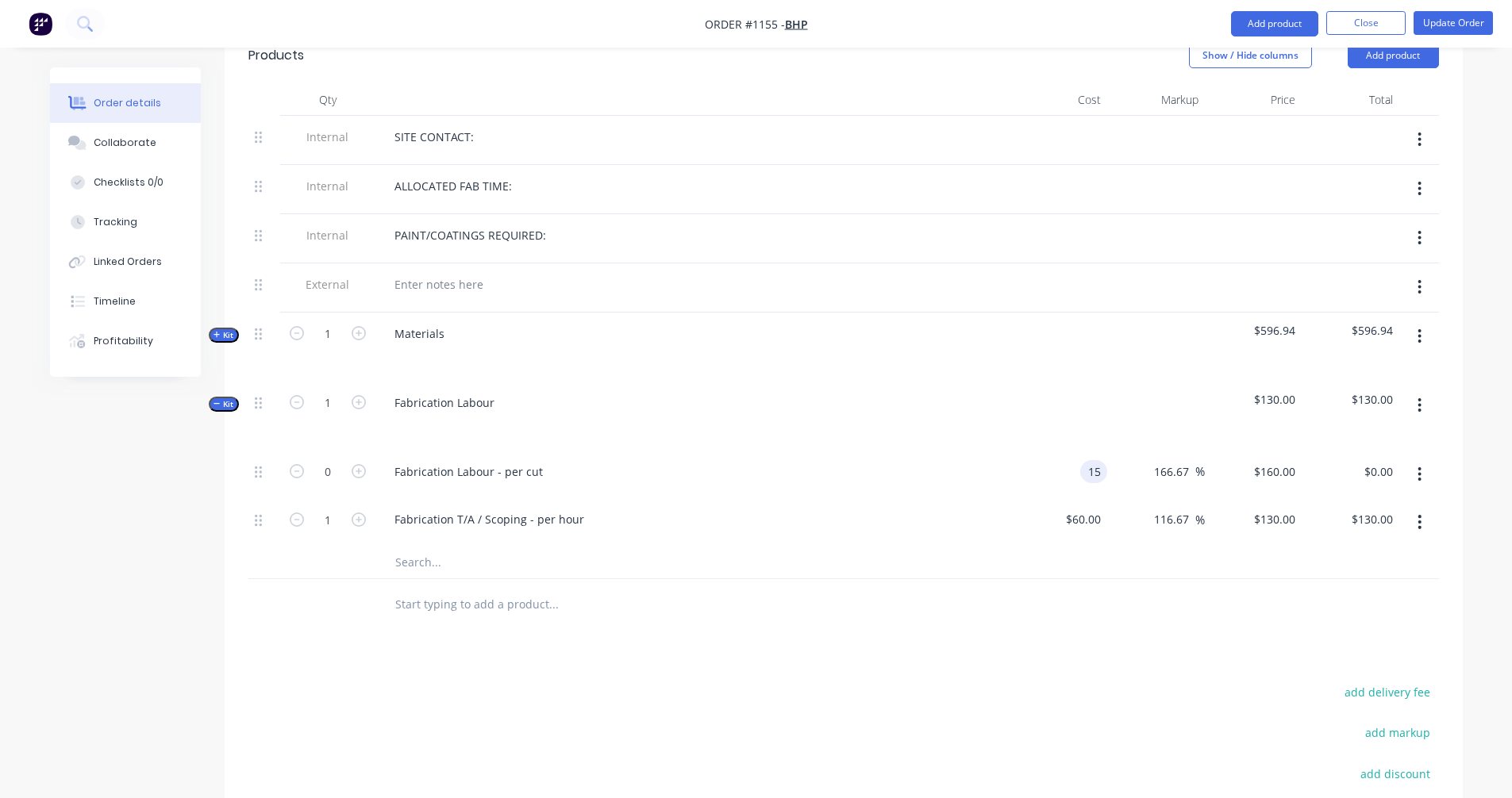
type input "$40.00"
click at [946, 451] on div "Fabrication Labour - per cut" at bounding box center [692, 474] width 634 height 48
click at [342, 460] on input "0" at bounding box center [328, 472] width 42 height 24
type input "17"
type input "$680.00"
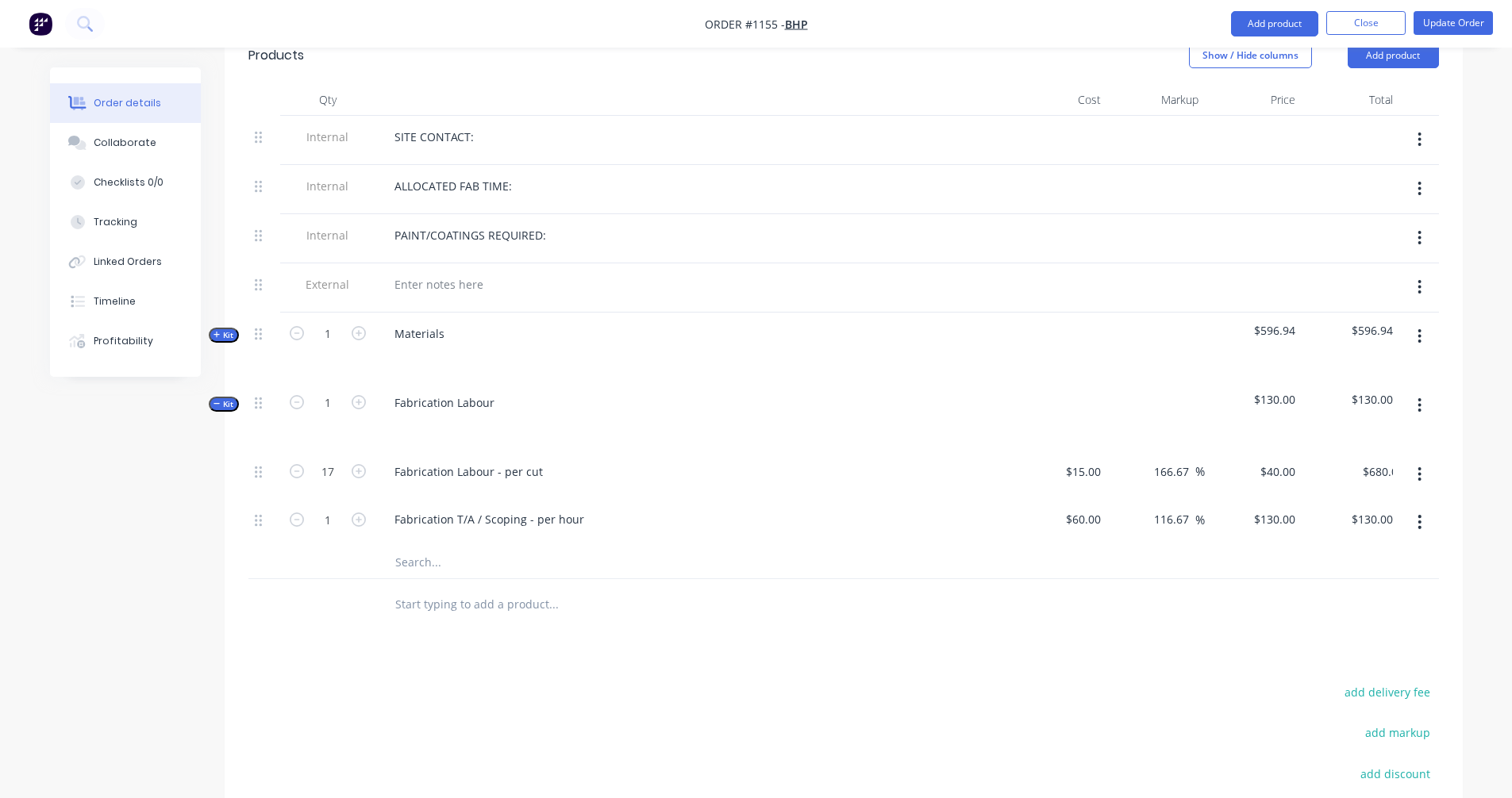
click at [318, 579] on div at bounding box center [328, 605] width 95 height 52
click at [293, 464] on icon "button" at bounding box center [296, 471] width 14 height 14
type input "16"
type input "$640.00"
click at [224, 398] on span "Kit" at bounding box center [224, 404] width 20 height 12
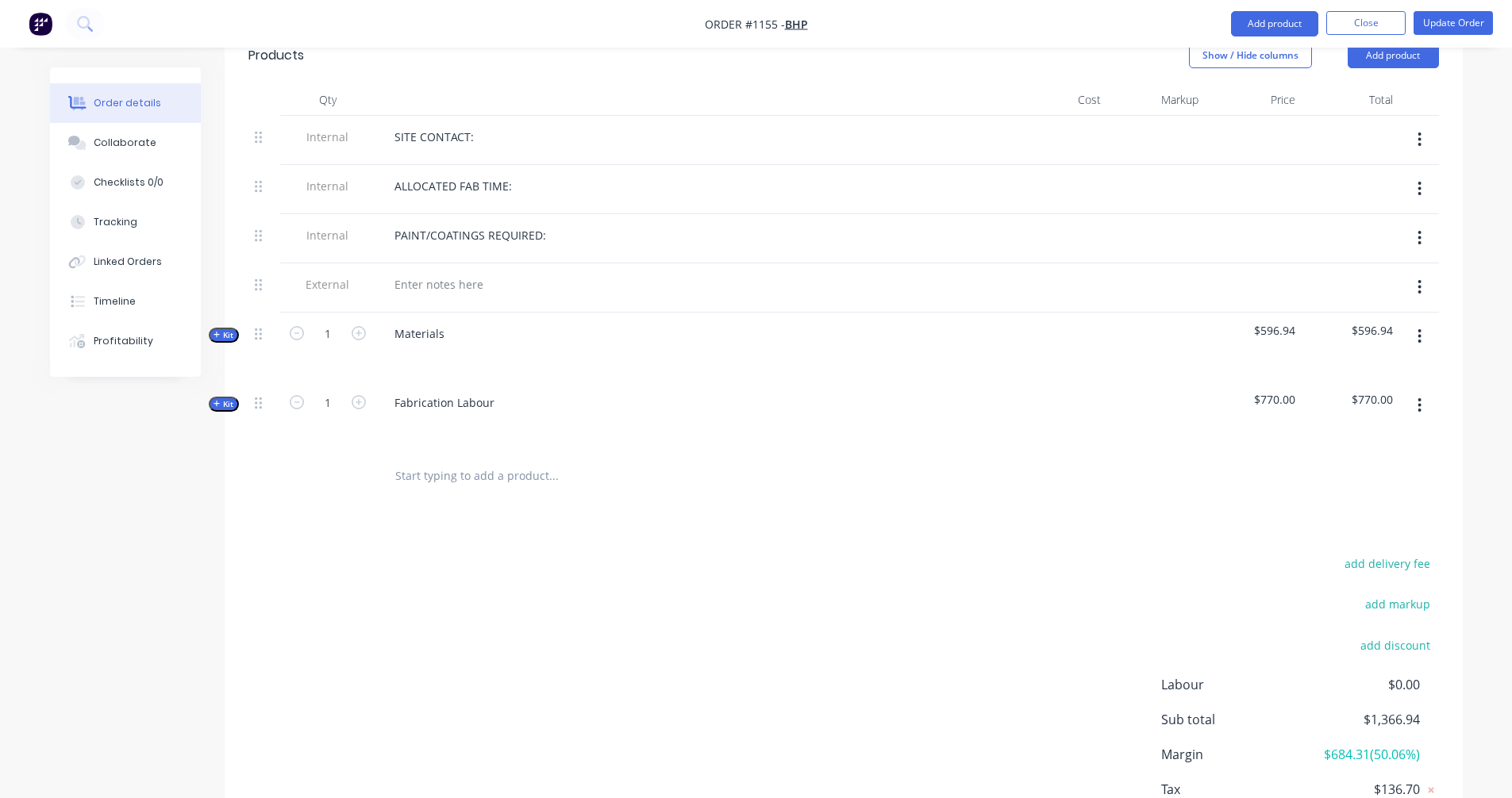
click at [225, 330] on span "Kit" at bounding box center [224, 335] width 20 height 12
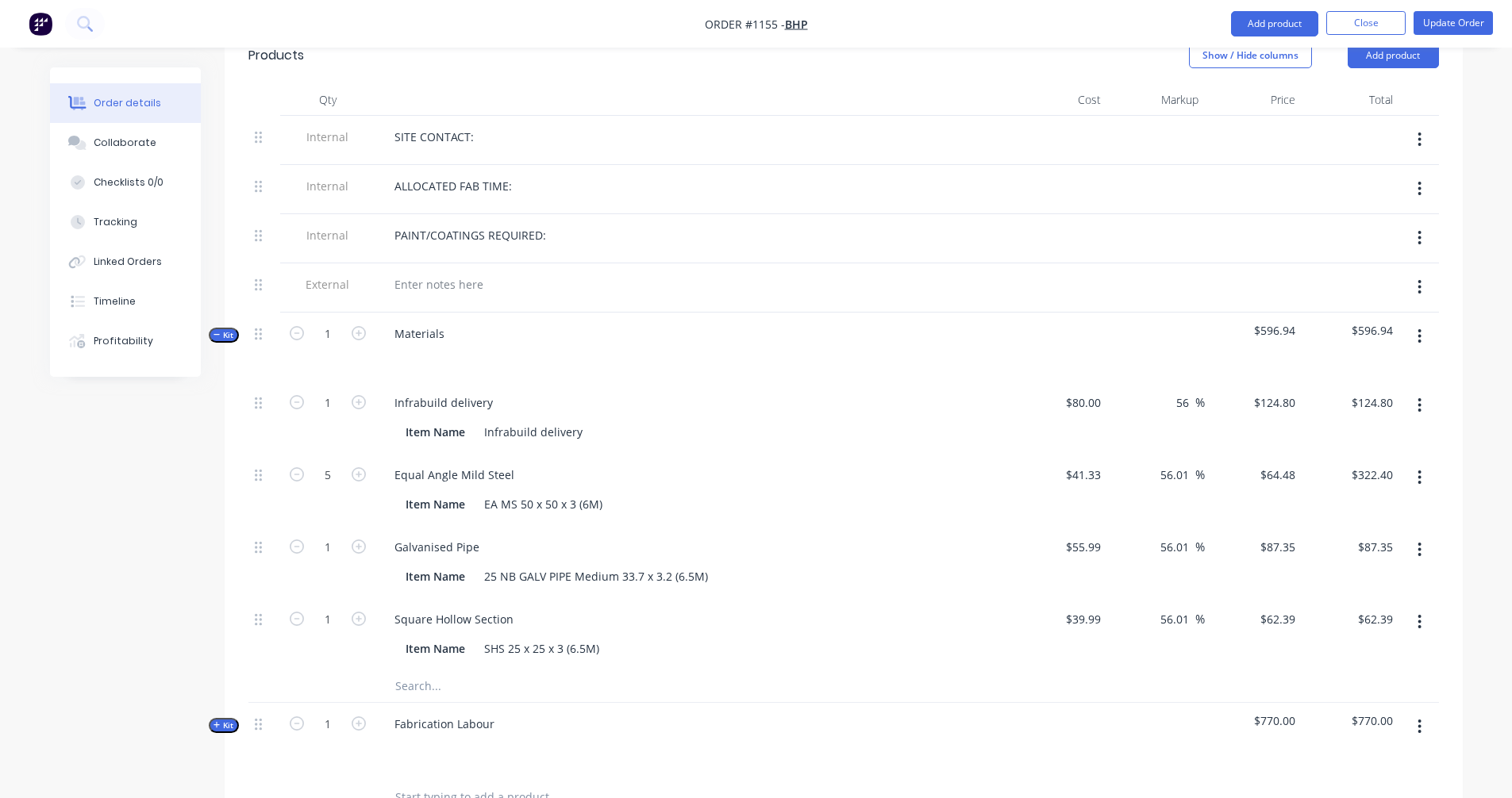
click at [225, 330] on span "Kit" at bounding box center [224, 335] width 20 height 12
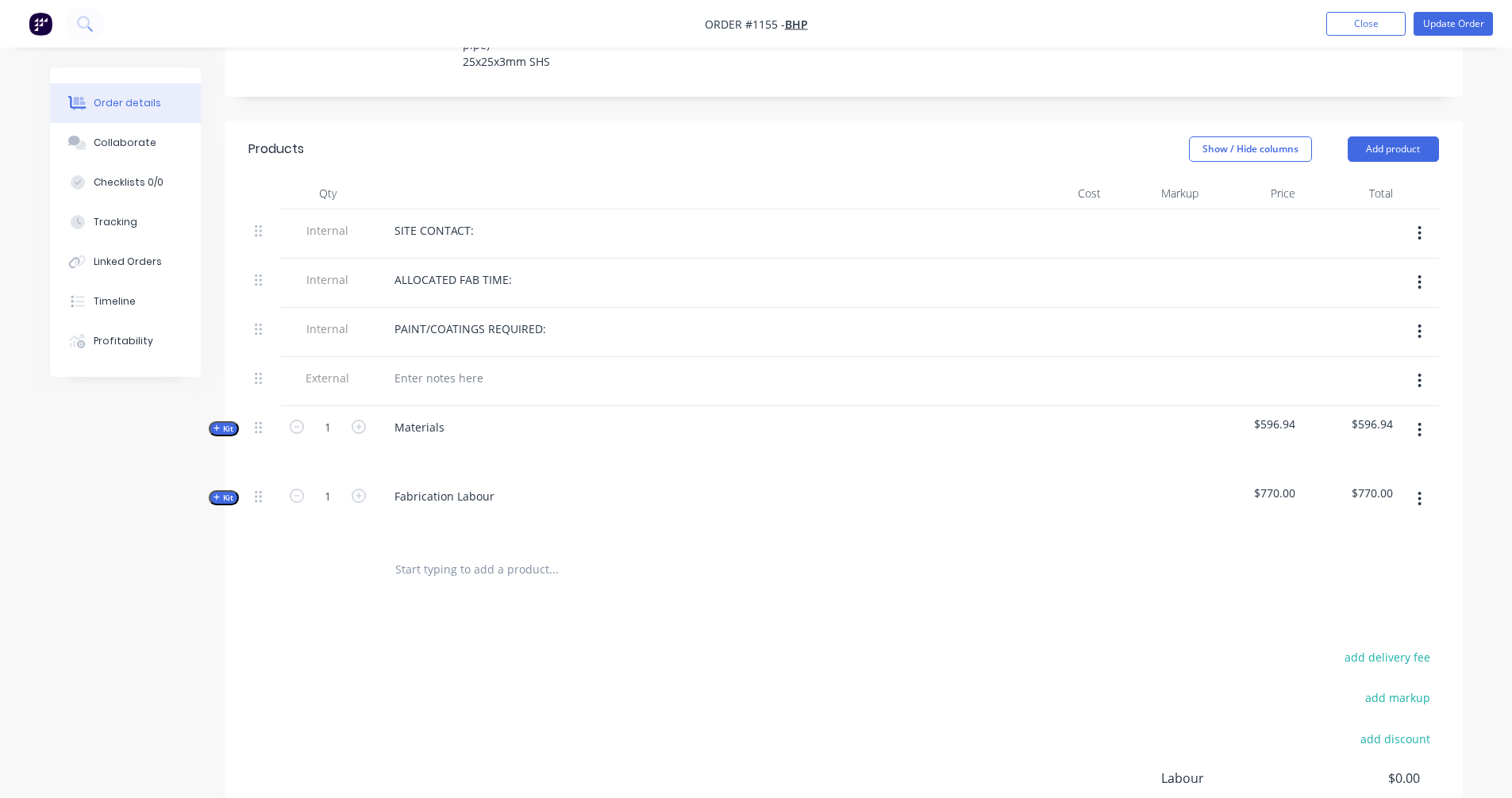
scroll to position [0, 0]
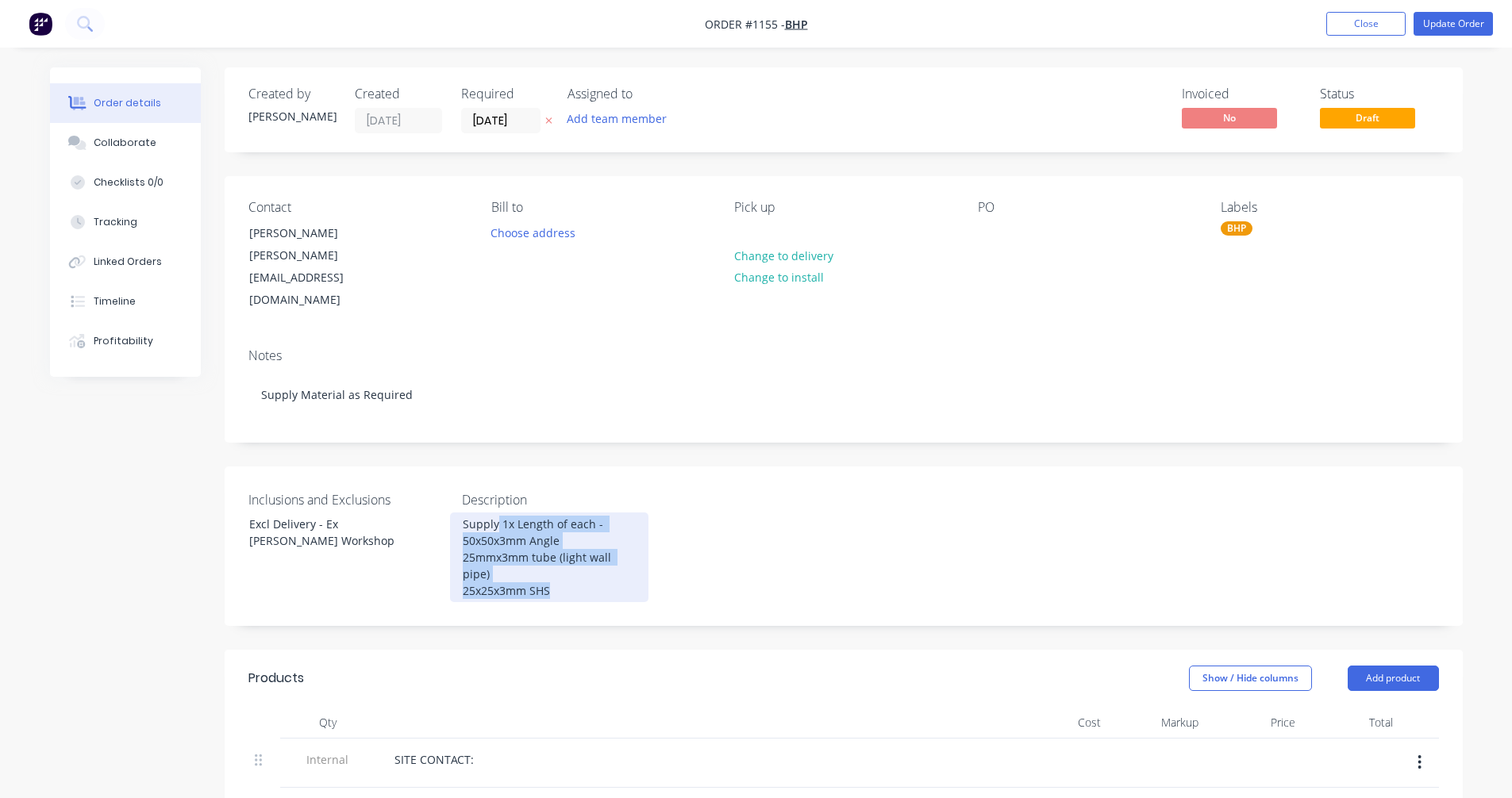
drag, startPoint x: 557, startPoint y: 554, endPoint x: 497, endPoint y: 486, distance: 90.7
click at [497, 513] on div "Supply 1x Length of each - 50x50x3mm Angle 25mmx3mm tube (light wall pipe) 25x2…" at bounding box center [549, 557] width 198 height 90
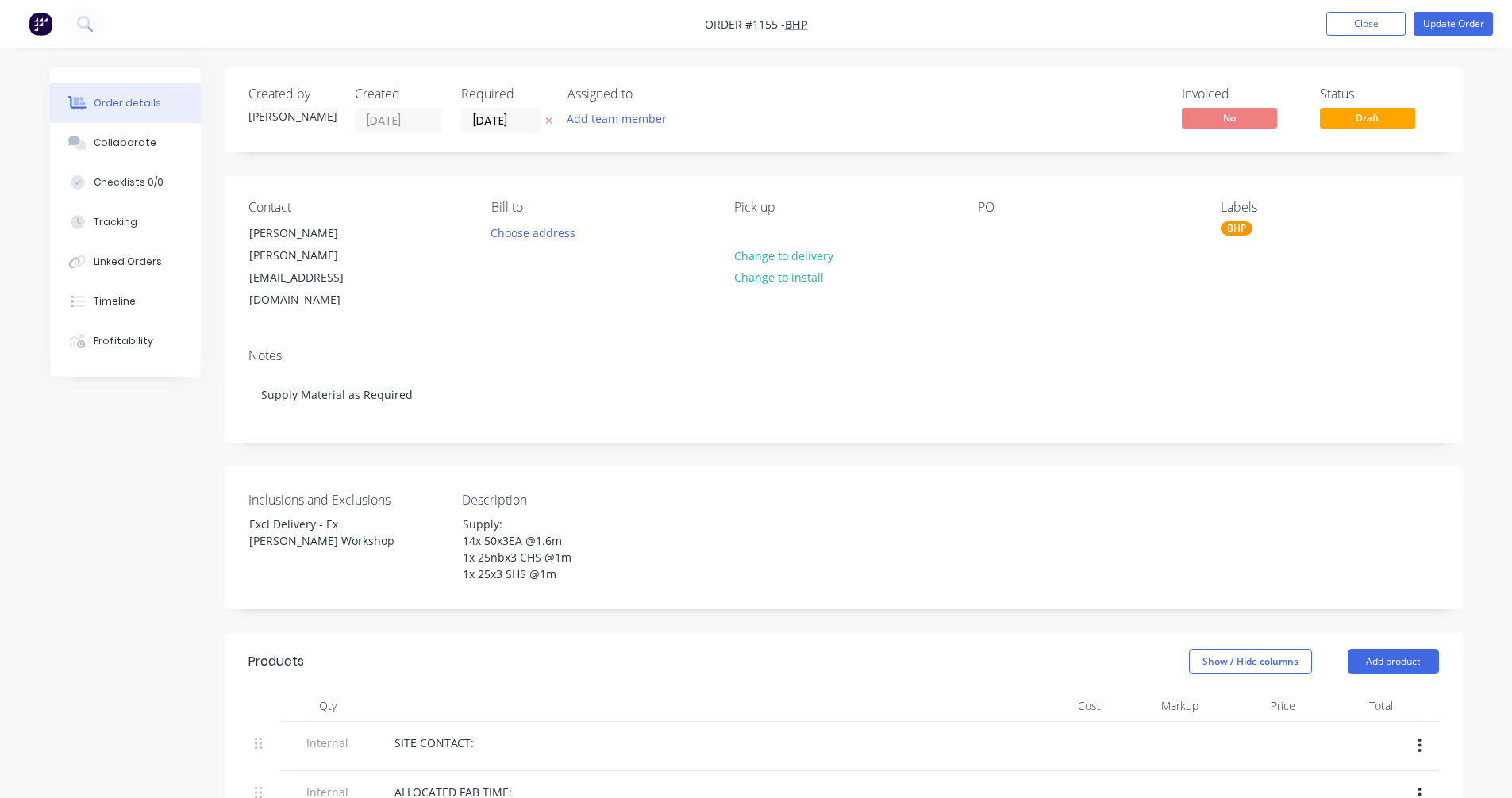
click at [696, 403] on div "Created by [PERSON_NAME] Created [DATE] Required [DATE] Assigned to Add team me…" at bounding box center [843, 779] width 1238 height 1422
click at [1448, 20] on button "Update Order" at bounding box center [1453, 24] width 80 height 24
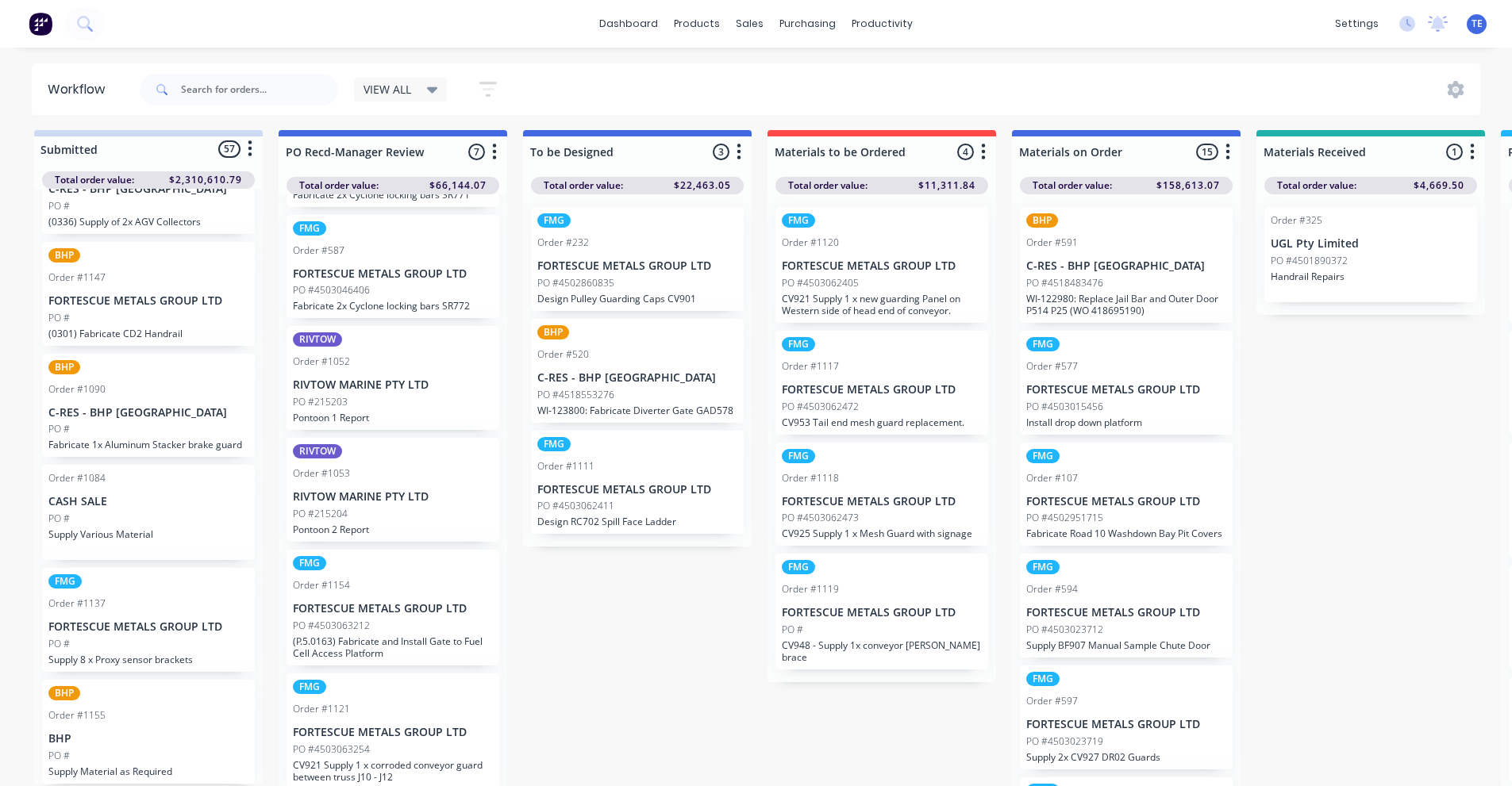
scroll to position [20, 0]
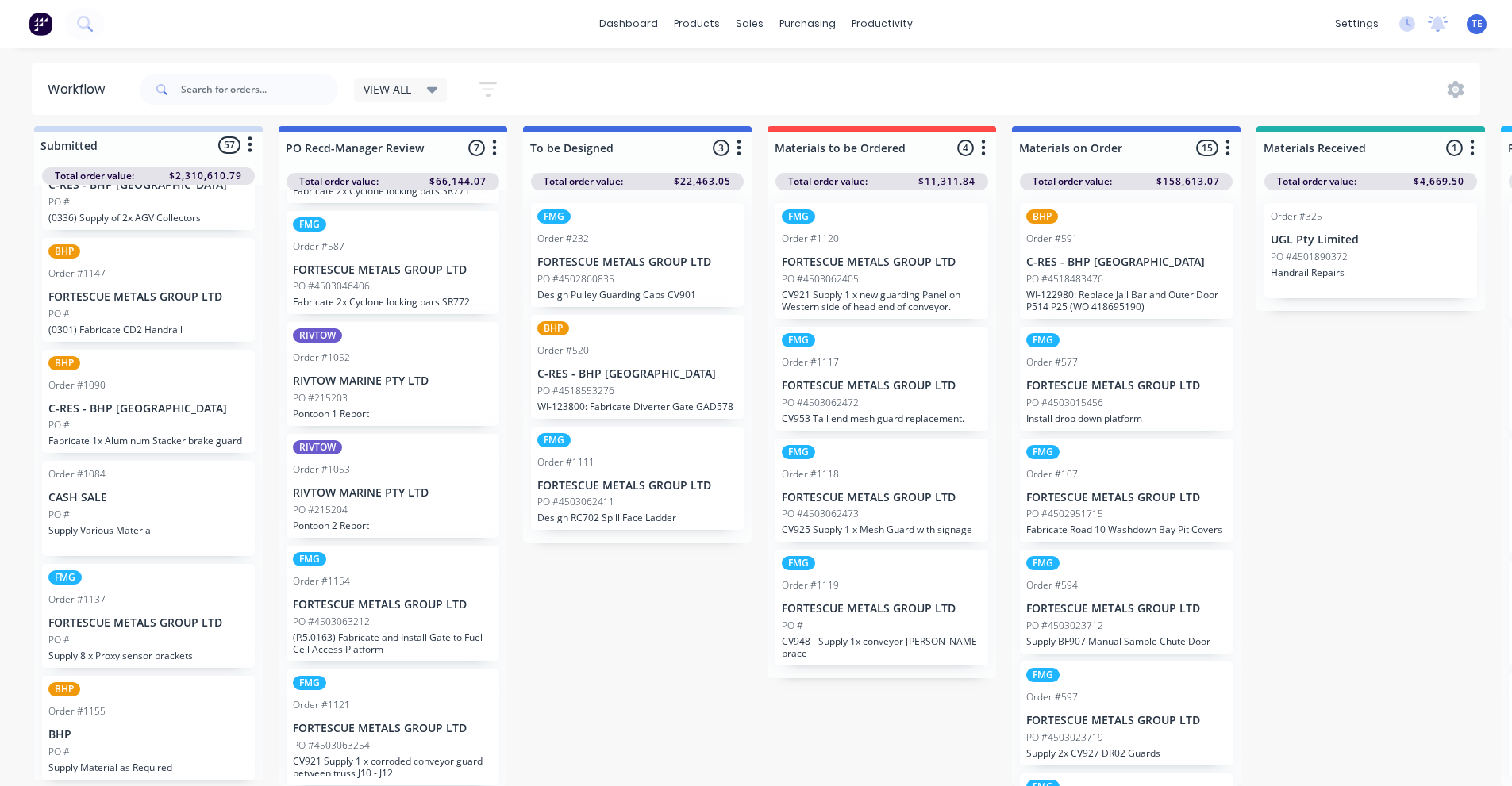
click at [143, 711] on div "BHP Order #1155 BHP PO # Supply Material as Required" at bounding box center [148, 728] width 213 height 104
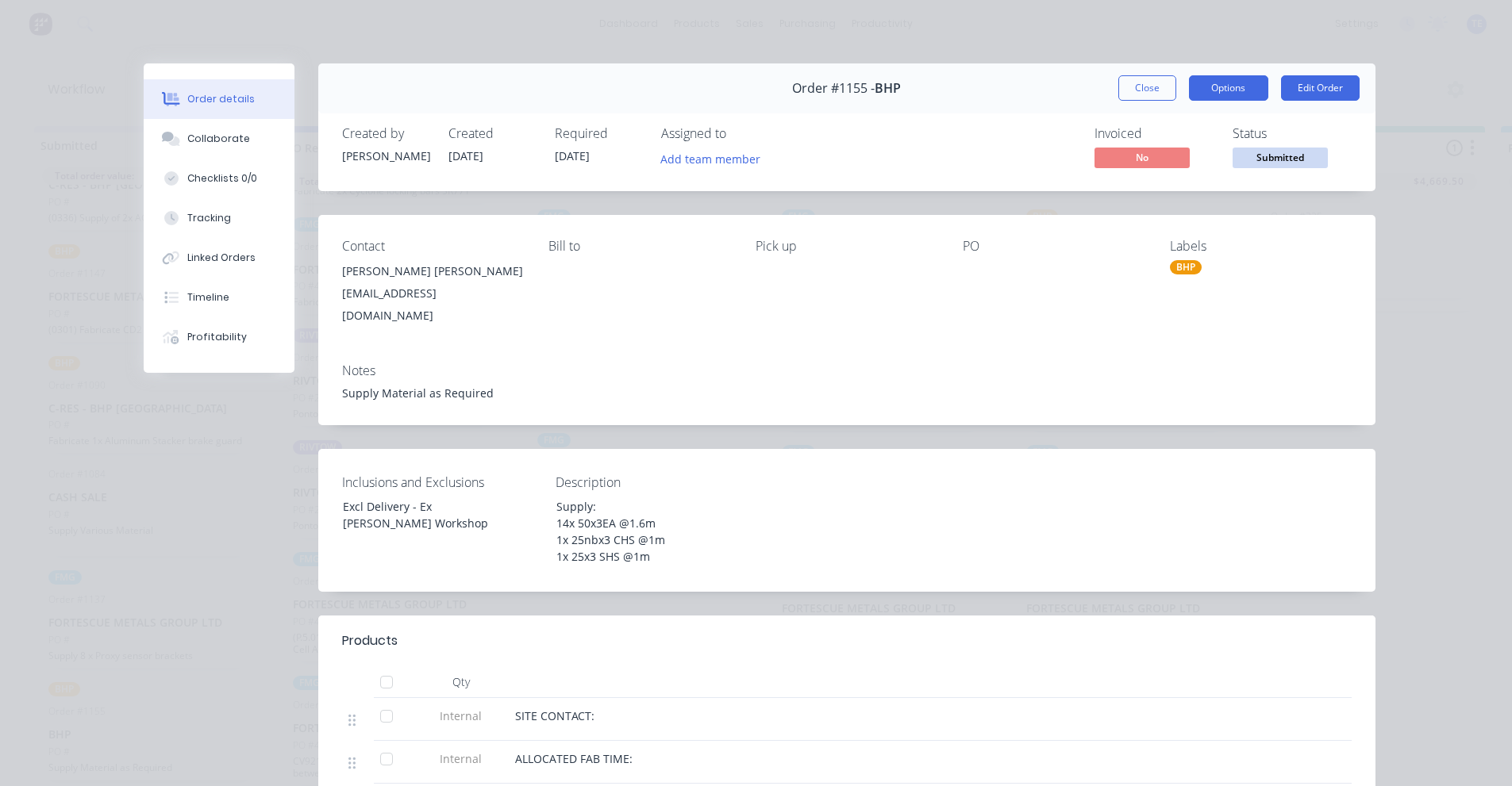
click at [1213, 88] on button "Options" at bounding box center [1228, 88] width 80 height 25
click at [1315, 86] on button "Edit Order" at bounding box center [1320, 88] width 79 height 25
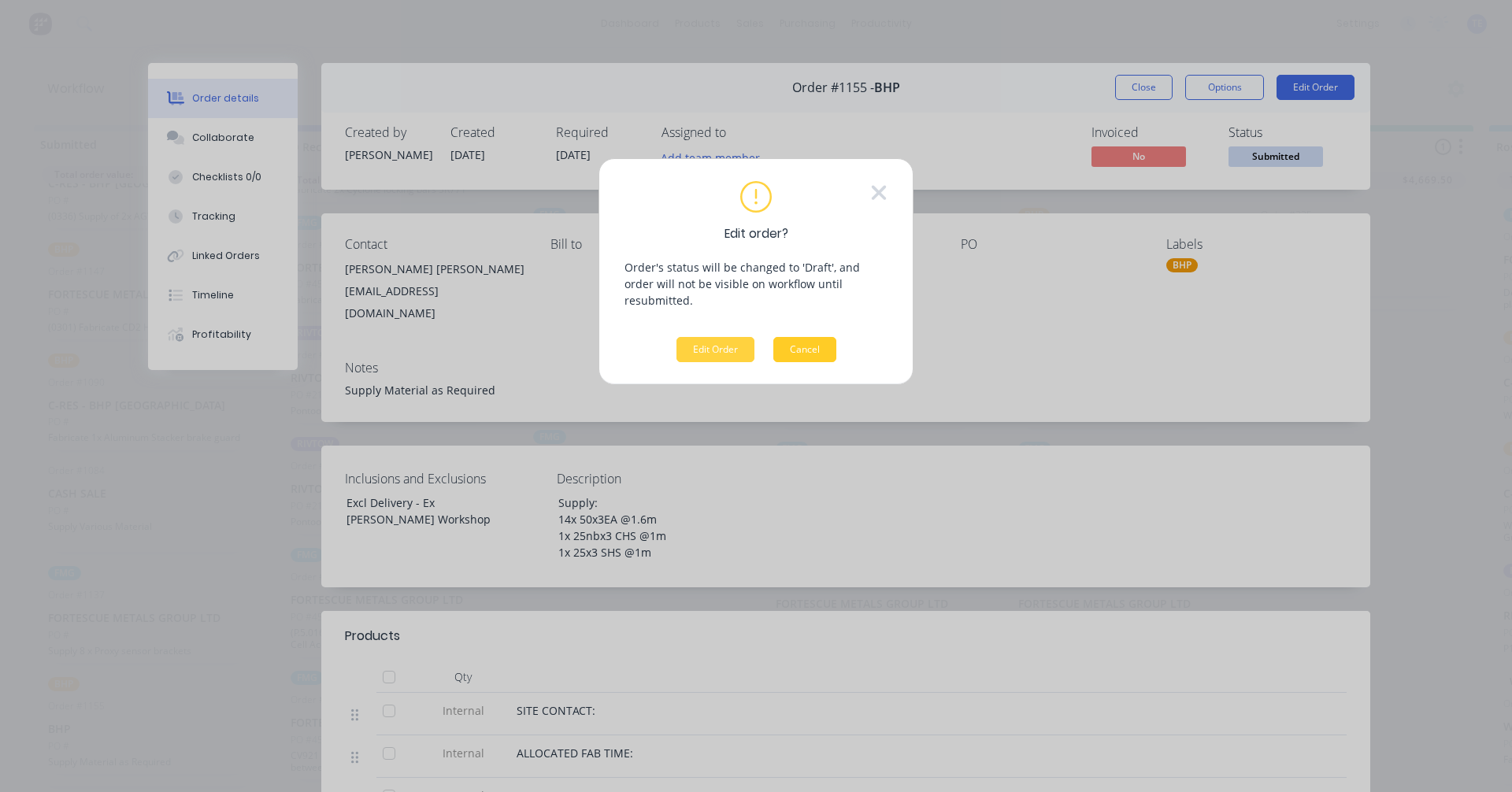
click at [808, 338] on button "Cancel" at bounding box center [804, 350] width 63 height 25
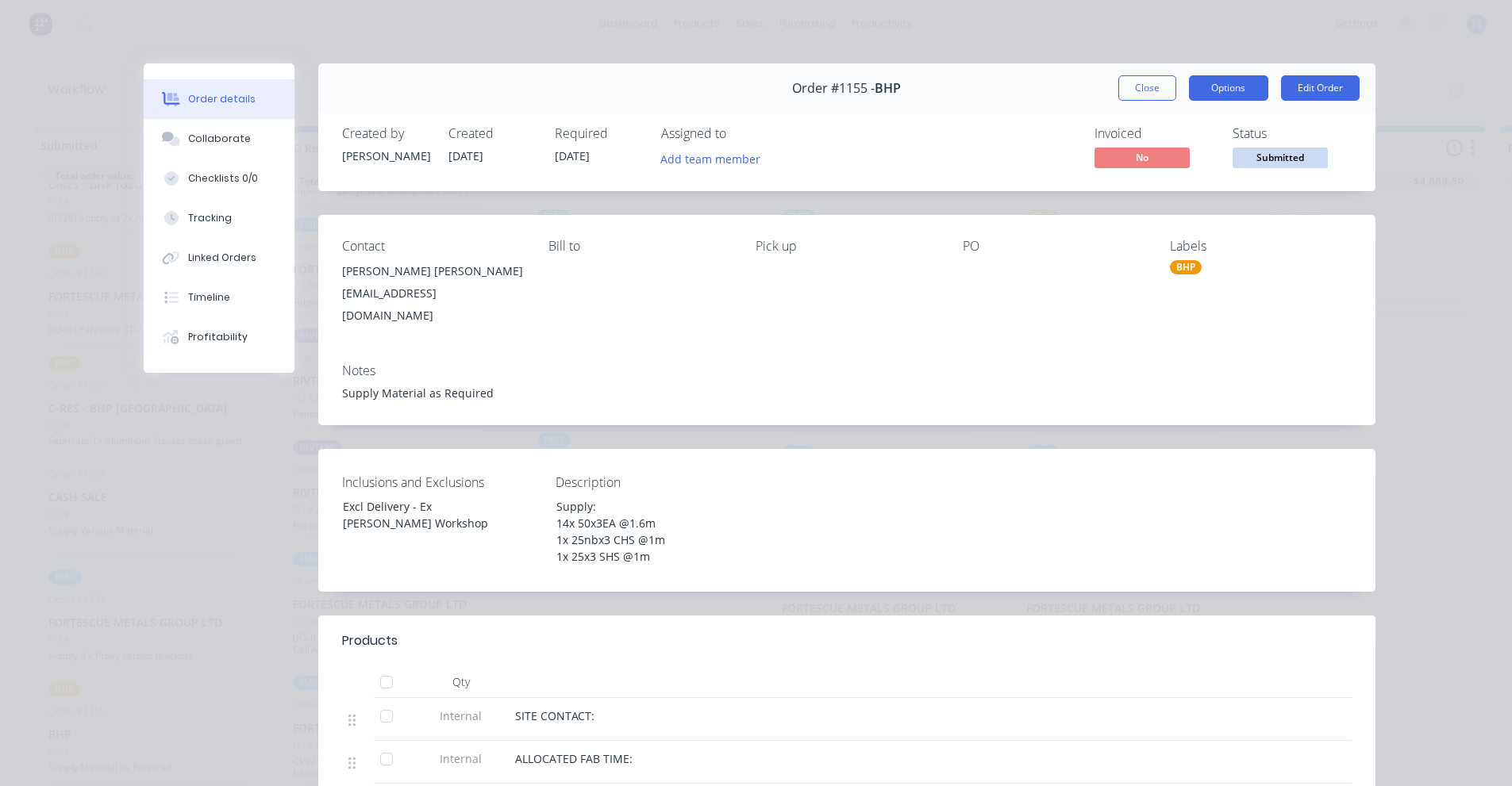
click at [1238, 84] on button "Options" at bounding box center [1228, 88] width 80 height 25
click at [1319, 85] on button "Edit Order" at bounding box center [1320, 88] width 79 height 25
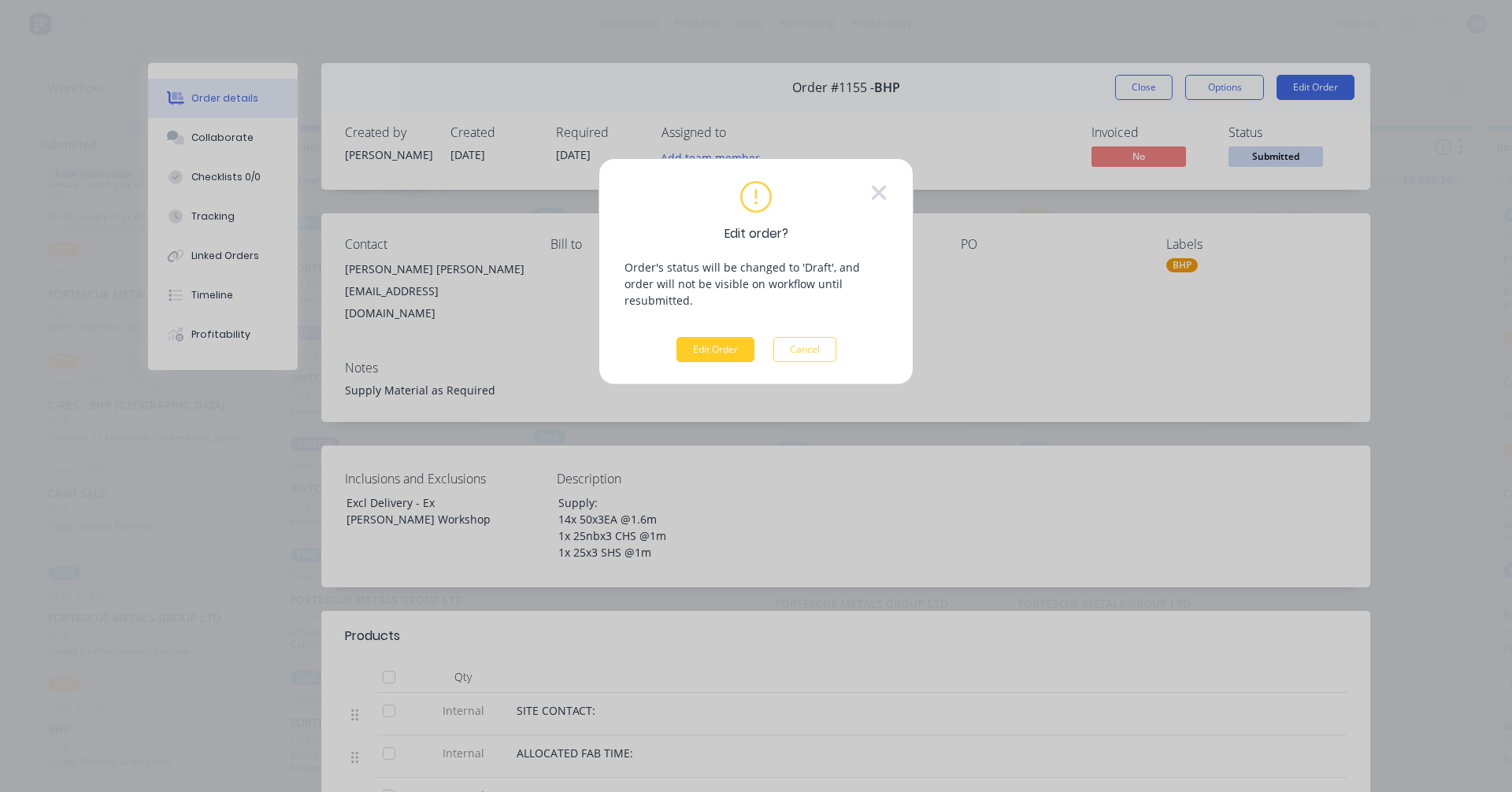
click at [700, 340] on button "Edit Order" at bounding box center [715, 350] width 78 height 25
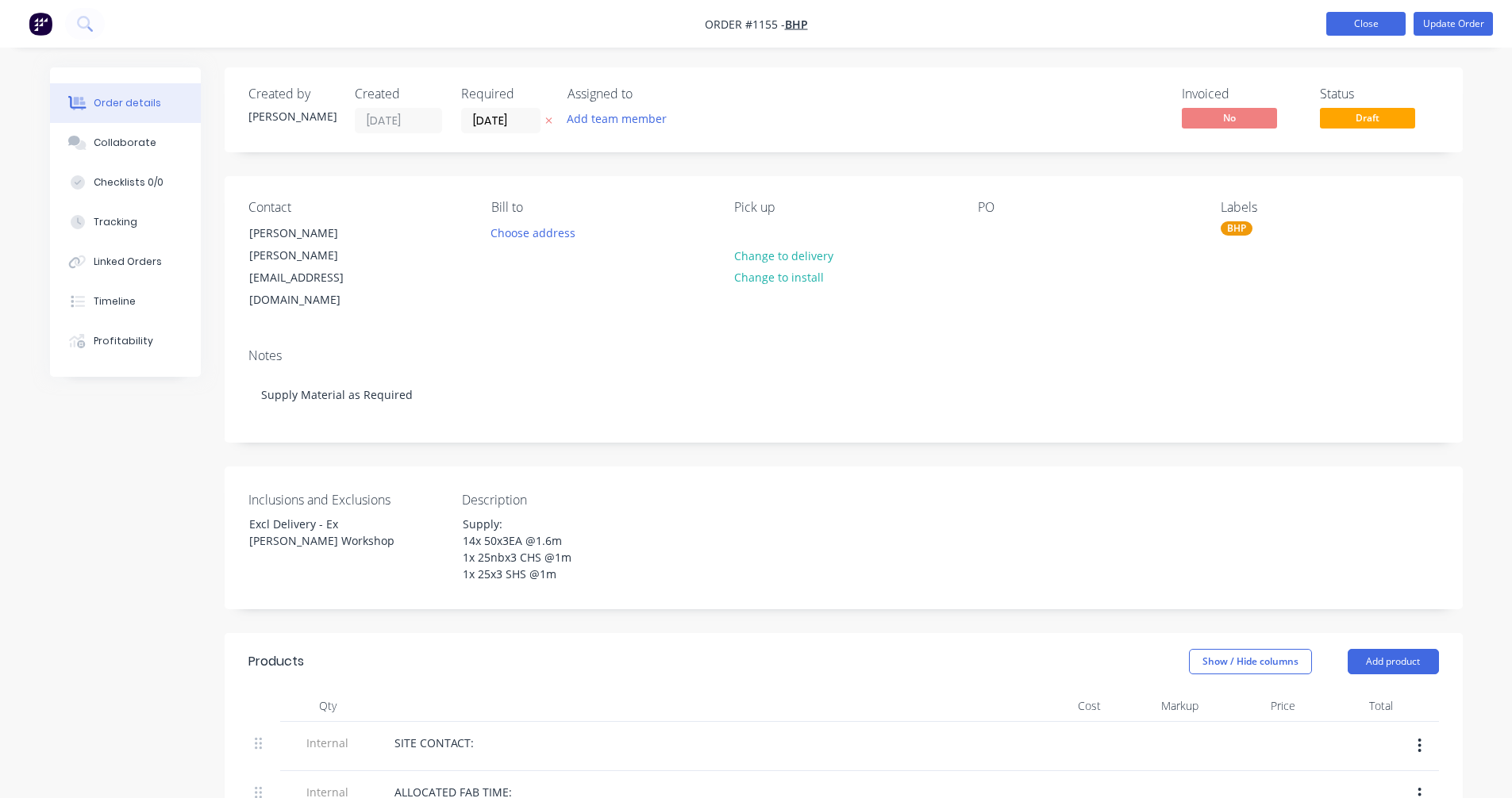
click at [1360, 23] on button "Close" at bounding box center [1365, 24] width 80 height 24
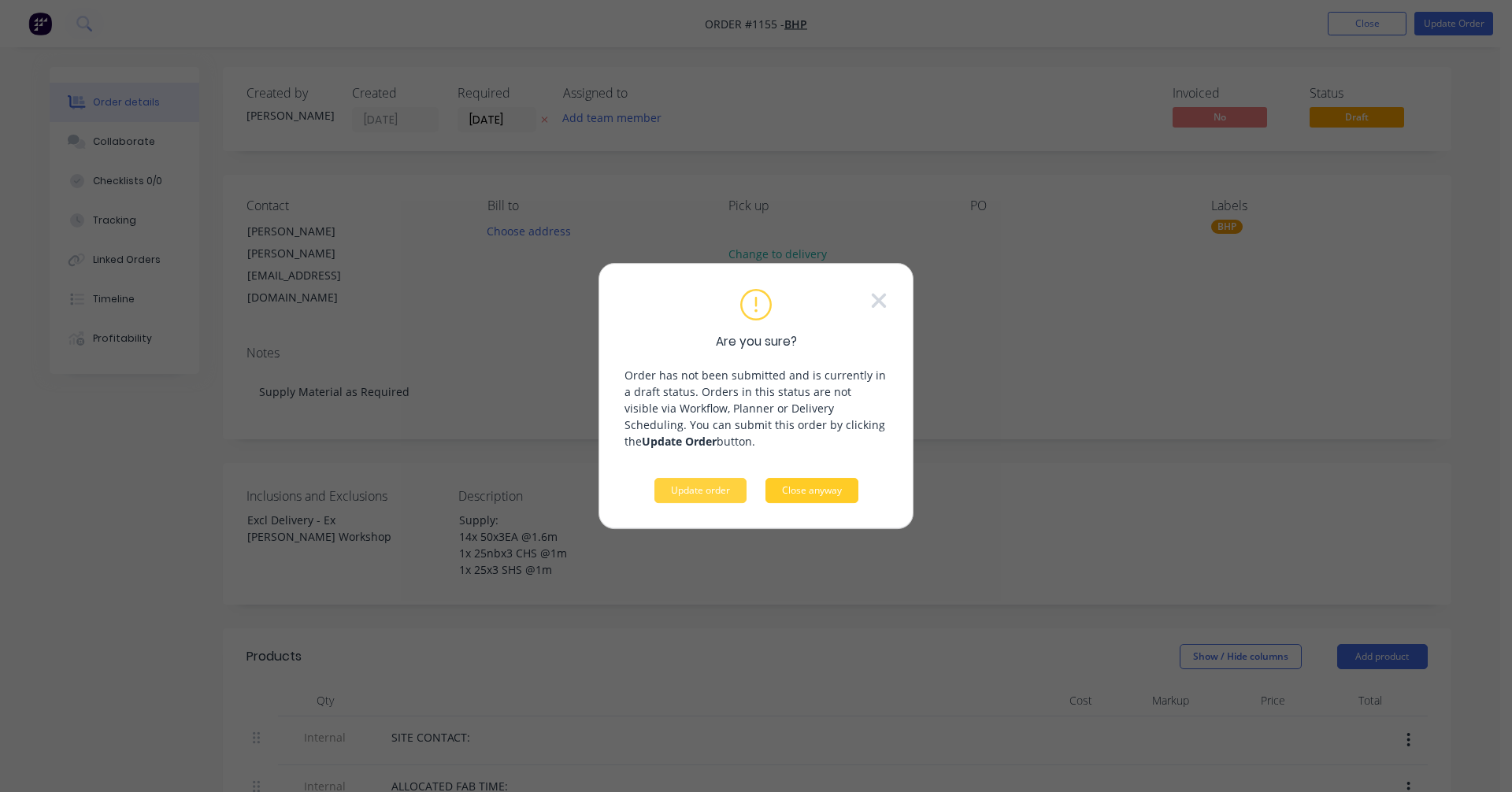
click at [824, 494] on button "Close anyway" at bounding box center [812, 491] width 93 height 25
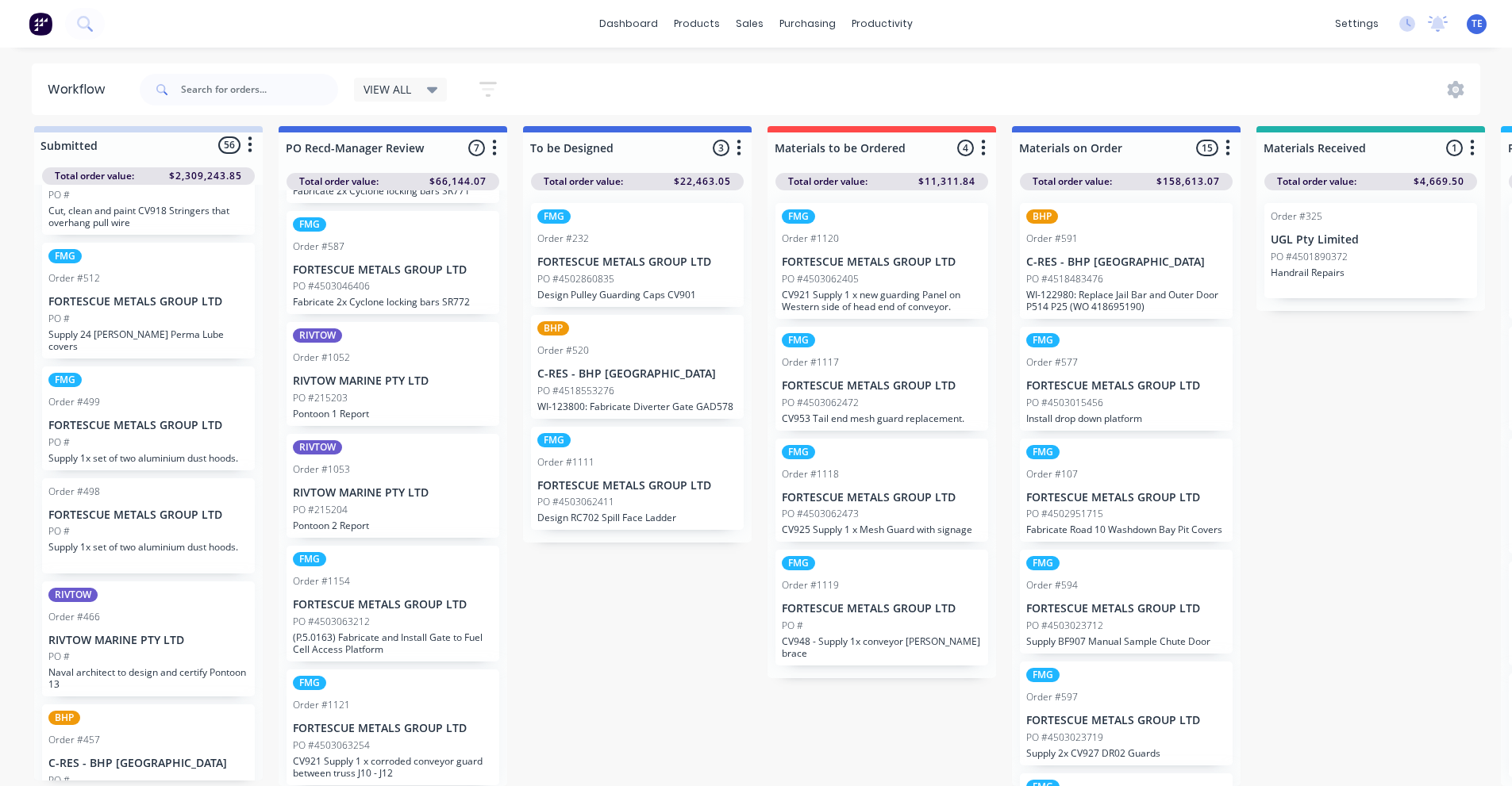
scroll to position [1489, 0]
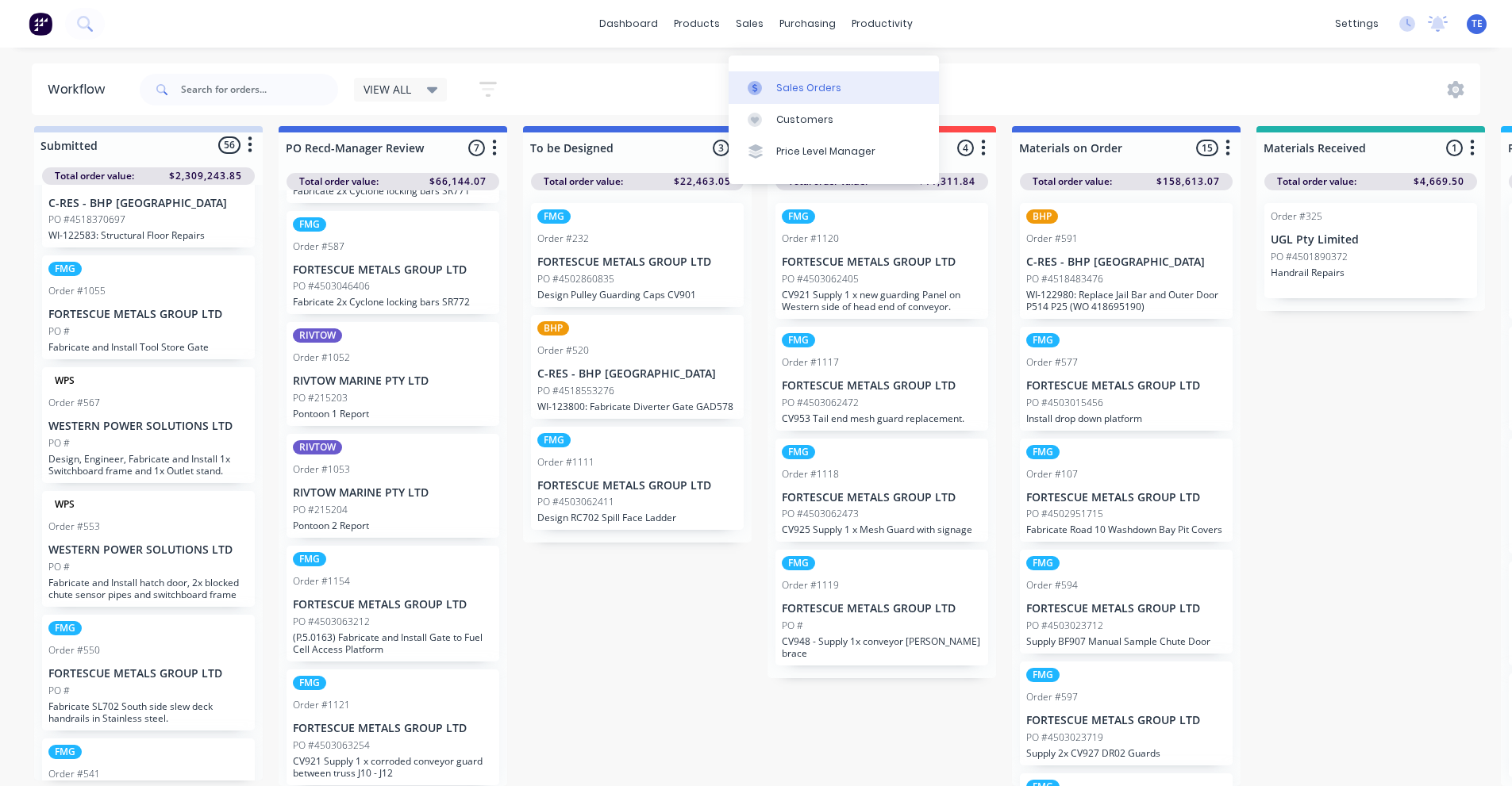
click at [765, 81] on div at bounding box center [759, 88] width 24 height 14
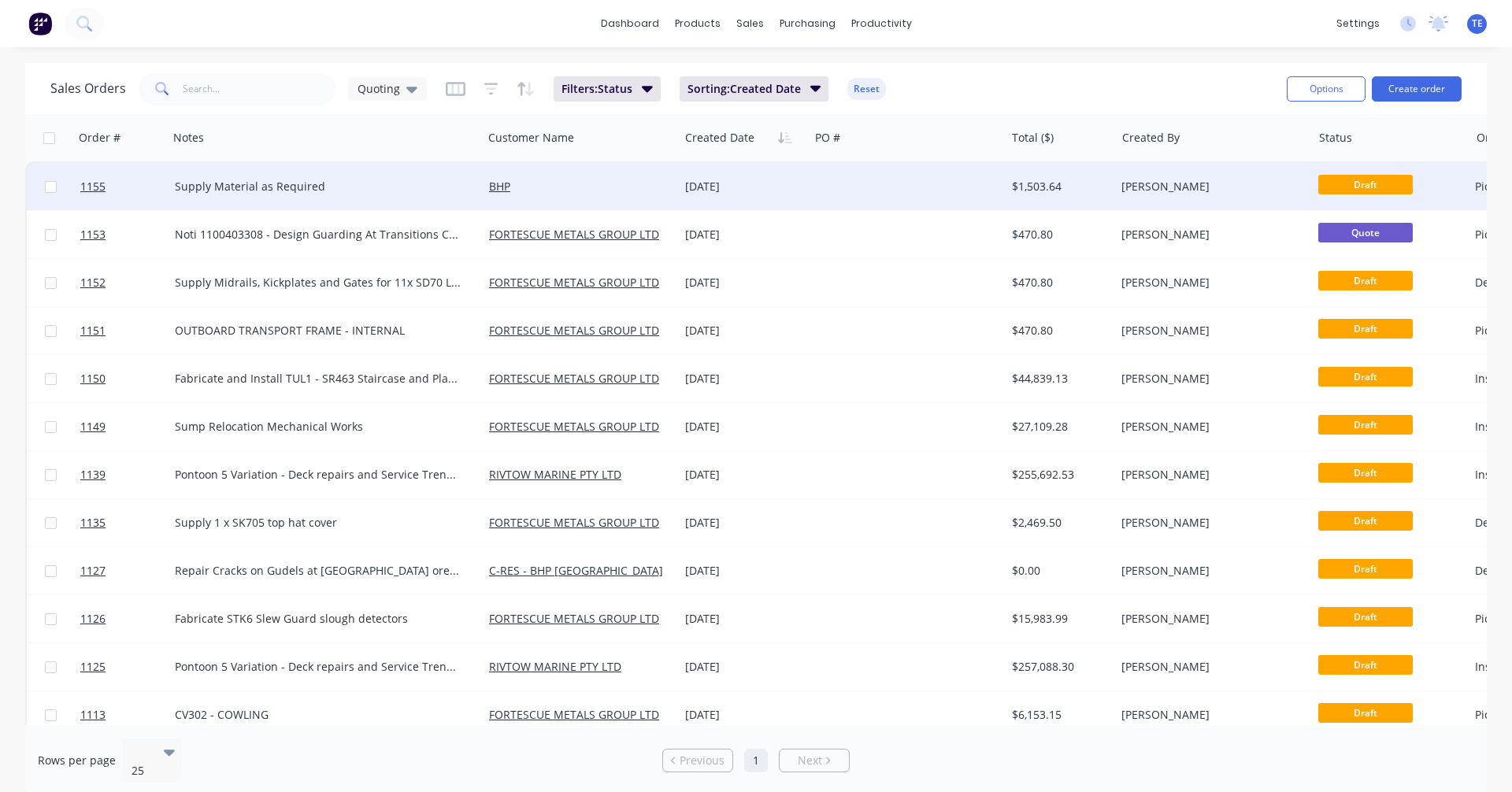
click at [825, 183] on div at bounding box center [906, 187] width 196 height 47
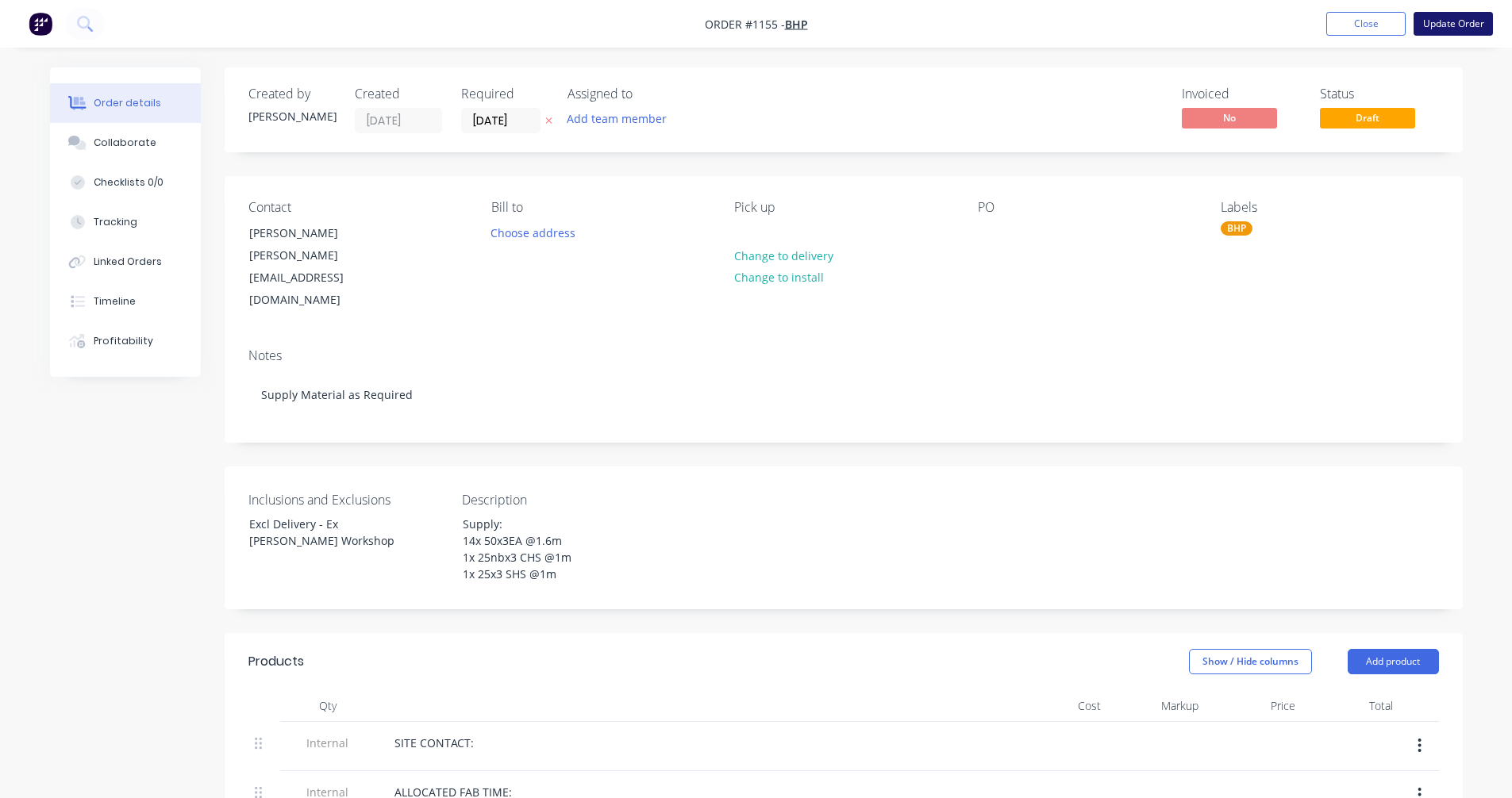
click at [1447, 23] on button "Update Order" at bounding box center [1453, 24] width 80 height 24
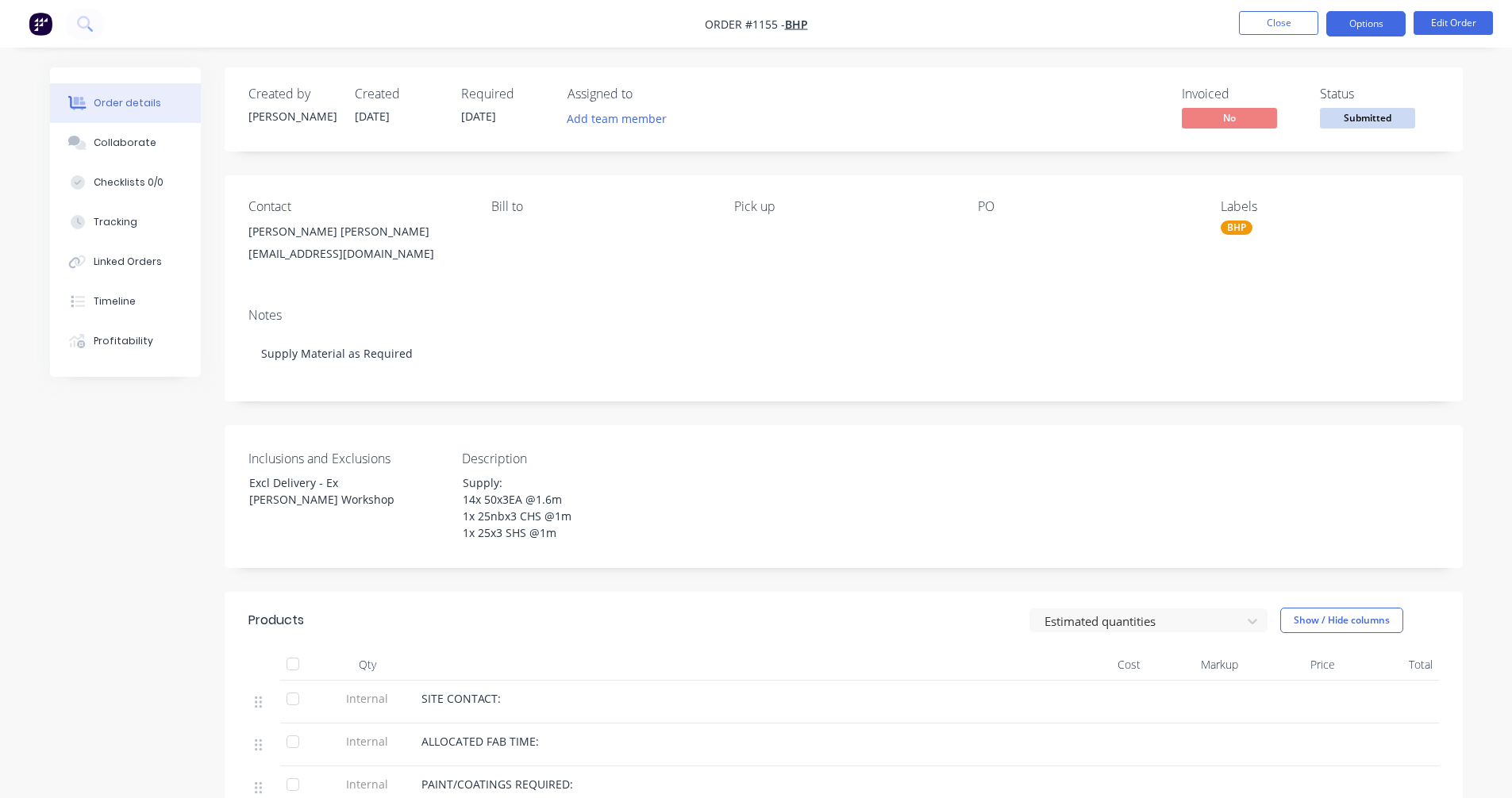
click at [1376, 25] on button "Options" at bounding box center [1365, 24] width 80 height 25
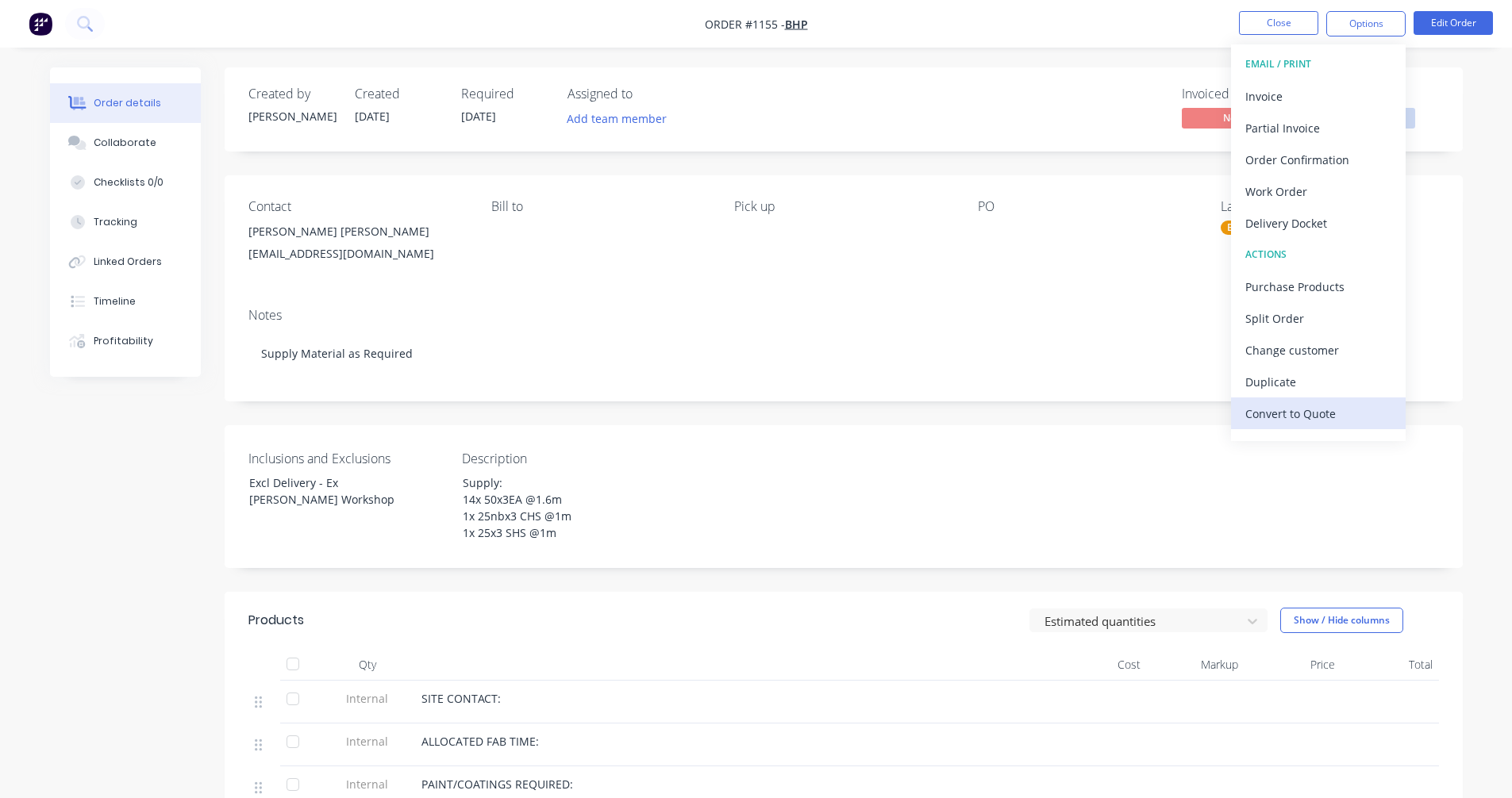
click at [1301, 407] on div "Convert to Quote" at bounding box center [1318, 413] width 146 height 23
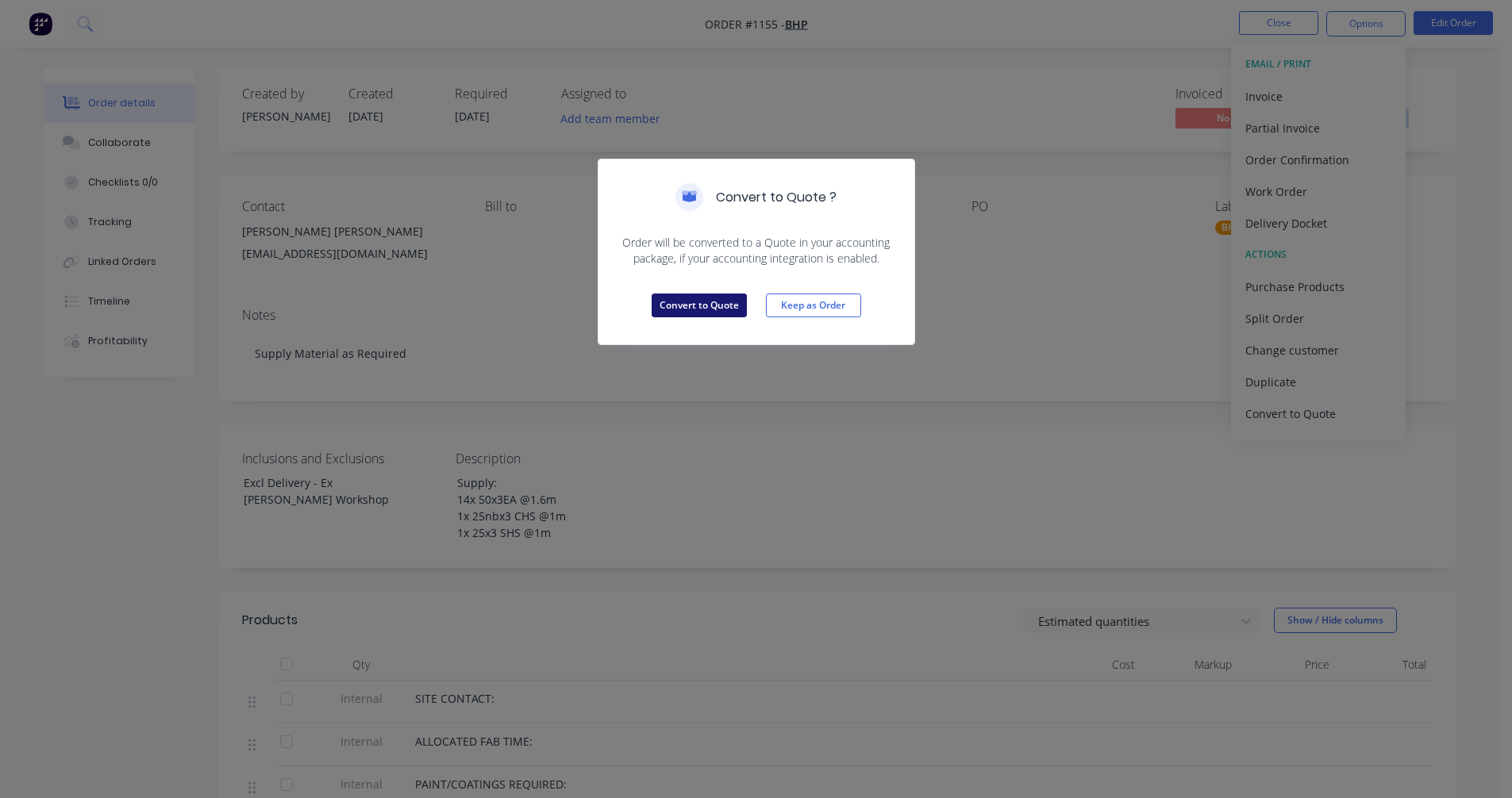
click at [699, 296] on button "Convert to Quote" at bounding box center [699, 306] width 95 height 24
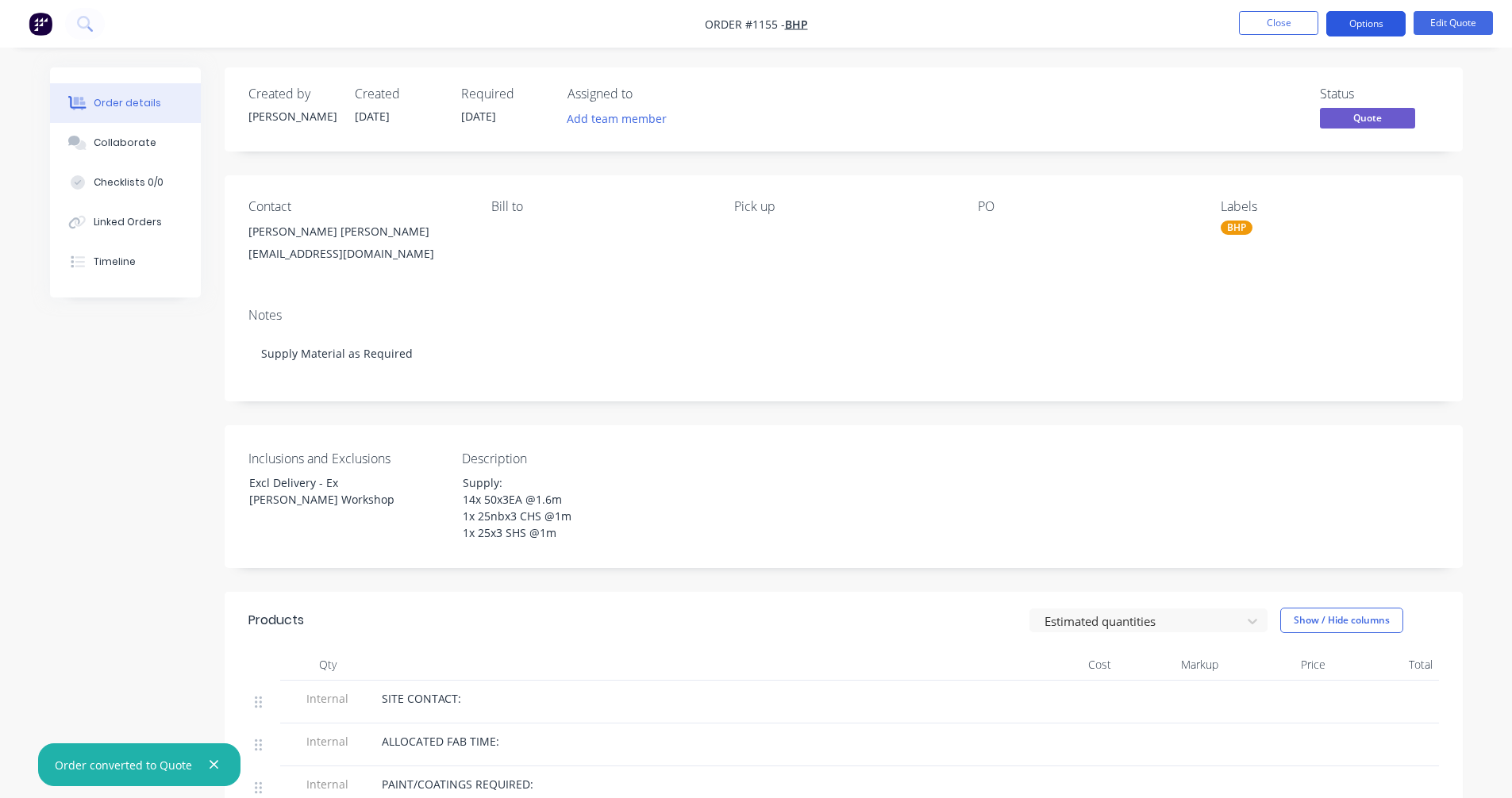
click at [1350, 17] on button "Options" at bounding box center [1365, 24] width 80 height 25
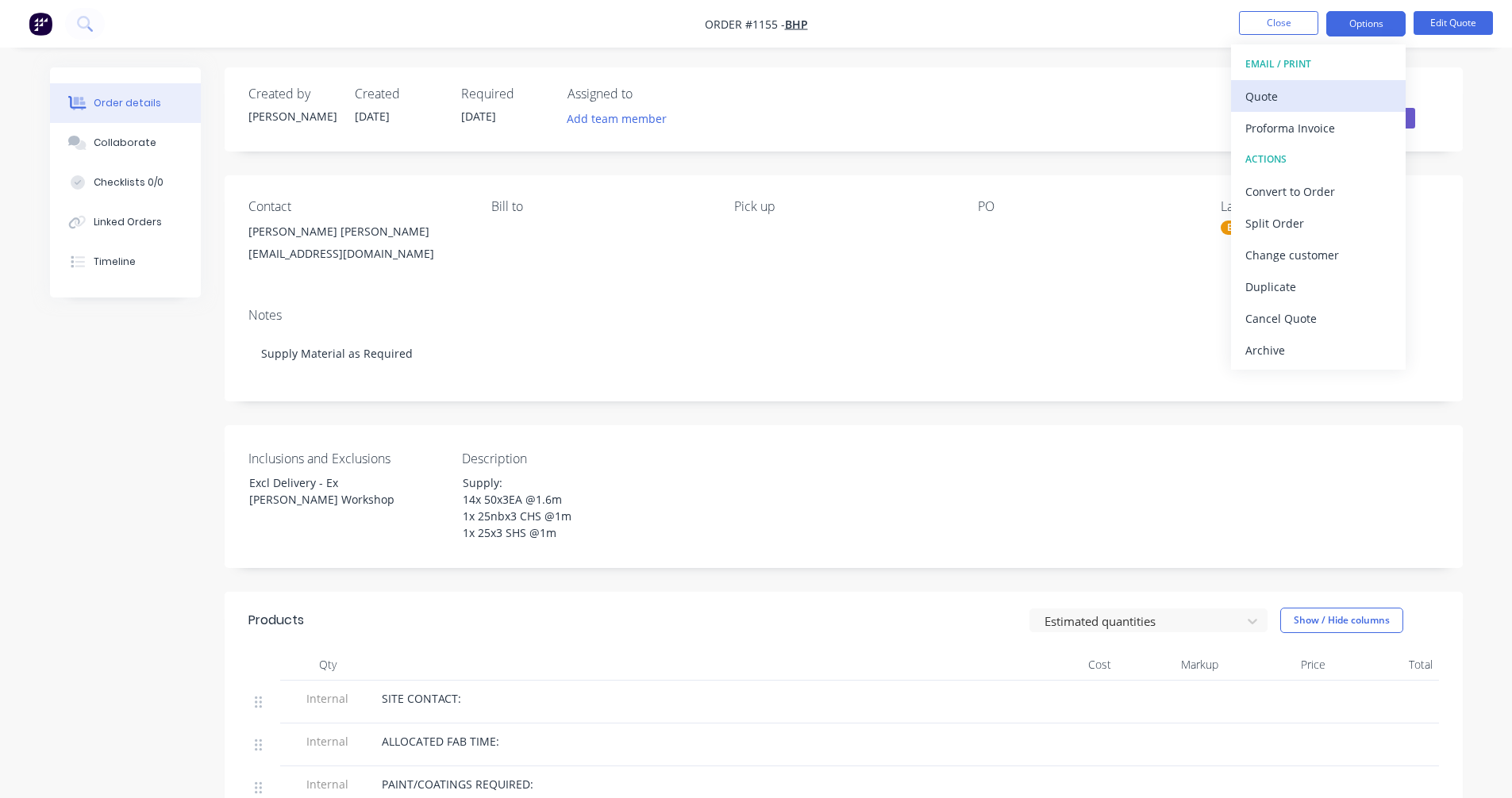
click at [1284, 93] on div "Quote" at bounding box center [1318, 96] width 146 height 23
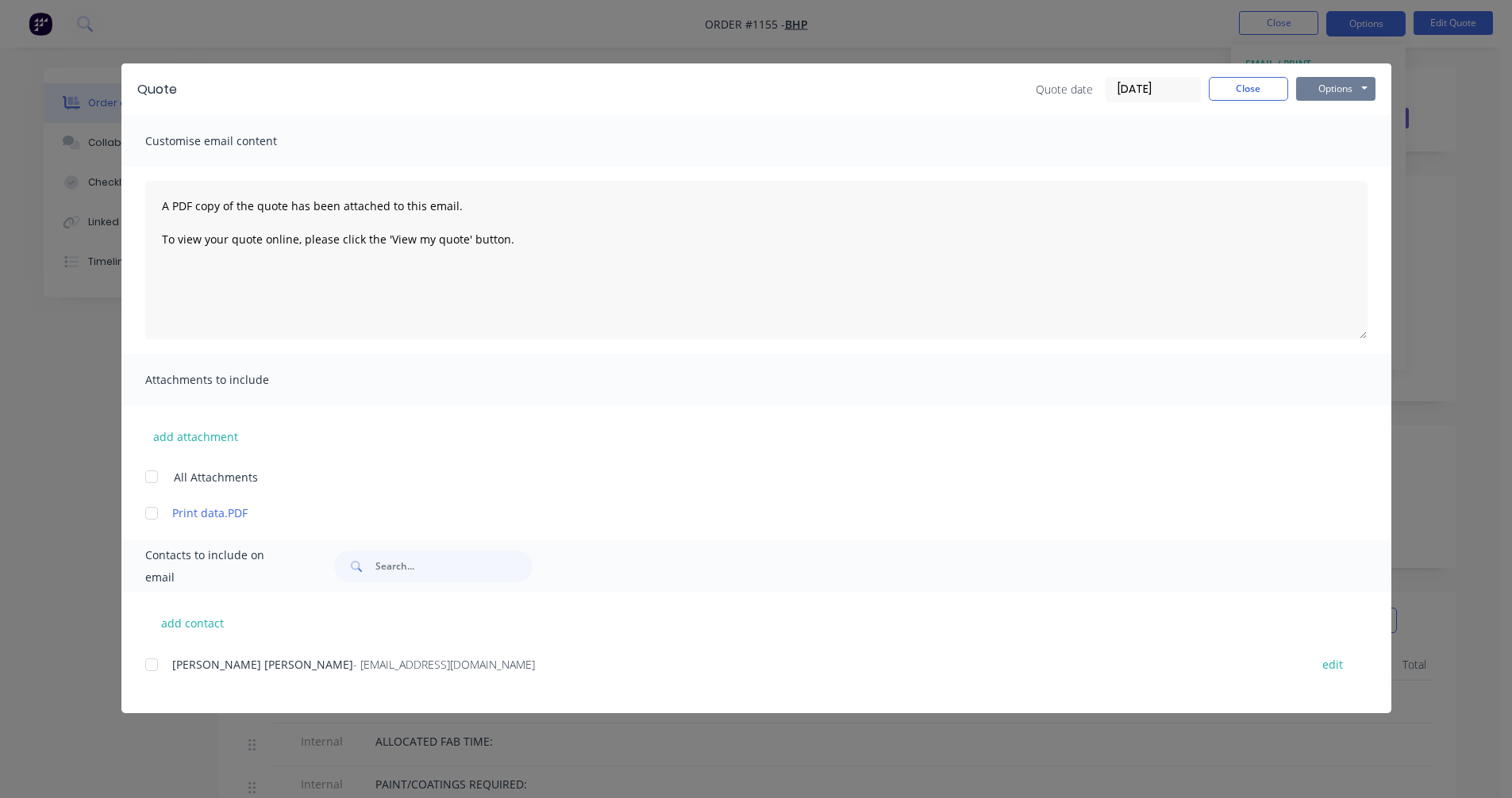
click at [1328, 87] on button "Options" at bounding box center [1336, 89] width 80 height 24
click at [1325, 114] on button "Preview" at bounding box center [1347, 117] width 102 height 26
click at [1228, 94] on button "Close" at bounding box center [1249, 89] width 80 height 24
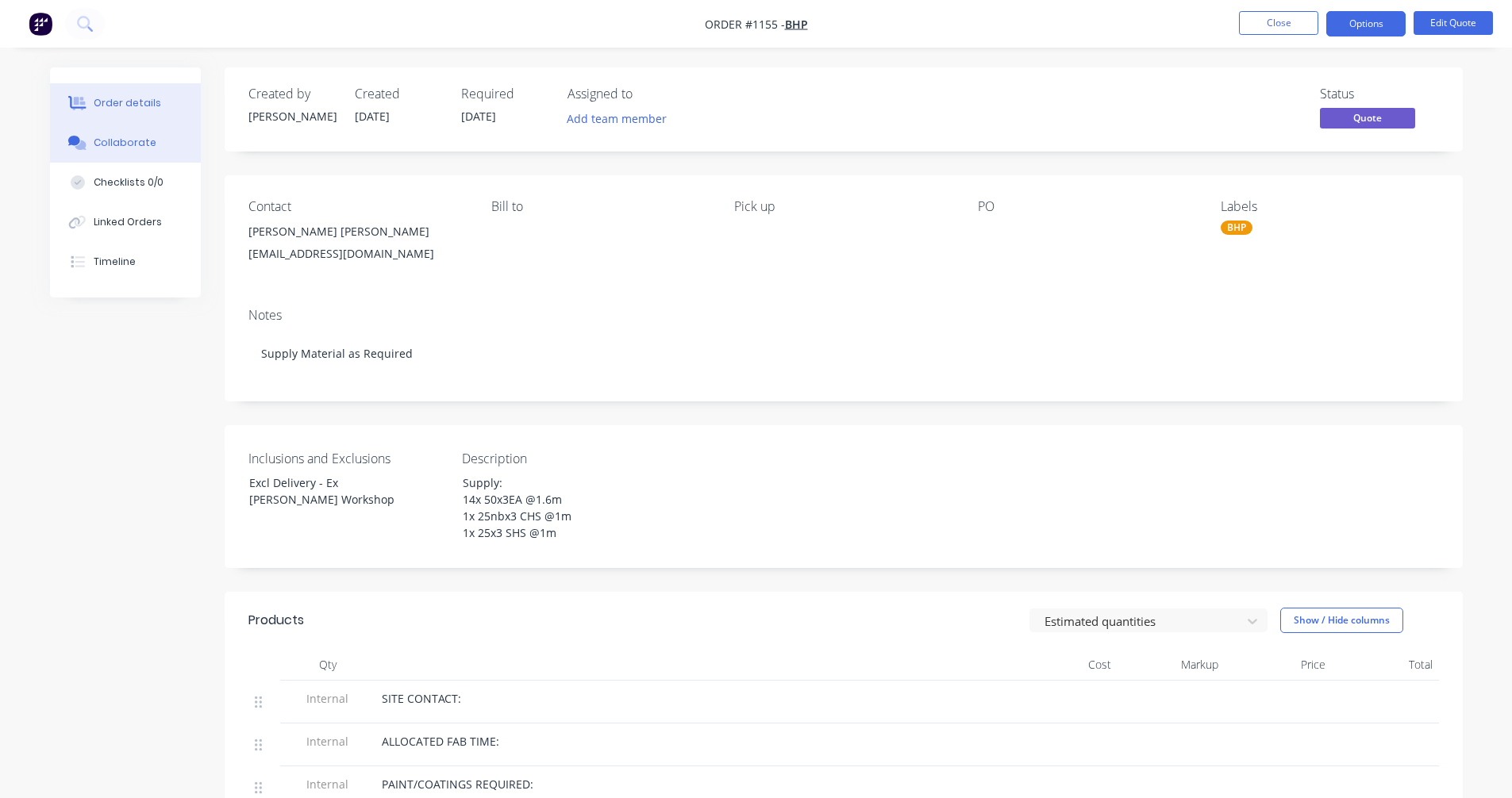
click at [144, 155] on button "Collaborate" at bounding box center [125, 142] width 151 height 40
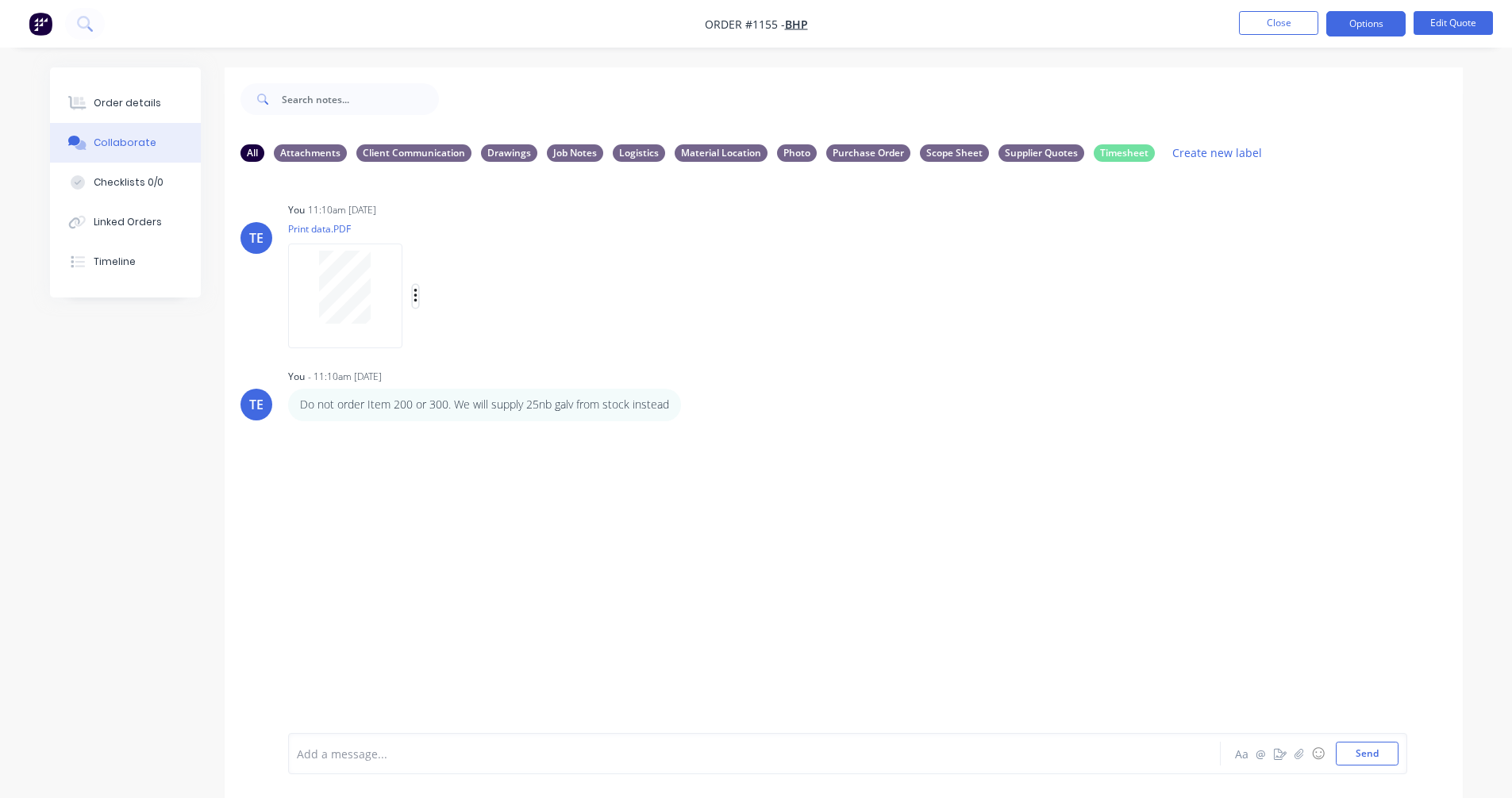
click at [416, 291] on icon "button" at bounding box center [415, 296] width 3 height 14
click at [466, 369] on button "Delete" at bounding box center [519, 374] width 179 height 36
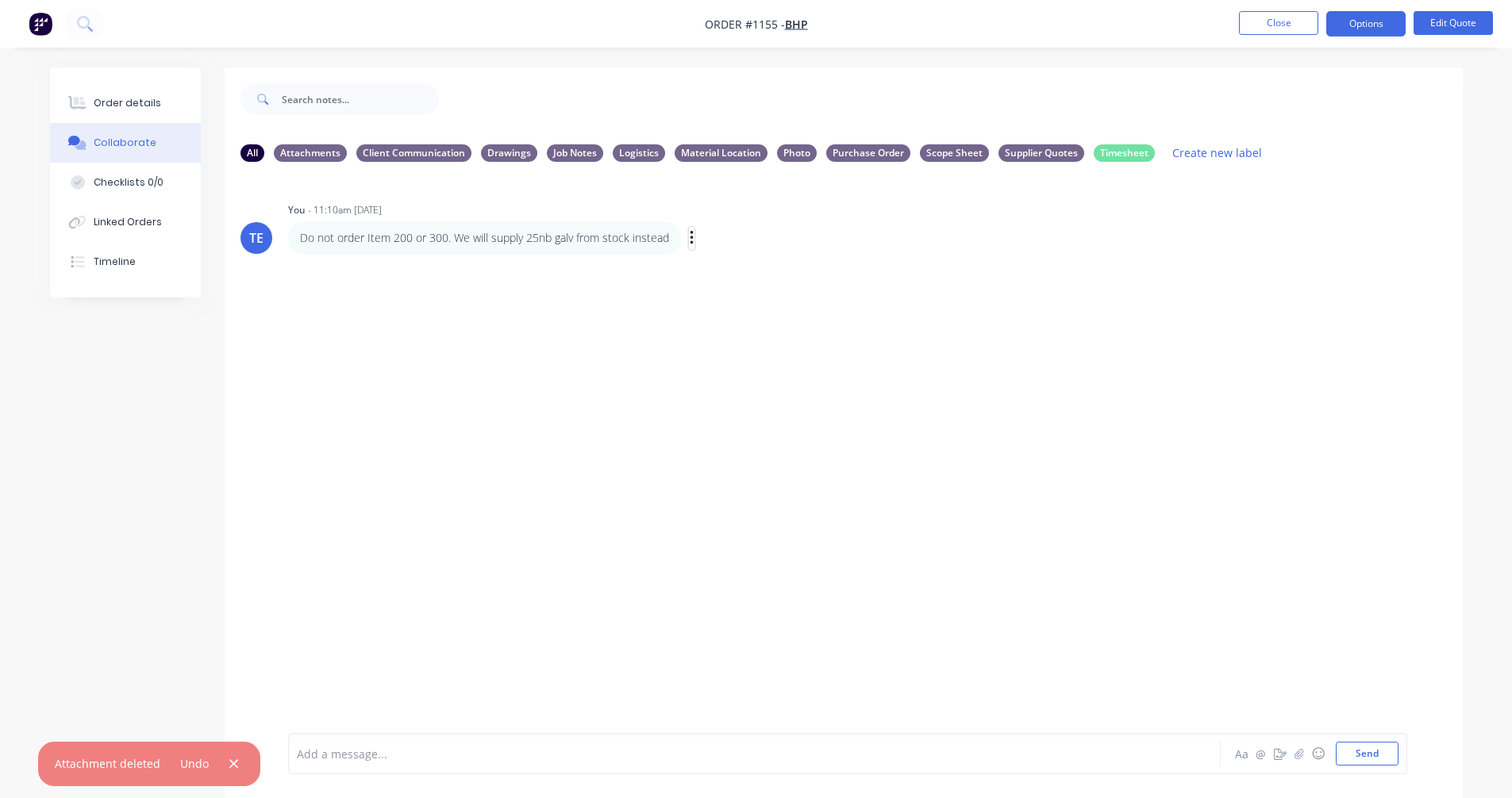
click at [692, 240] on icon "button" at bounding box center [692, 239] width 5 height 19
click at [724, 291] on button "Delete" at bounding box center [749, 293] width 100 height 26
click at [404, 756] on div at bounding box center [710, 755] width 825 height 17
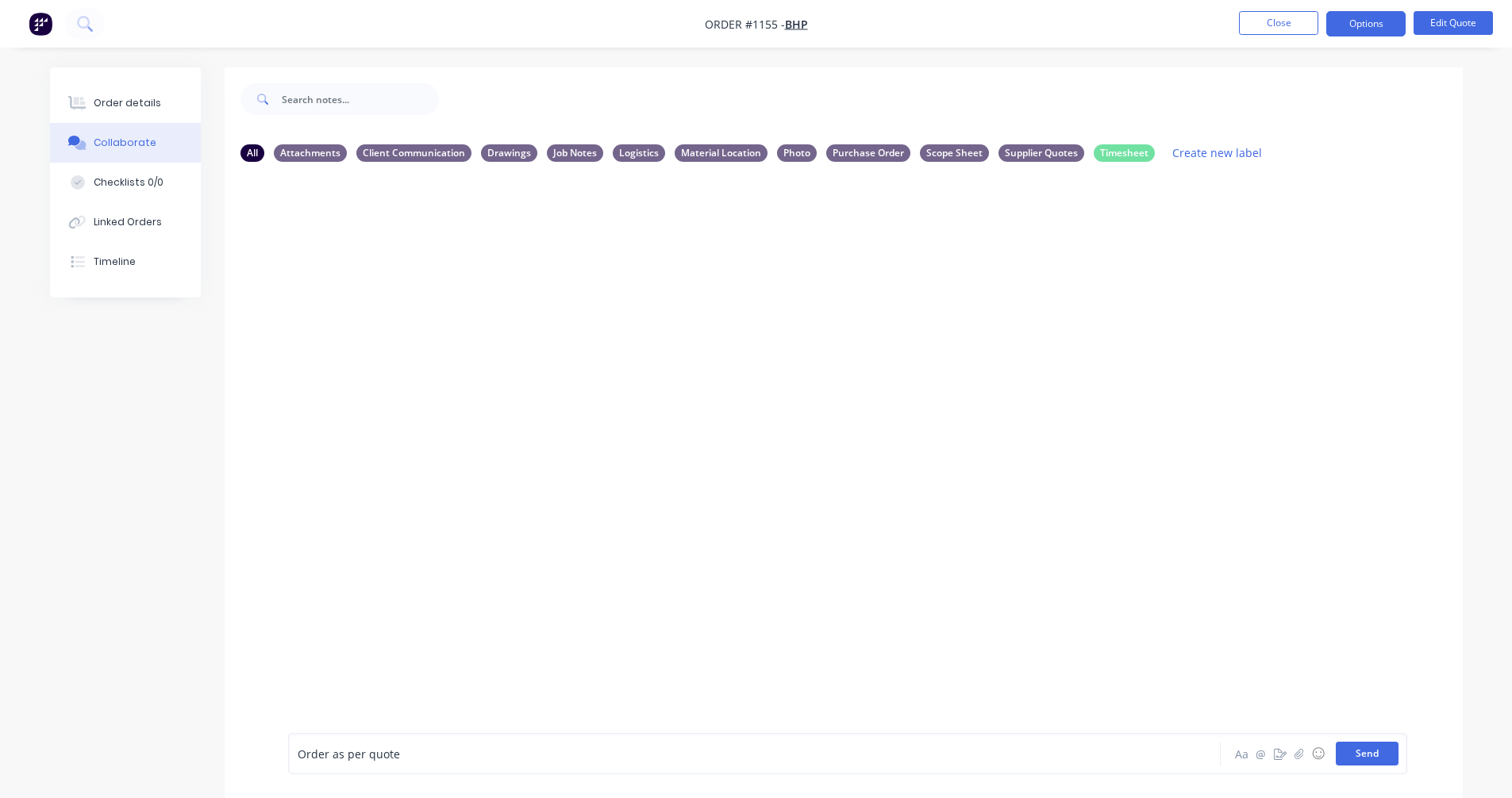
click at [1376, 761] on button "Send" at bounding box center [1367, 754] width 63 height 24
click at [418, 240] on icon "button" at bounding box center [418, 238] width 3 height 14
click at [455, 236] on button "Labels" at bounding box center [476, 241] width 100 height 26
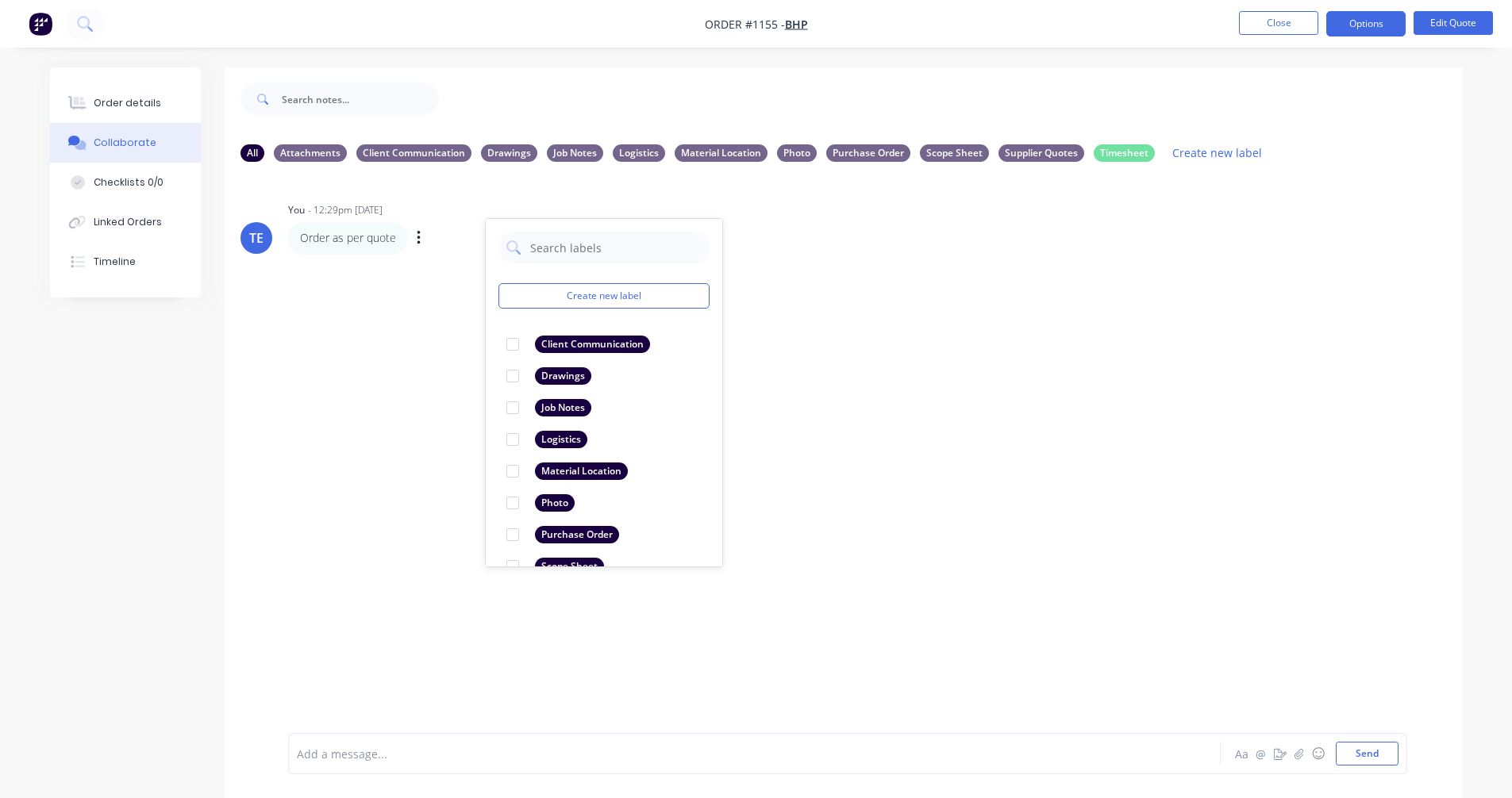
scroll to position [92, 0]
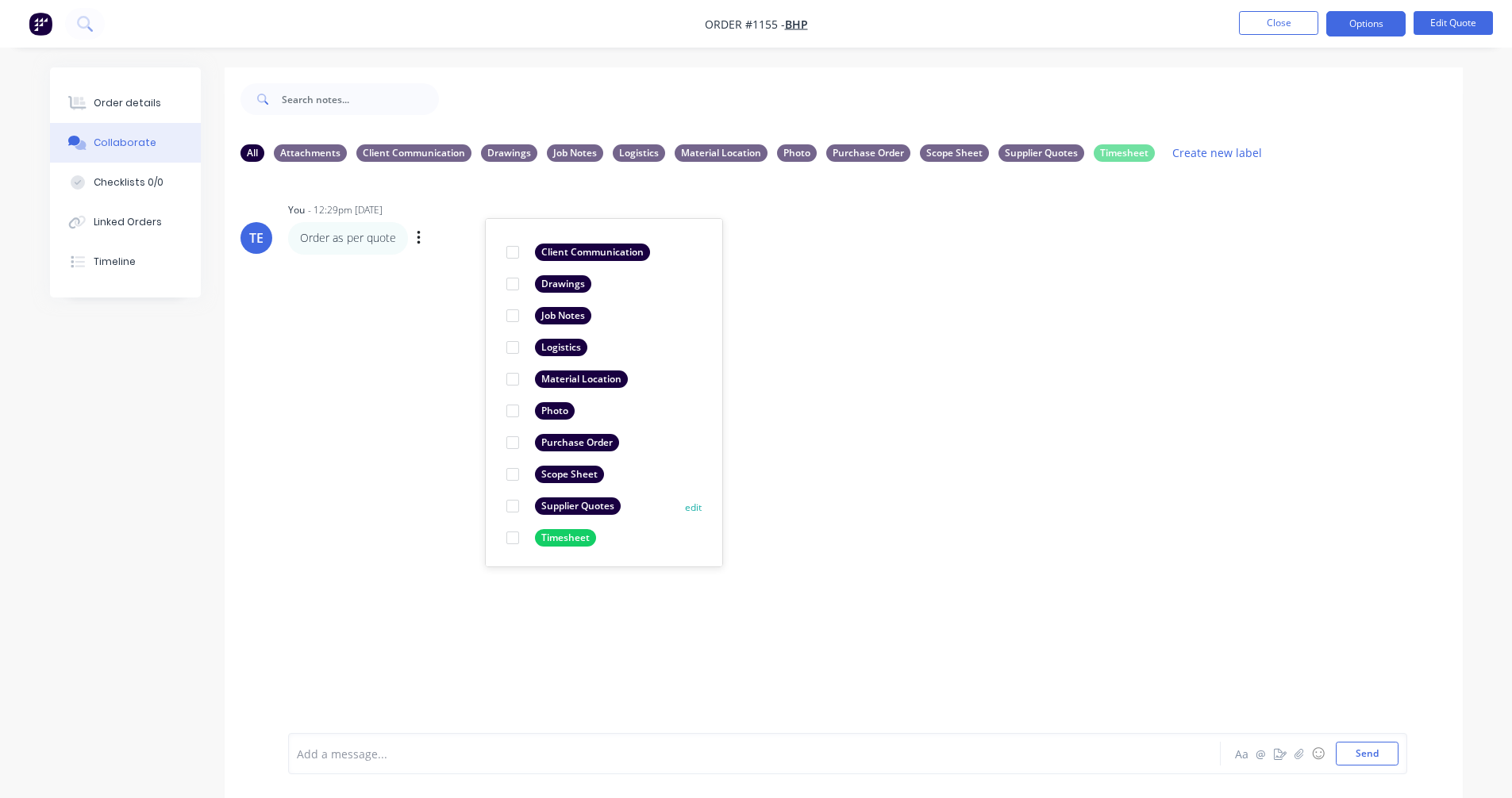
click at [587, 508] on div "Supplier Quotes" at bounding box center [577, 506] width 86 height 18
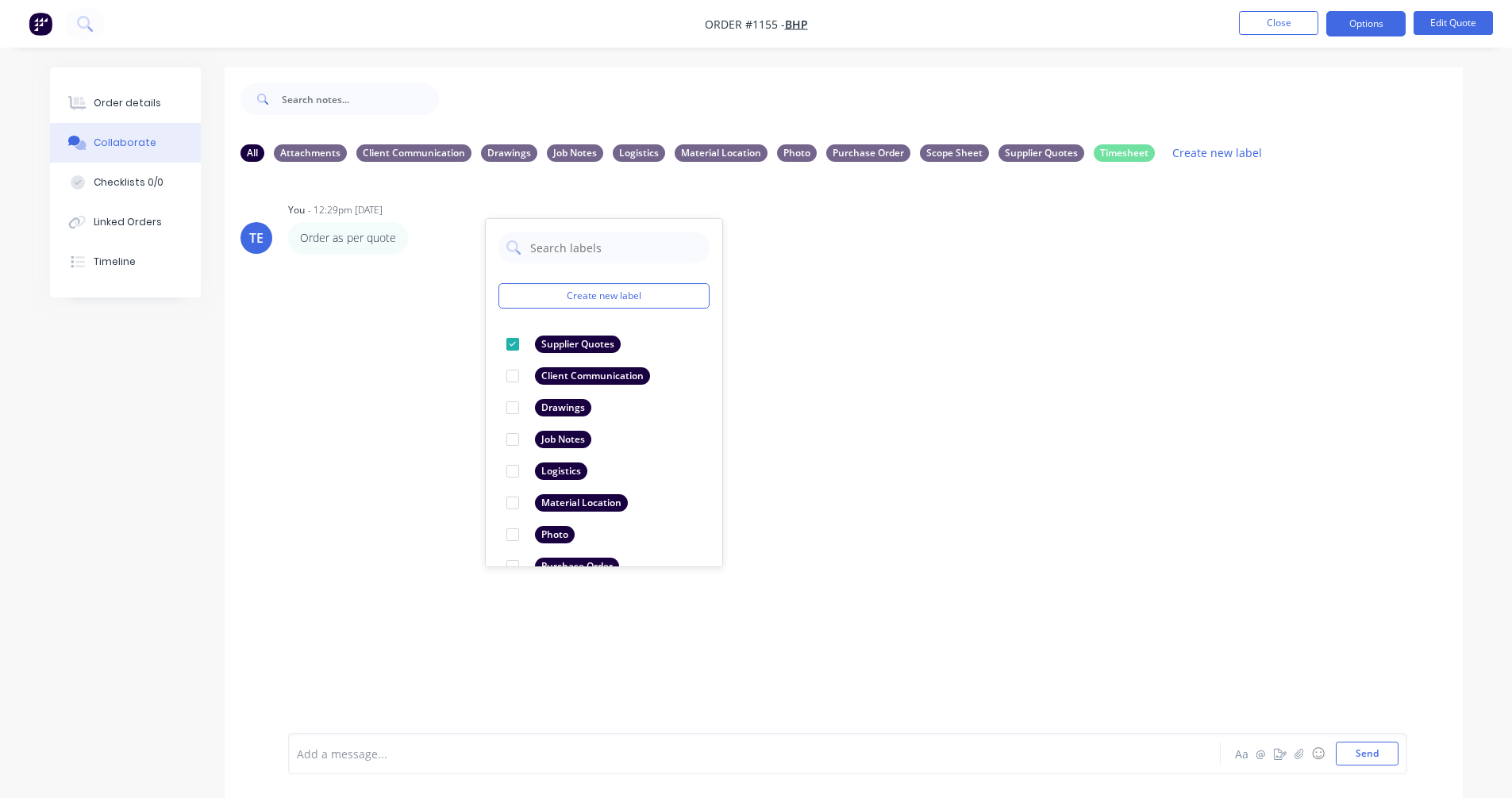
click at [932, 479] on div "TE You - 12:29pm [DATE] Create new label Supplier Quotes edit Client Communicat…" at bounding box center [843, 453] width 1238 height 558
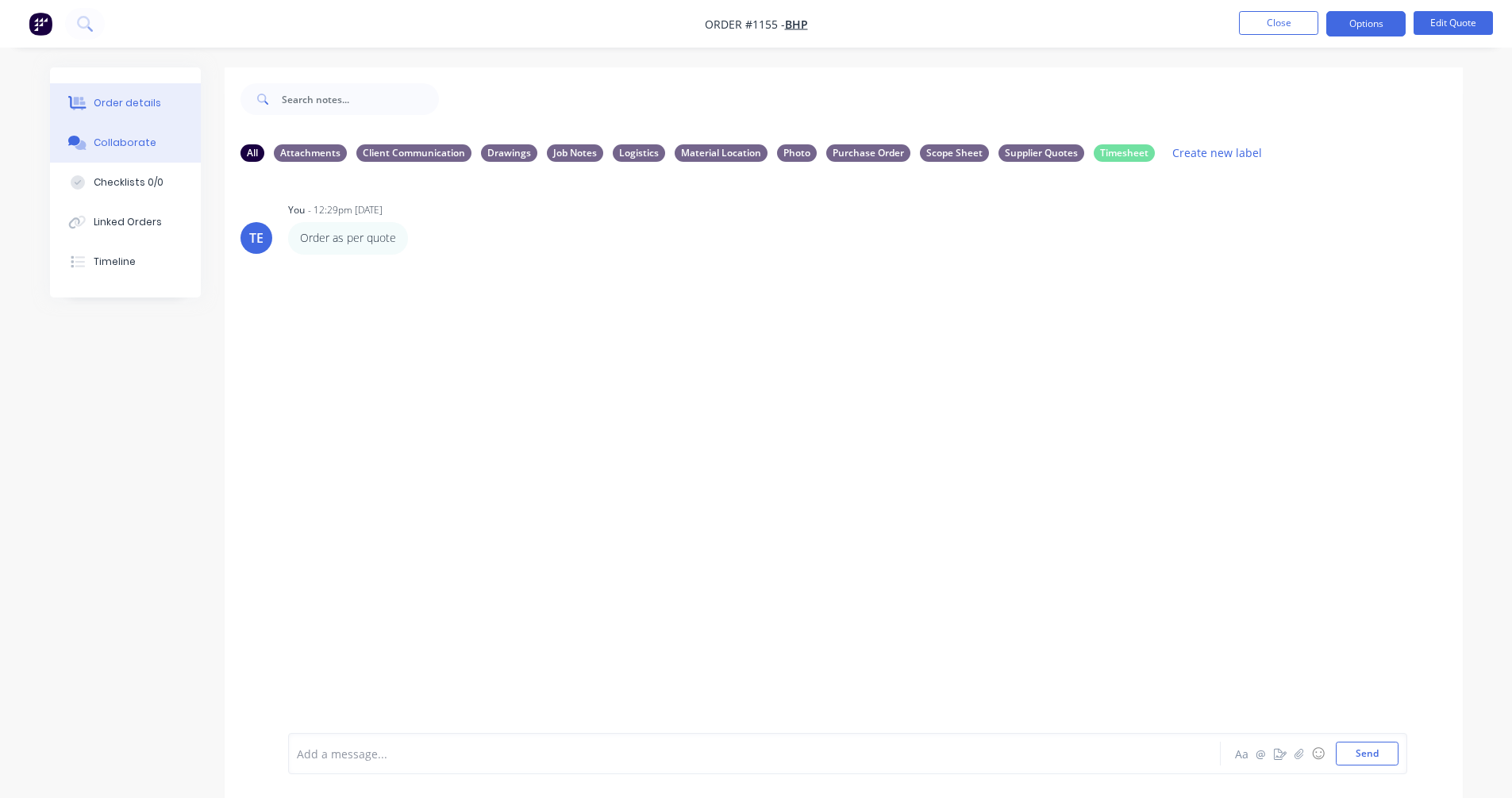
click at [130, 108] on div "Order details" at bounding box center [128, 103] width 68 height 14
